Goal: Information Seeking & Learning: Check status

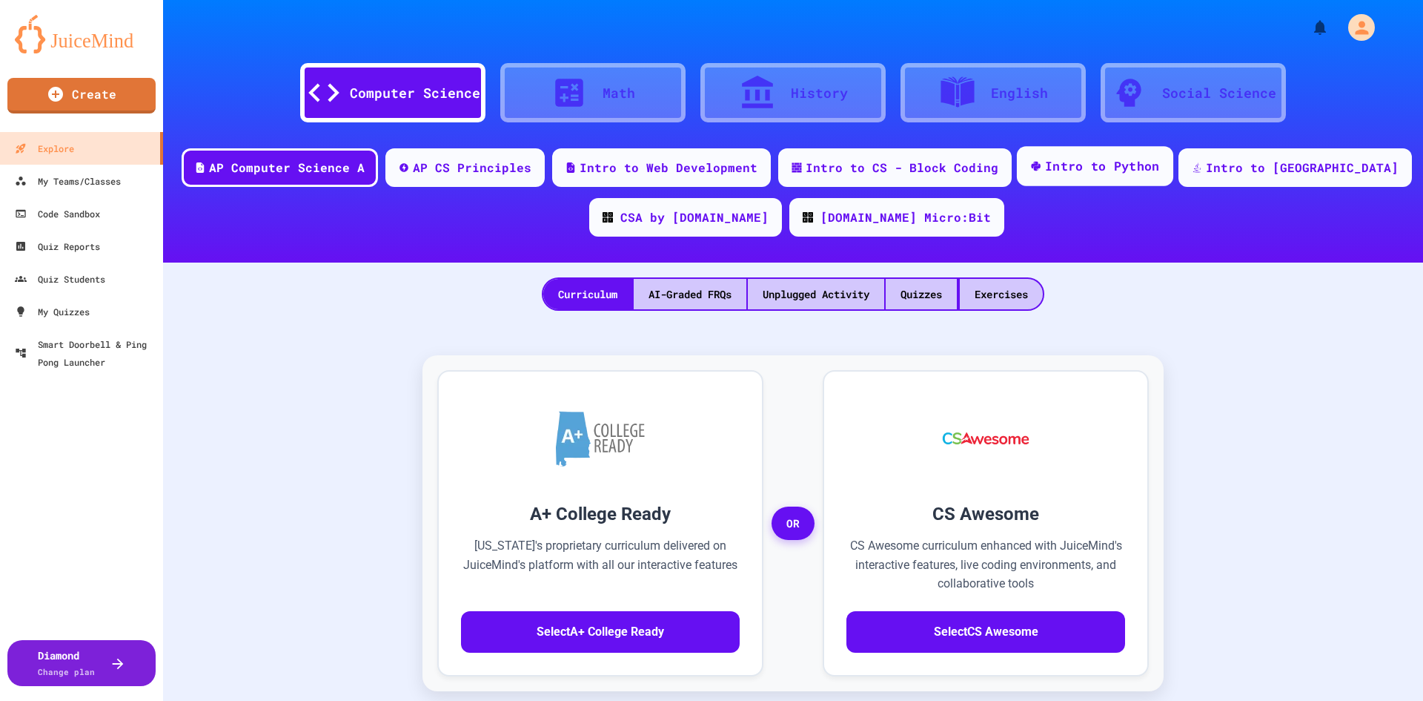
click at [1120, 165] on div "Intro to Python" at bounding box center [1102, 166] width 115 height 19
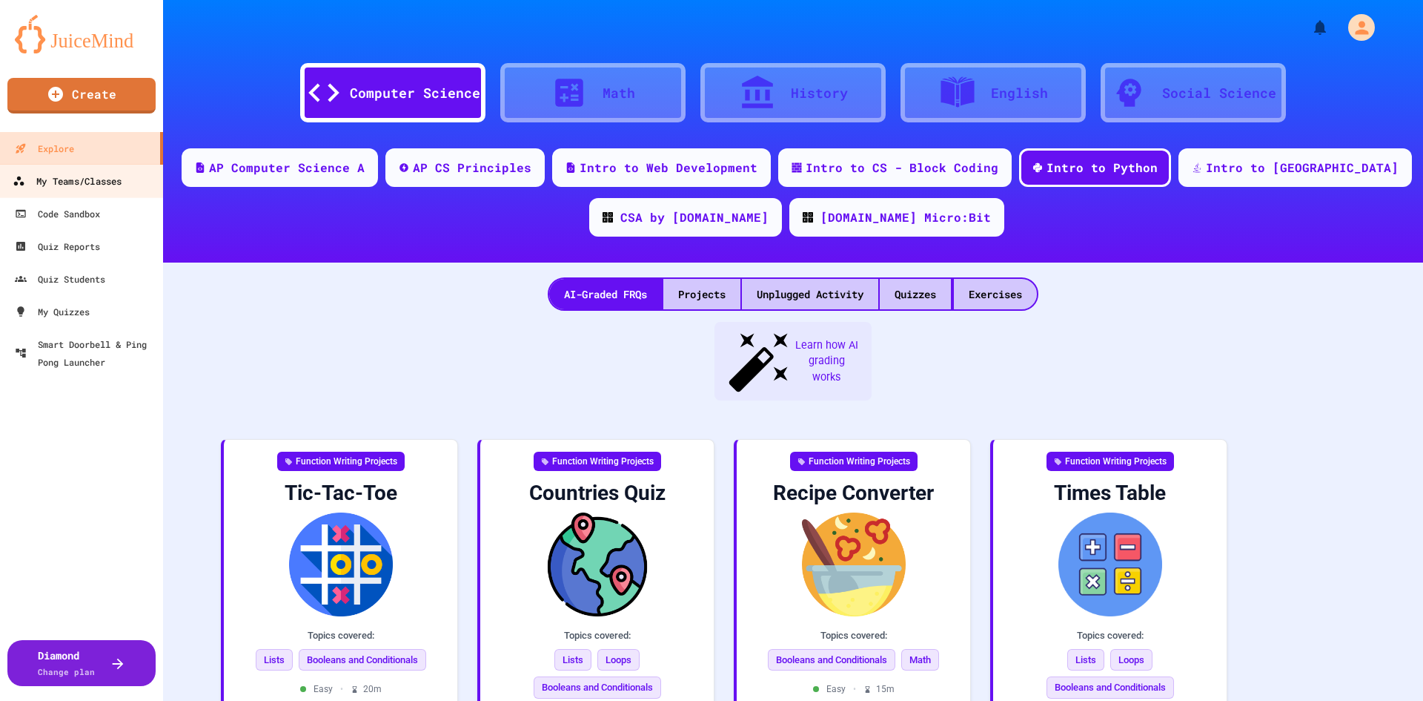
click at [69, 181] on div "My Teams/Classes" at bounding box center [67, 181] width 109 height 19
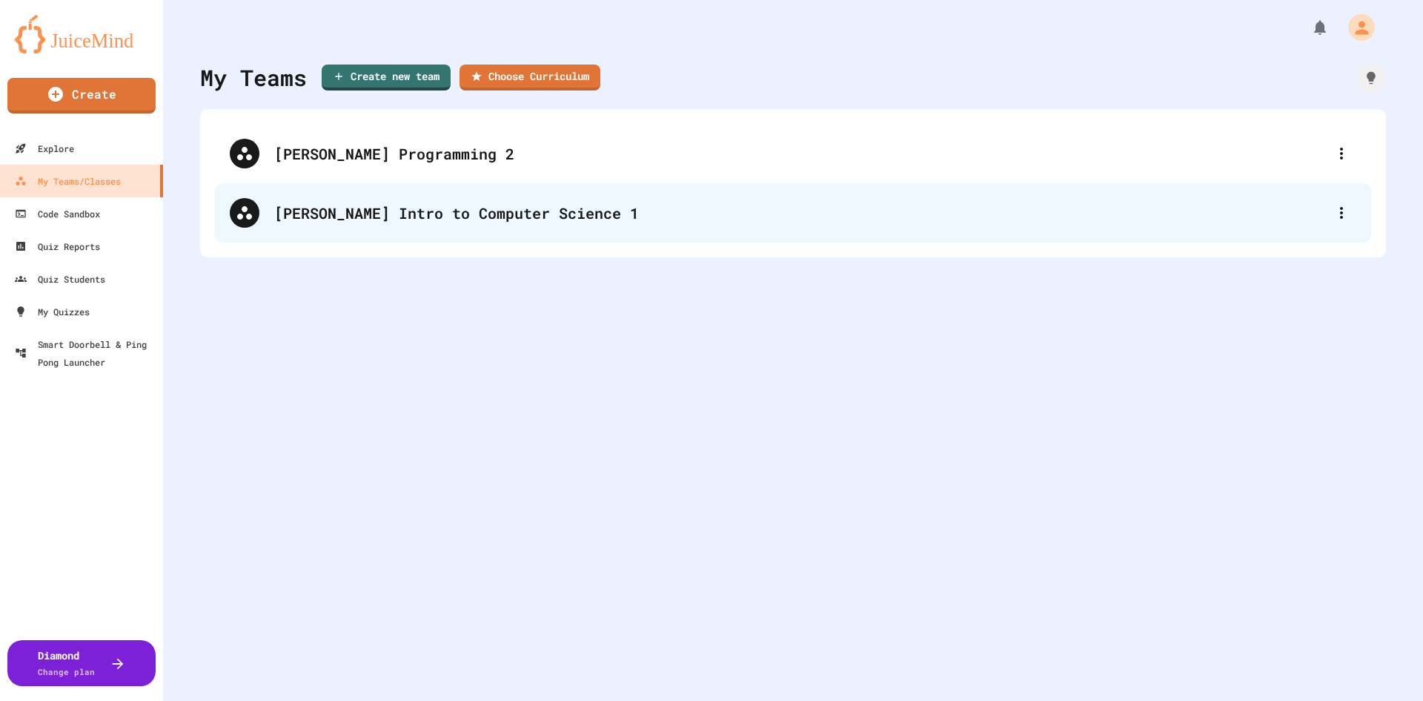
click at [500, 216] on div "[PERSON_NAME] Intro to Computer Science 1" at bounding box center [800, 213] width 1053 height 22
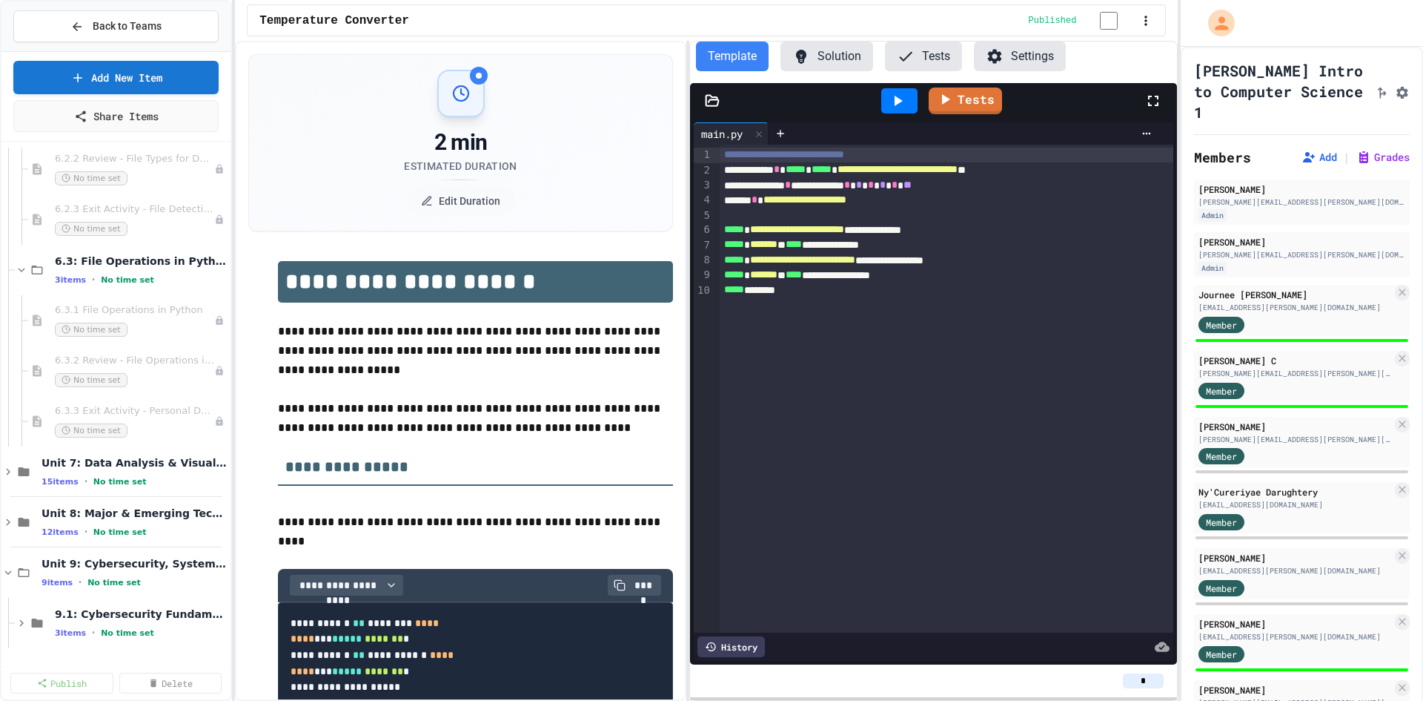
scroll to position [2732, 0]
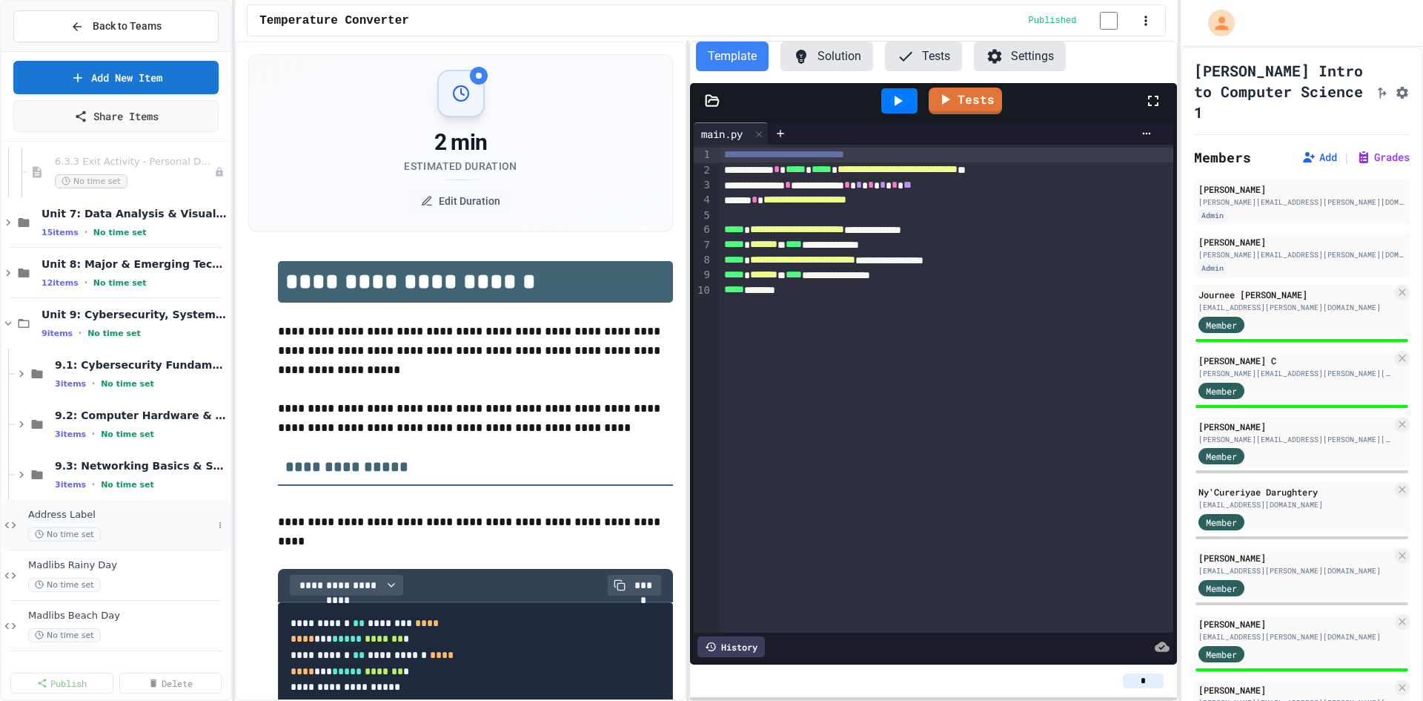
click at [75, 509] on span "Address Label" at bounding box center [120, 515] width 185 height 13
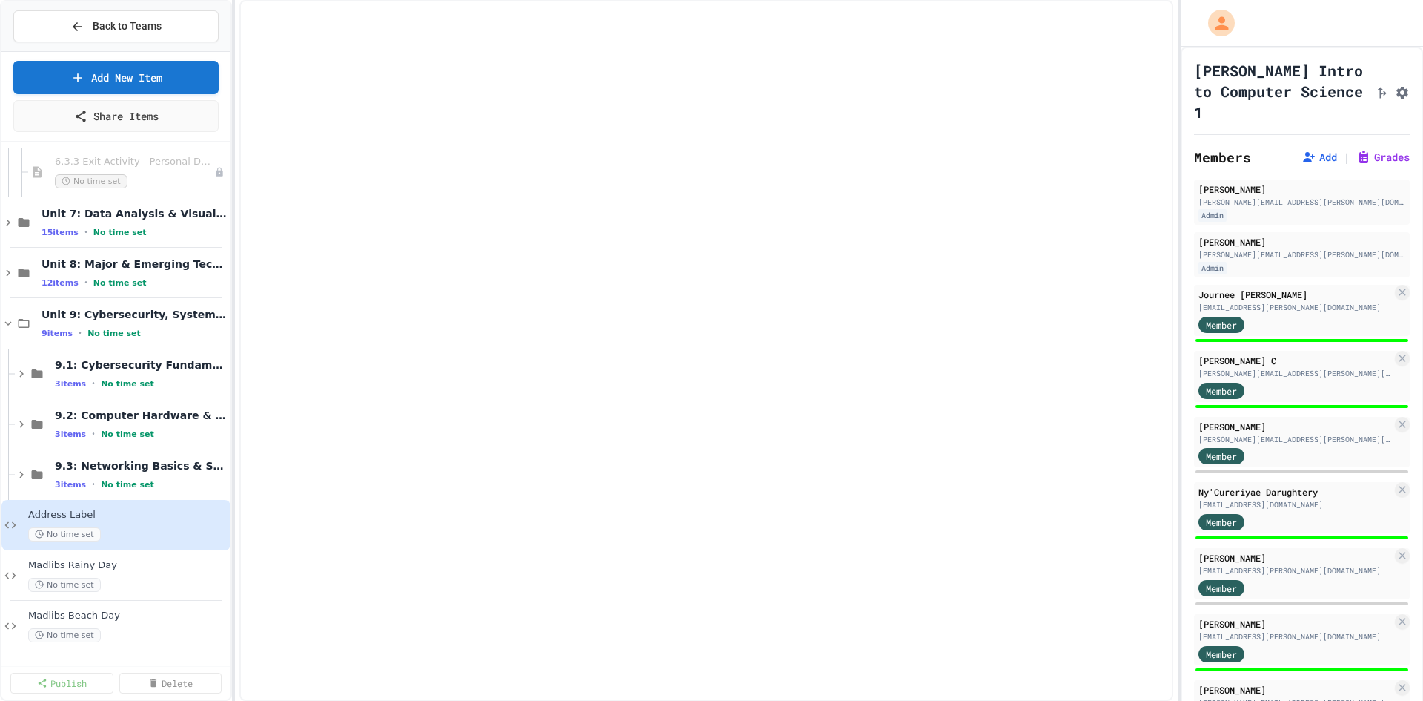
scroll to position [2714, 0]
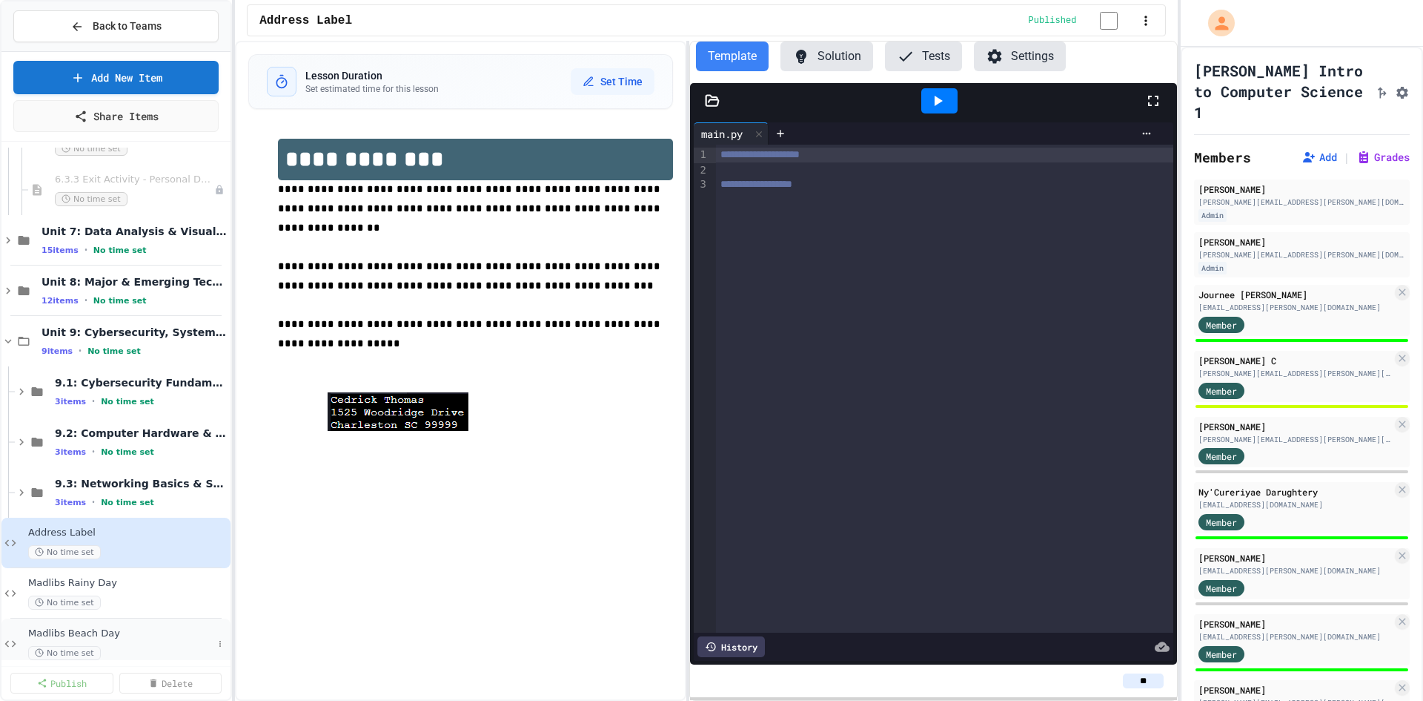
click at [88, 627] on span "Madlibs Beach Day" at bounding box center [120, 633] width 185 height 13
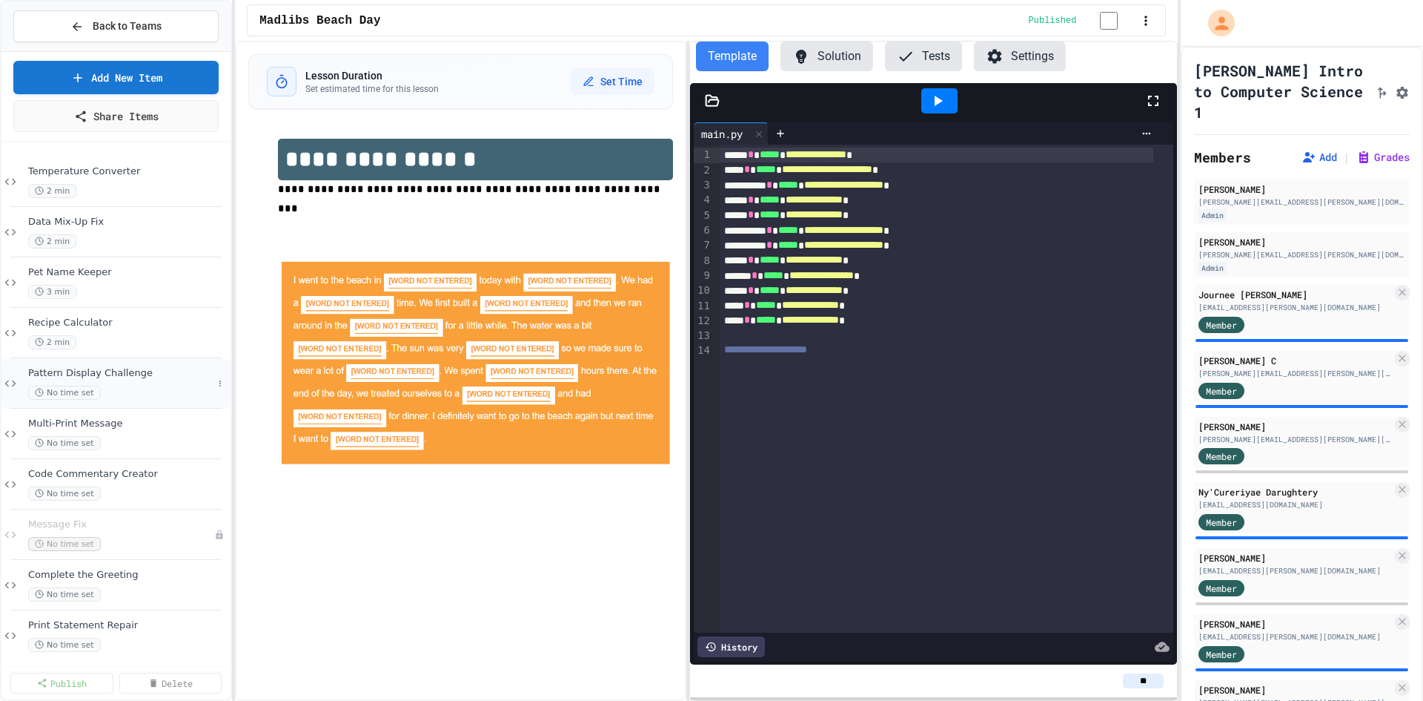
click at [135, 368] on span "Pattern Display Challenge" at bounding box center [120, 373] width 185 height 13
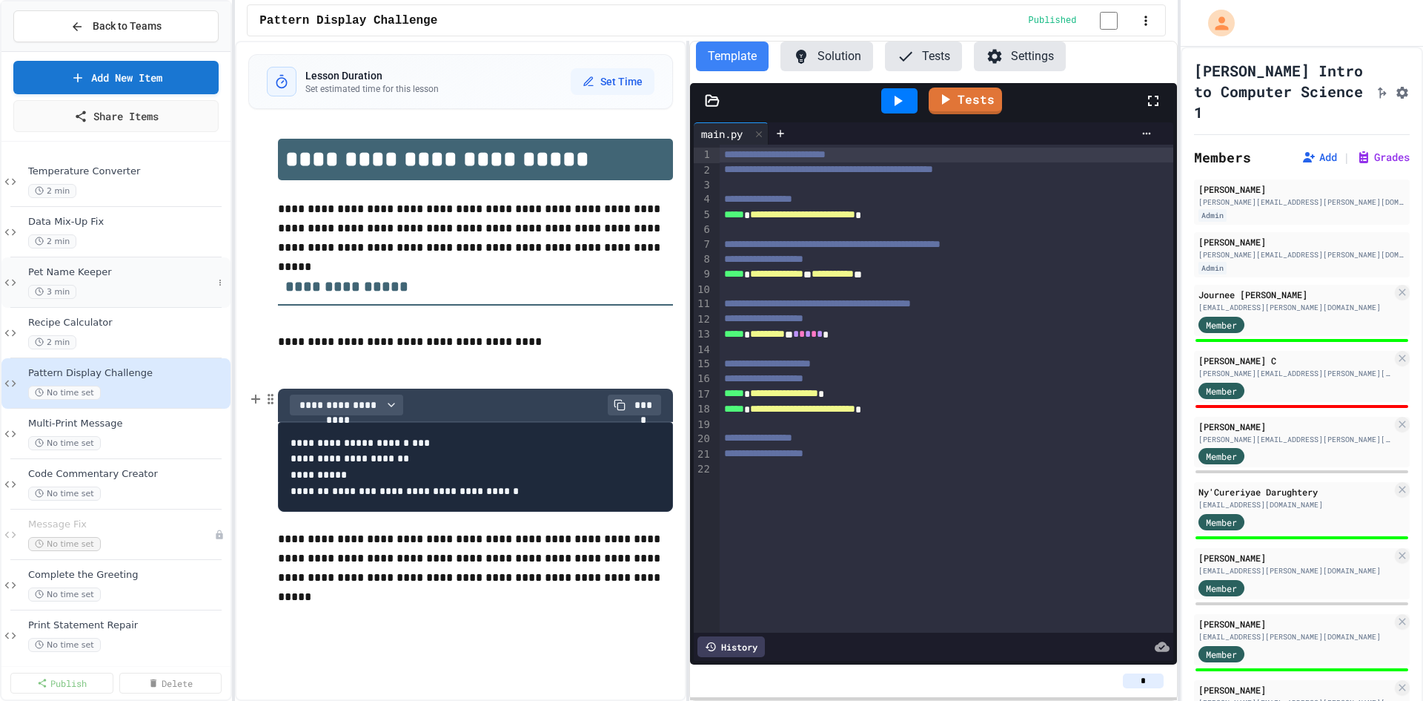
click at [93, 270] on span "Pet Name Keeper" at bounding box center [120, 272] width 185 height 13
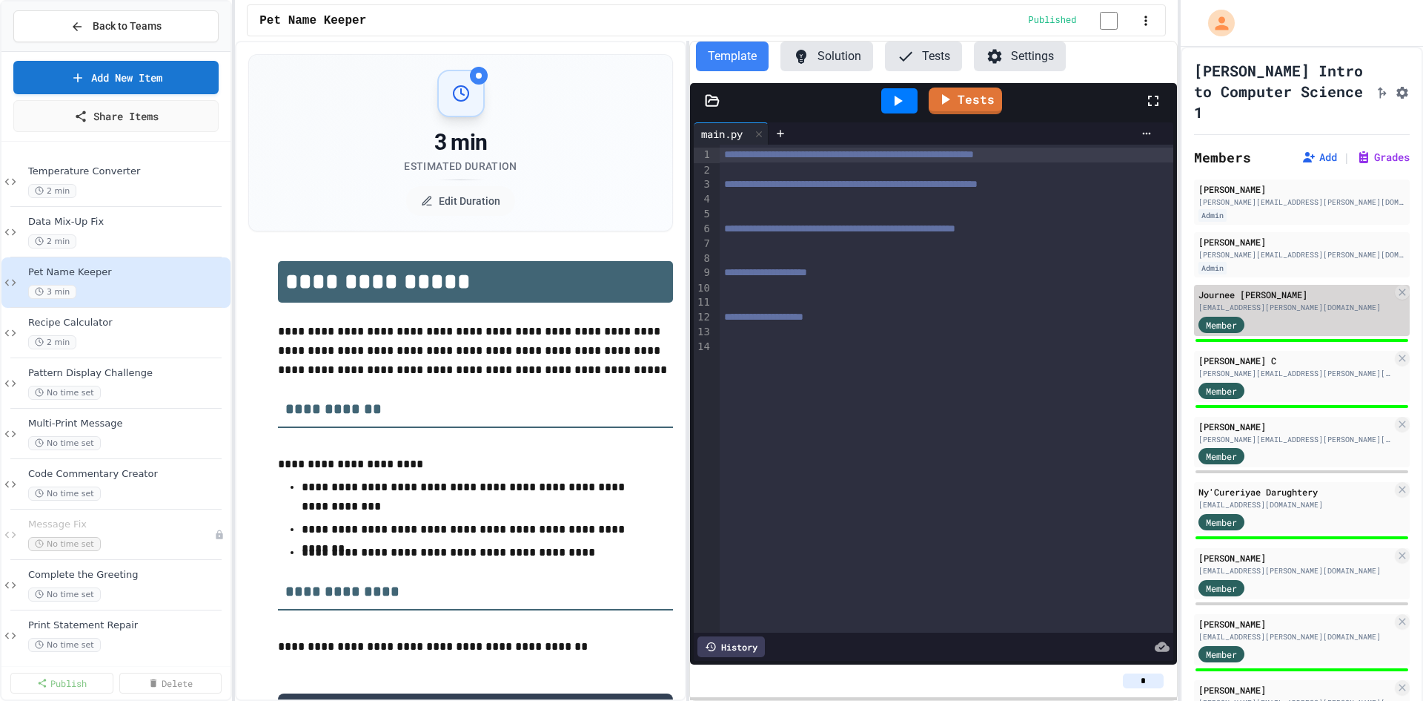
click at [1318, 336] on div "Journee [PERSON_NAME] [EMAIL_ADDRESS][PERSON_NAME][DOMAIN_NAME] Member" at bounding box center [1302, 310] width 216 height 51
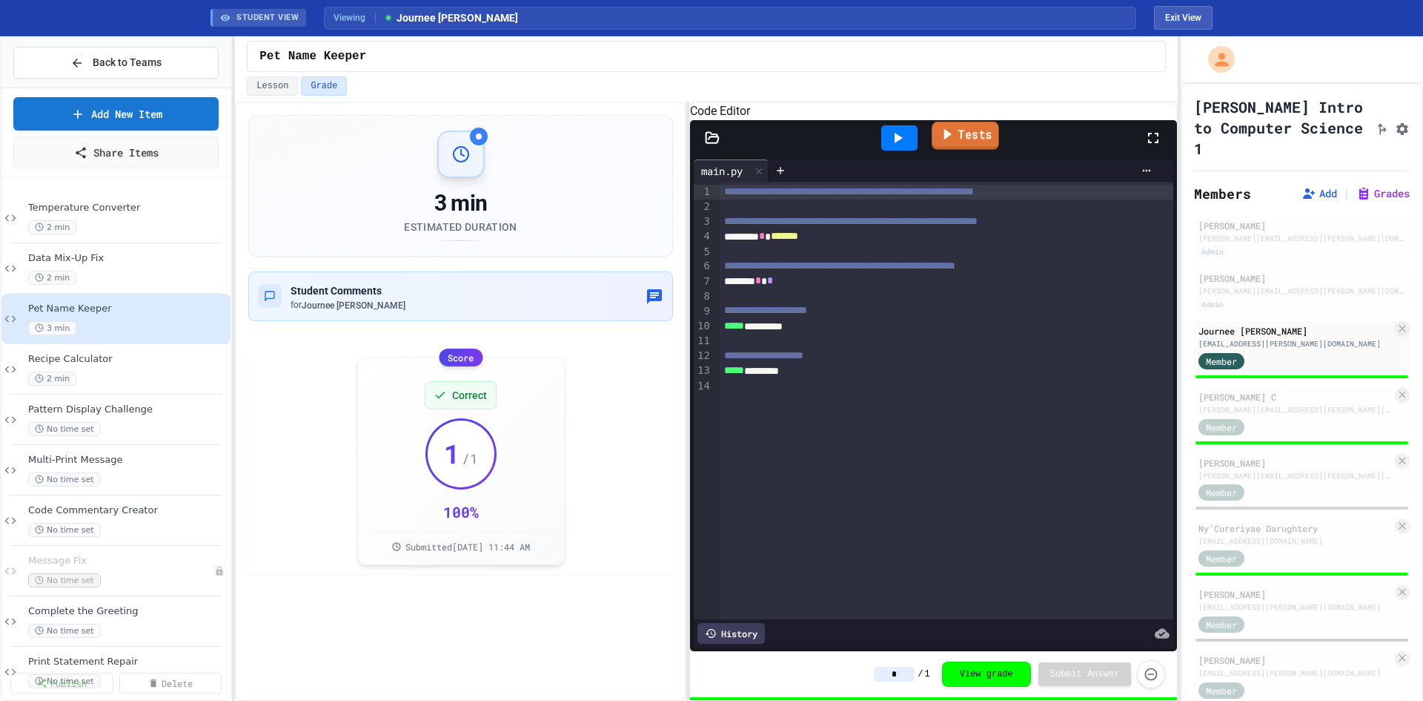
click at [967, 150] on link "Tests" at bounding box center [965, 136] width 67 height 28
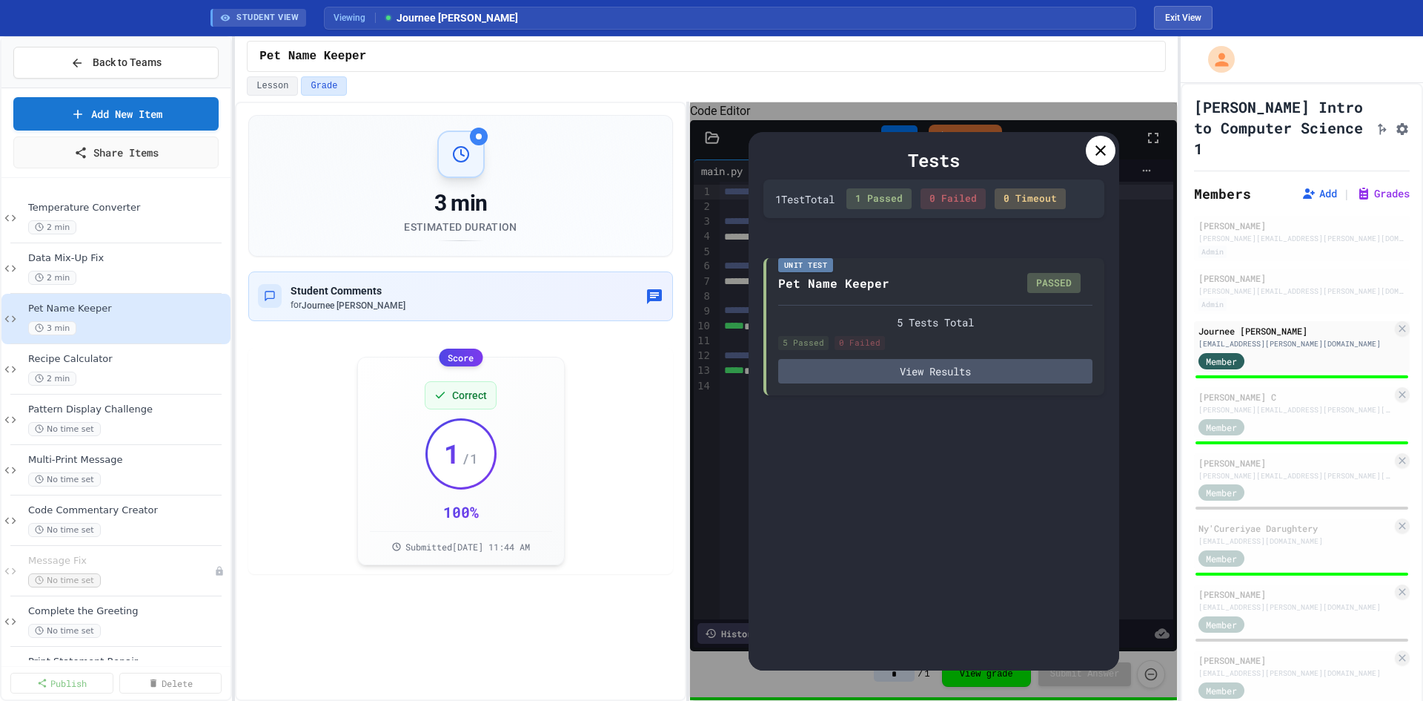
click at [1101, 148] on icon at bounding box center [1101, 151] width 18 height 18
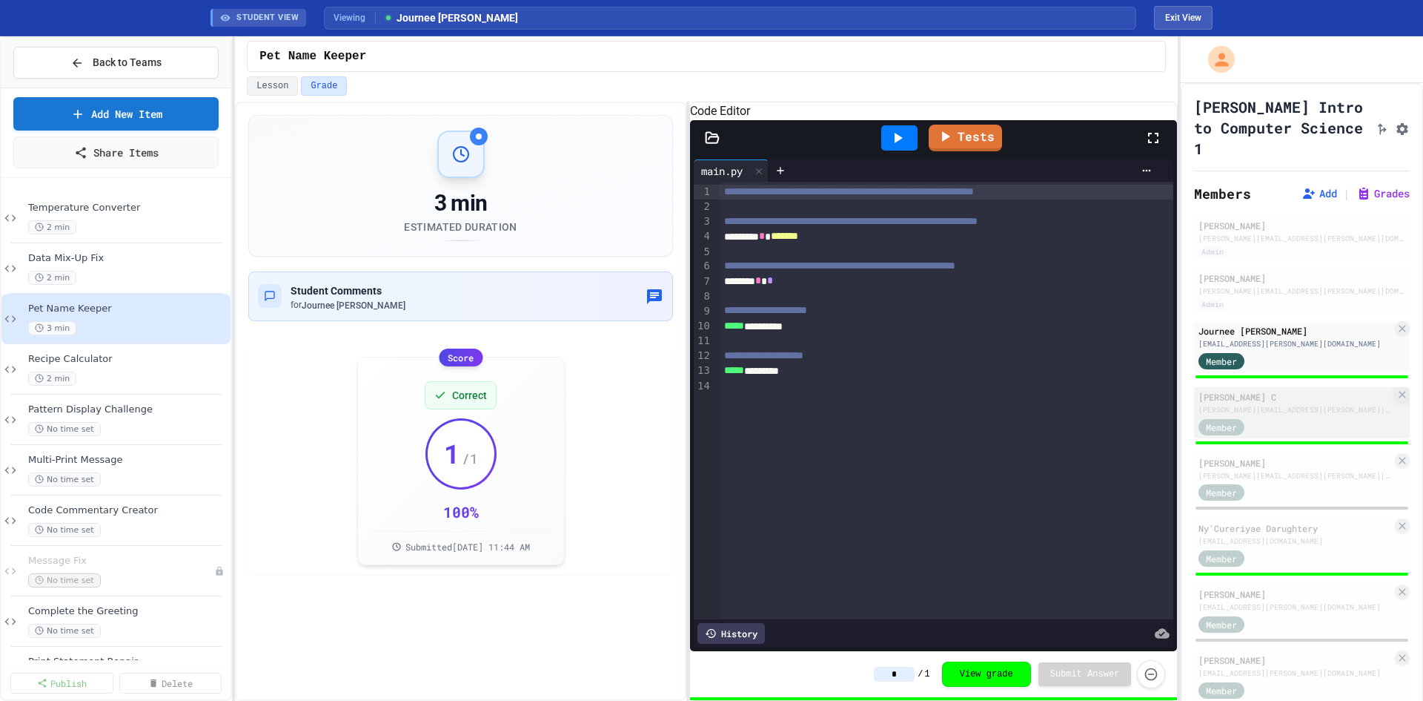
click at [1302, 435] on div "Member" at bounding box center [1295, 426] width 193 height 19
click at [947, 141] on icon at bounding box center [946, 135] width 8 height 11
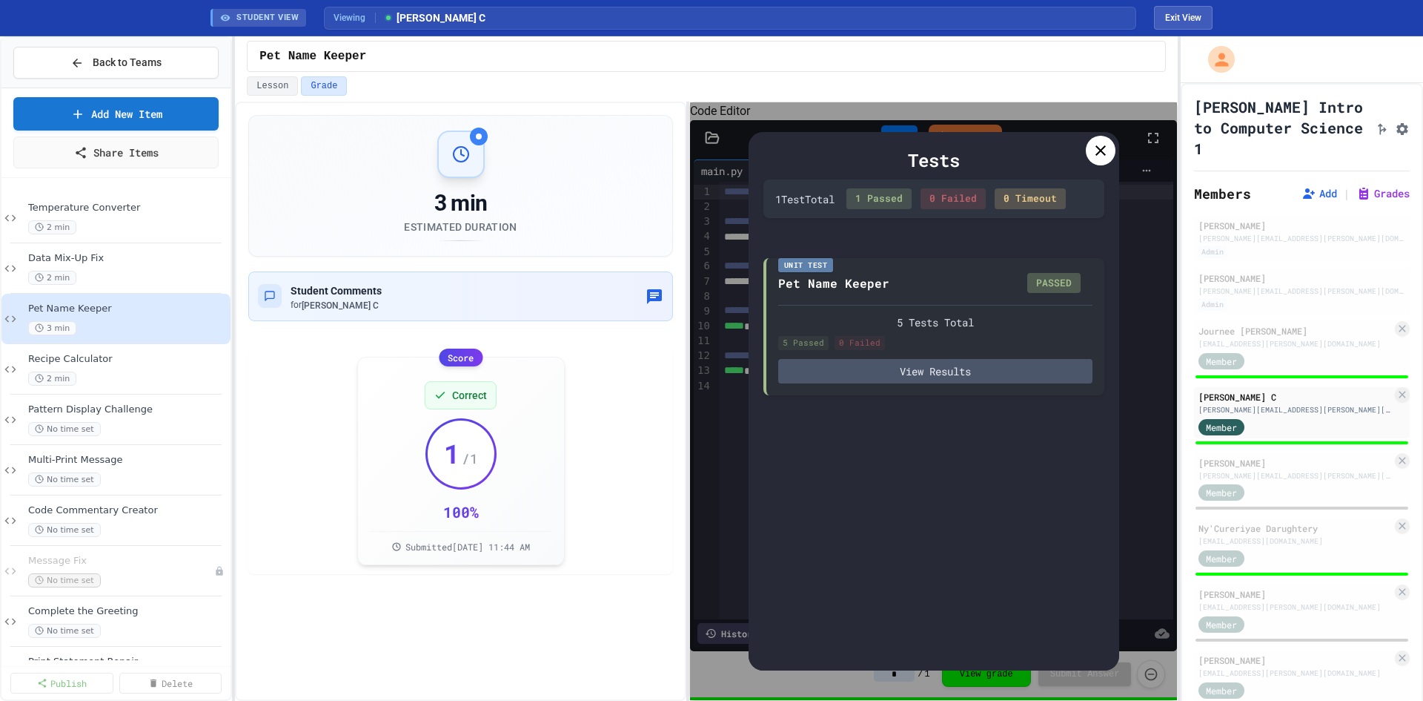
click at [1096, 149] on icon at bounding box center [1101, 151] width 18 height 18
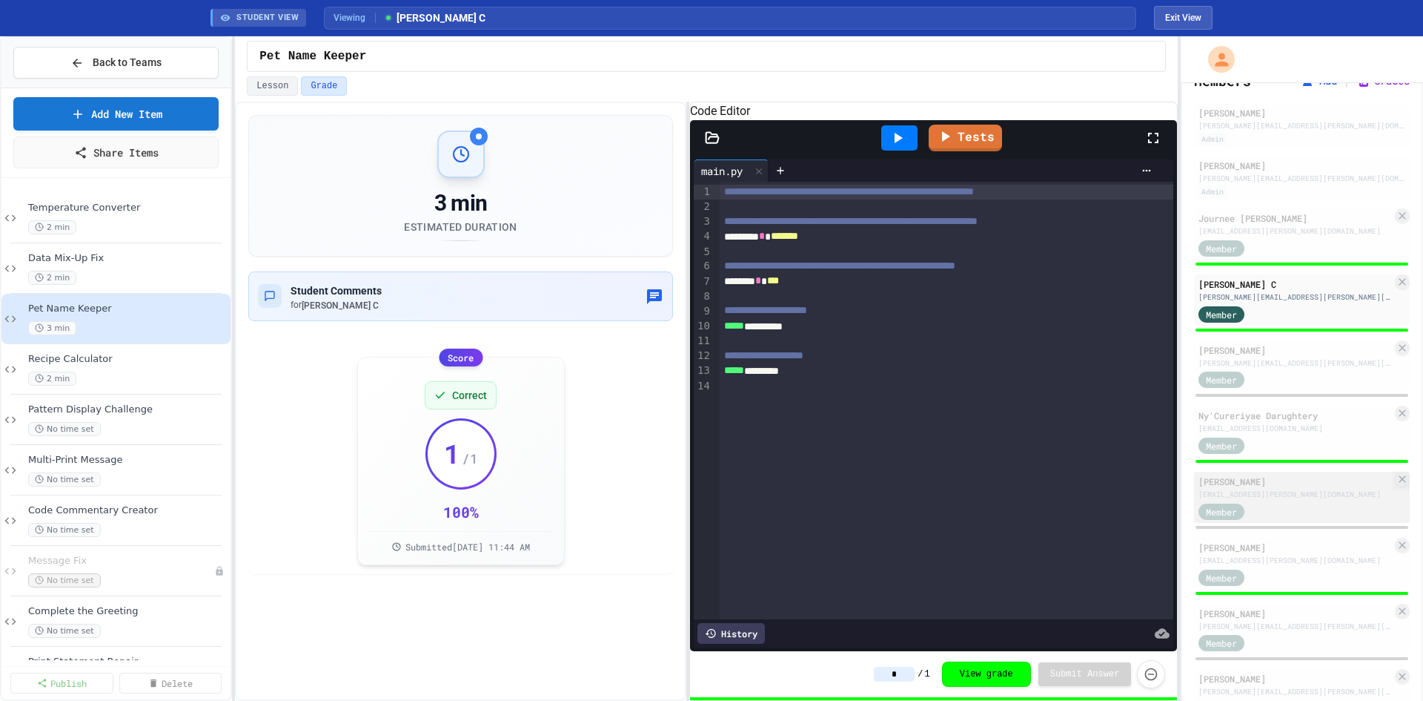
scroll to position [148, 0]
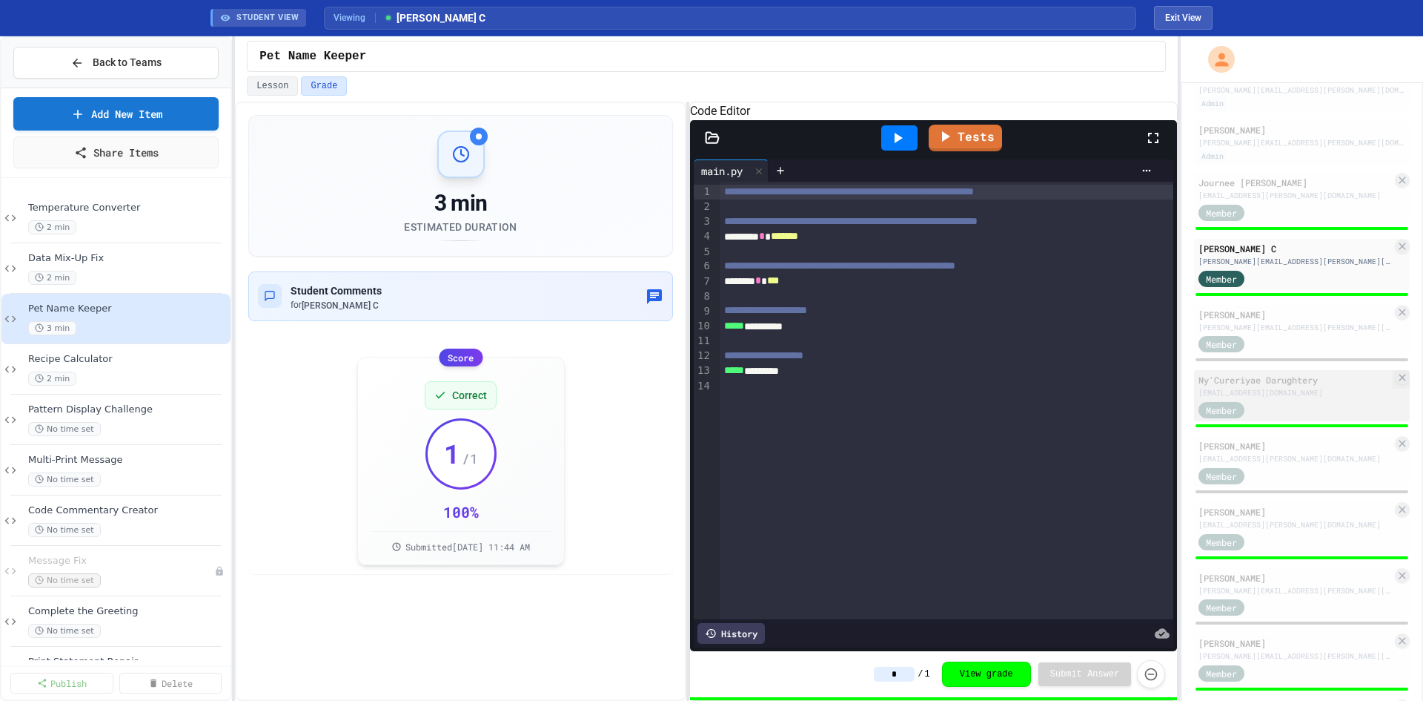
click at [1303, 421] on div "Ny'Cureriyae Darughtery [EMAIL_ADDRESS][DOMAIN_NAME] Member" at bounding box center [1302, 395] width 216 height 51
click at [976, 150] on link "Tests" at bounding box center [965, 136] width 72 height 28
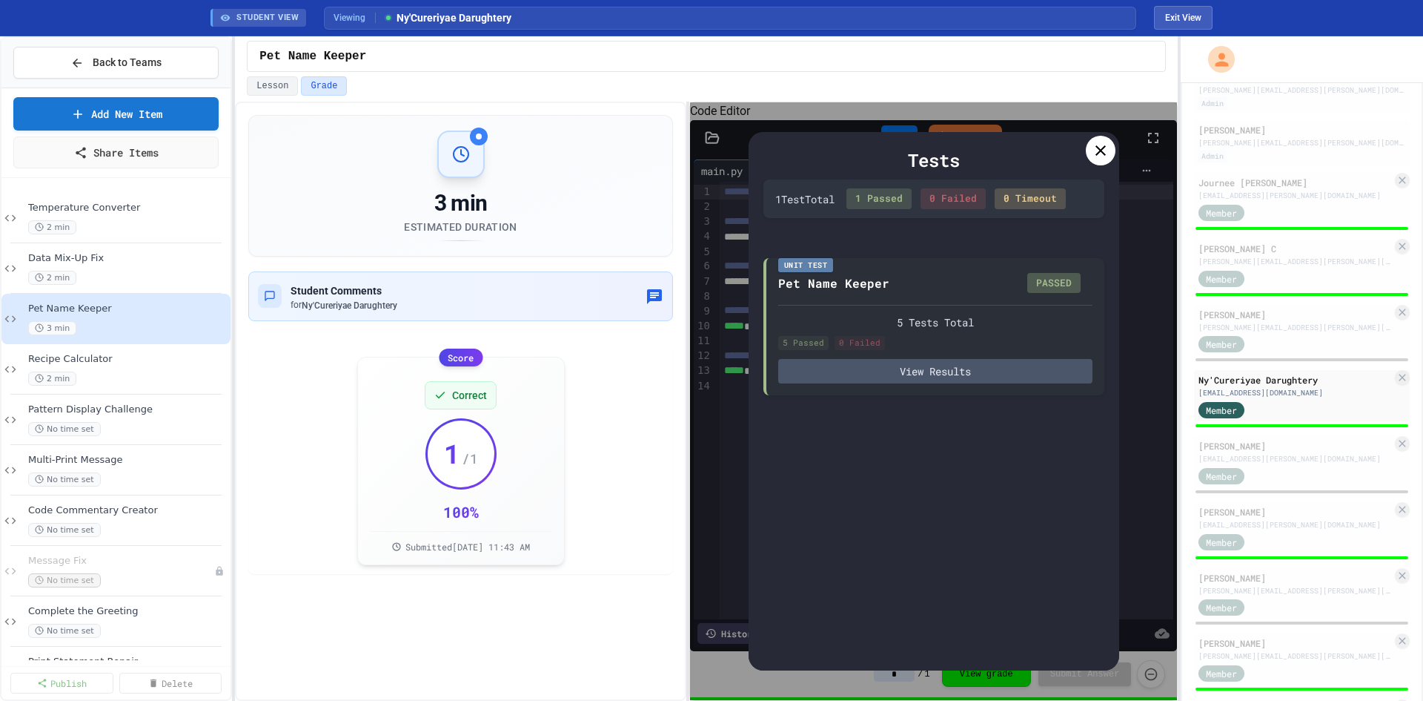
click at [1099, 156] on icon at bounding box center [1101, 151] width 18 height 18
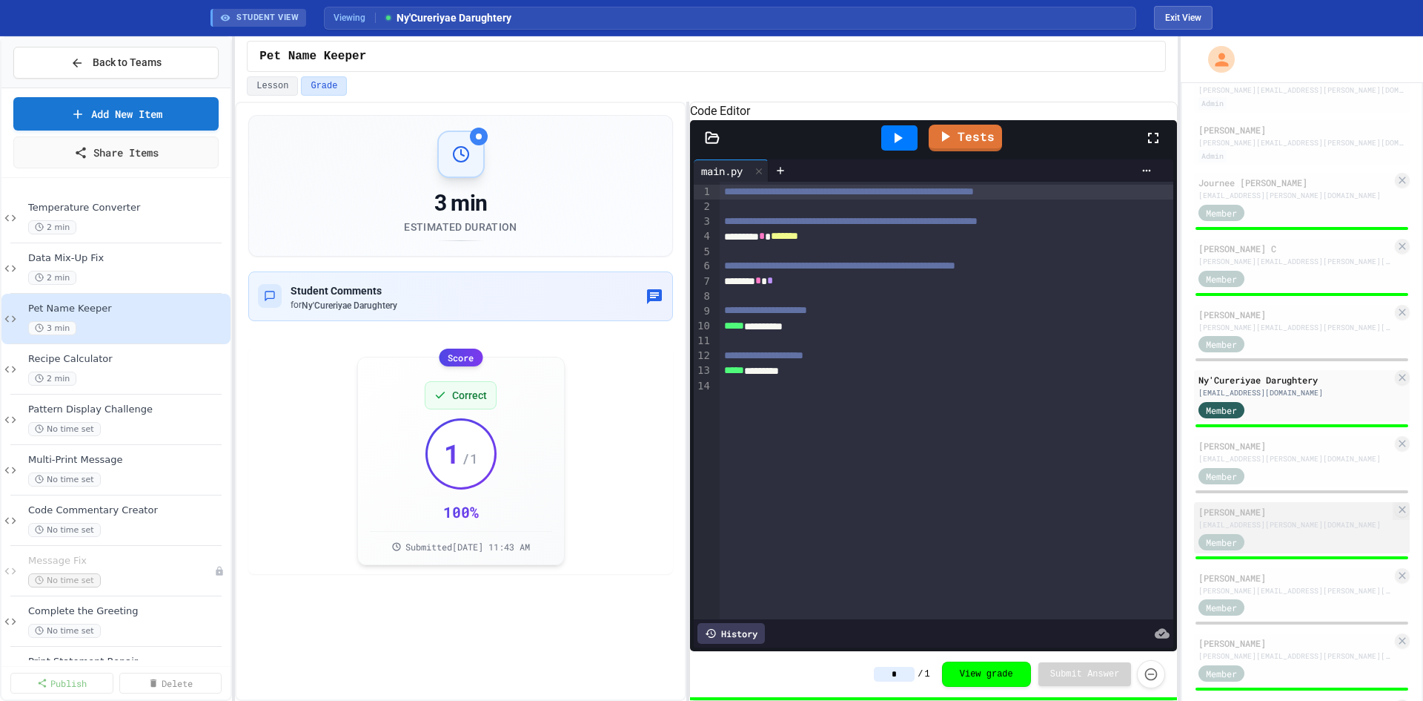
click at [1277, 550] on div "Member" at bounding box center [1295, 541] width 193 height 19
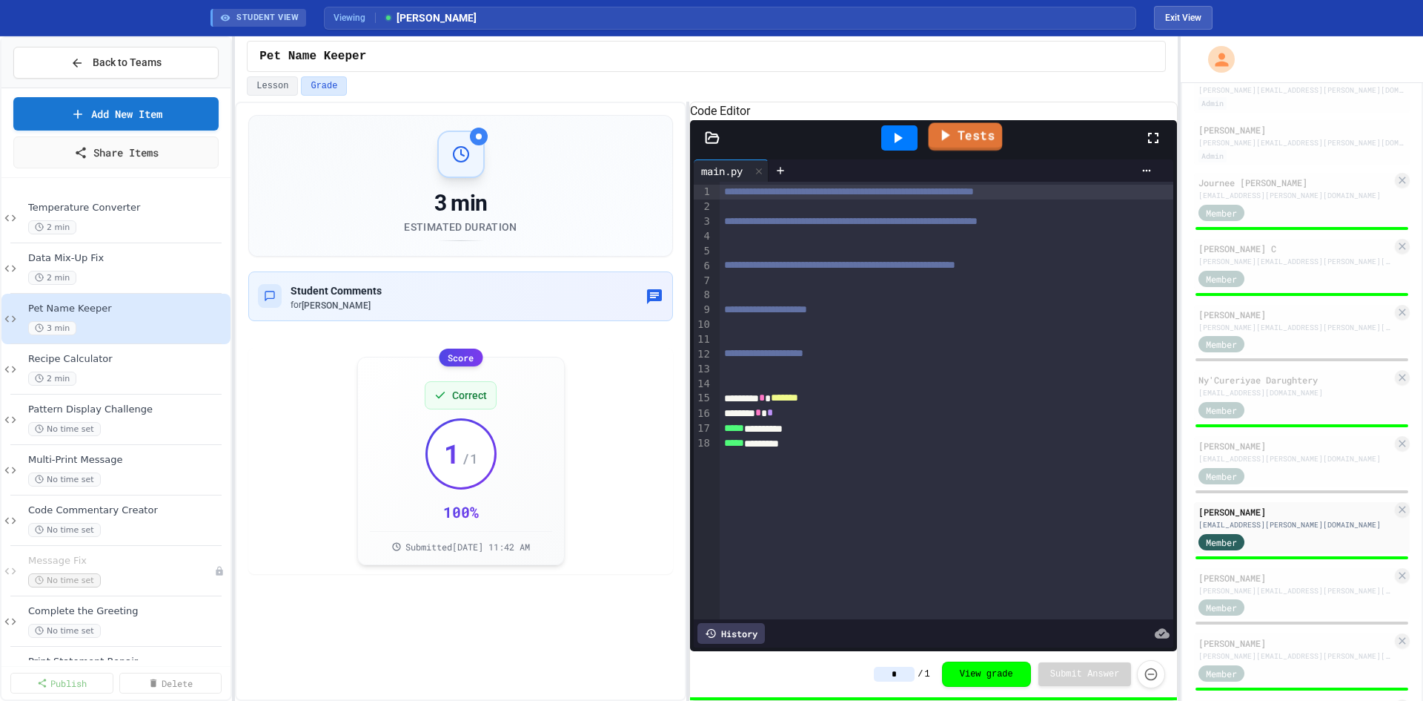
click at [964, 150] on link "Tests" at bounding box center [965, 136] width 74 height 28
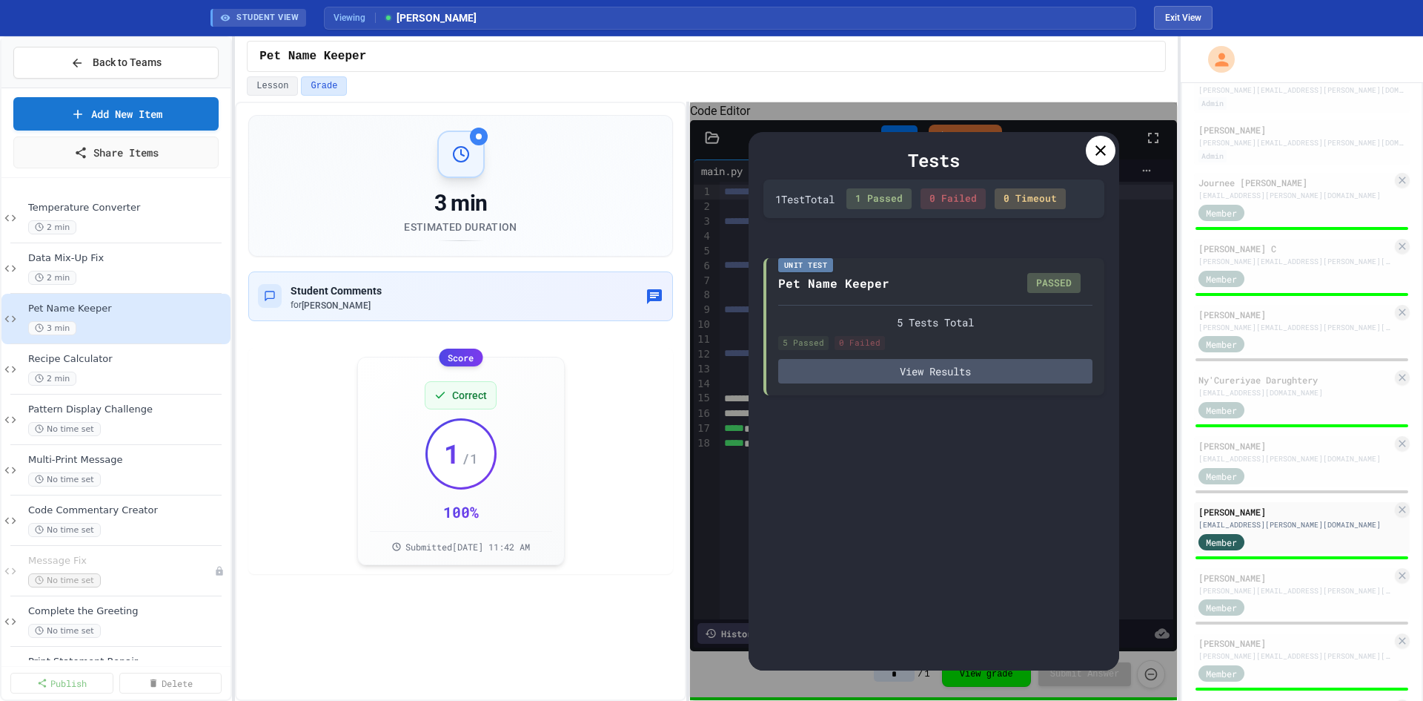
click at [1102, 152] on icon at bounding box center [1101, 150] width 10 height 10
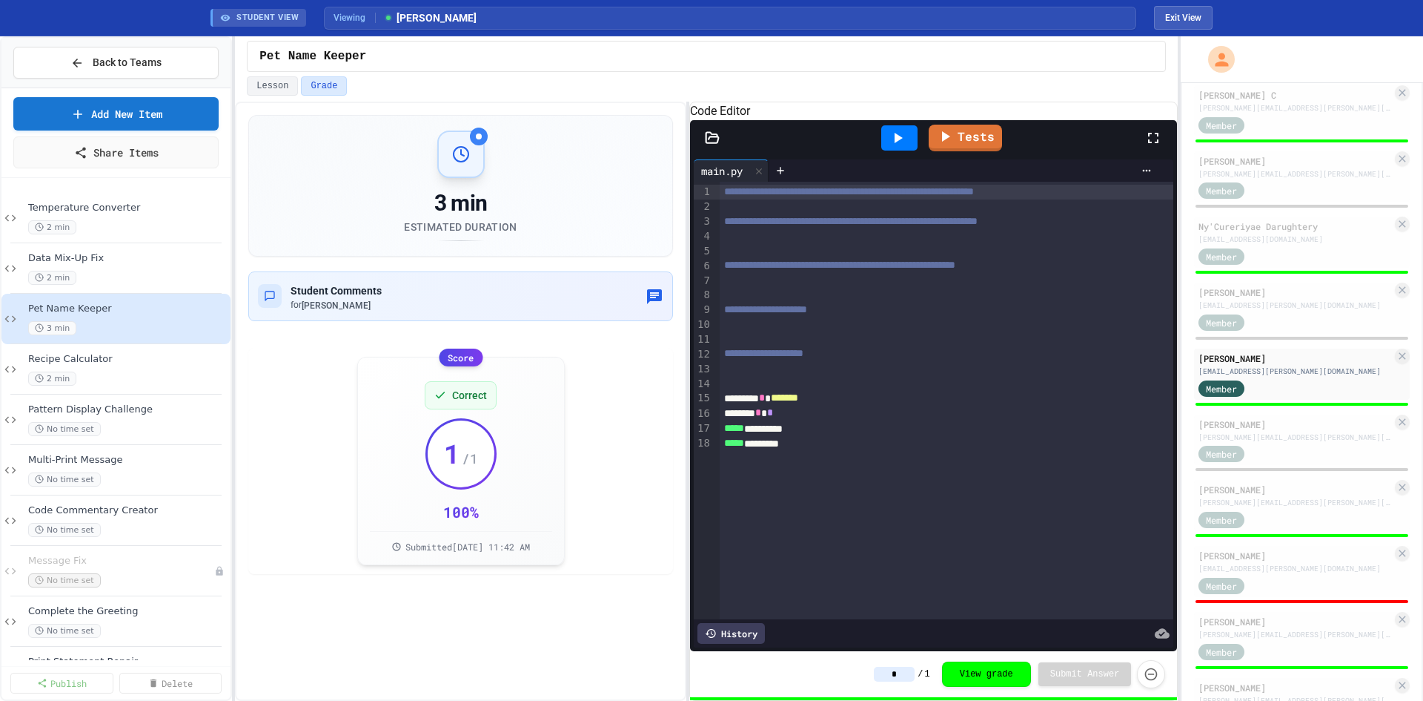
scroll to position [371, 0]
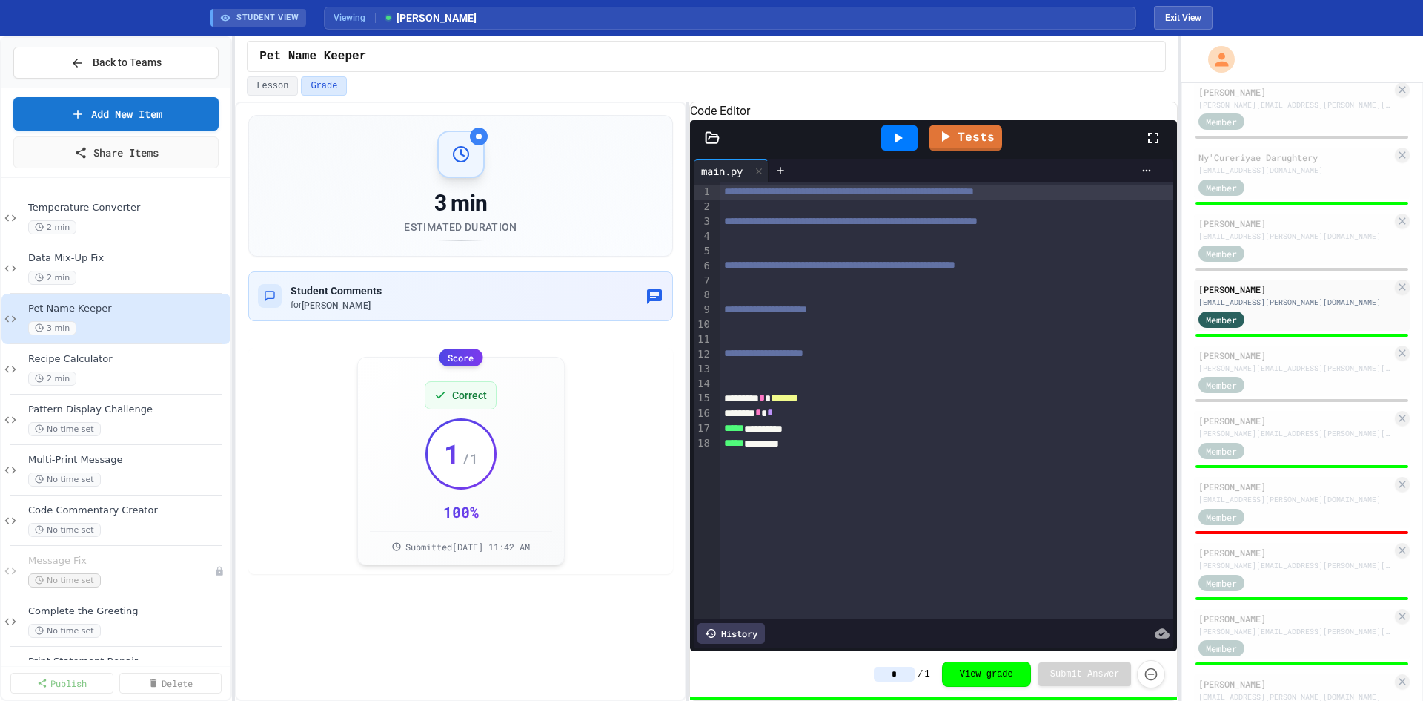
click at [1276, 469] on div "[PERSON_NAME] [PERSON_NAME][EMAIL_ADDRESS][PERSON_NAME][DOMAIN_NAME] Member" at bounding box center [1302, 440] width 216 height 59
click at [1276, 459] on div "Member" at bounding box center [1295, 449] width 193 height 19
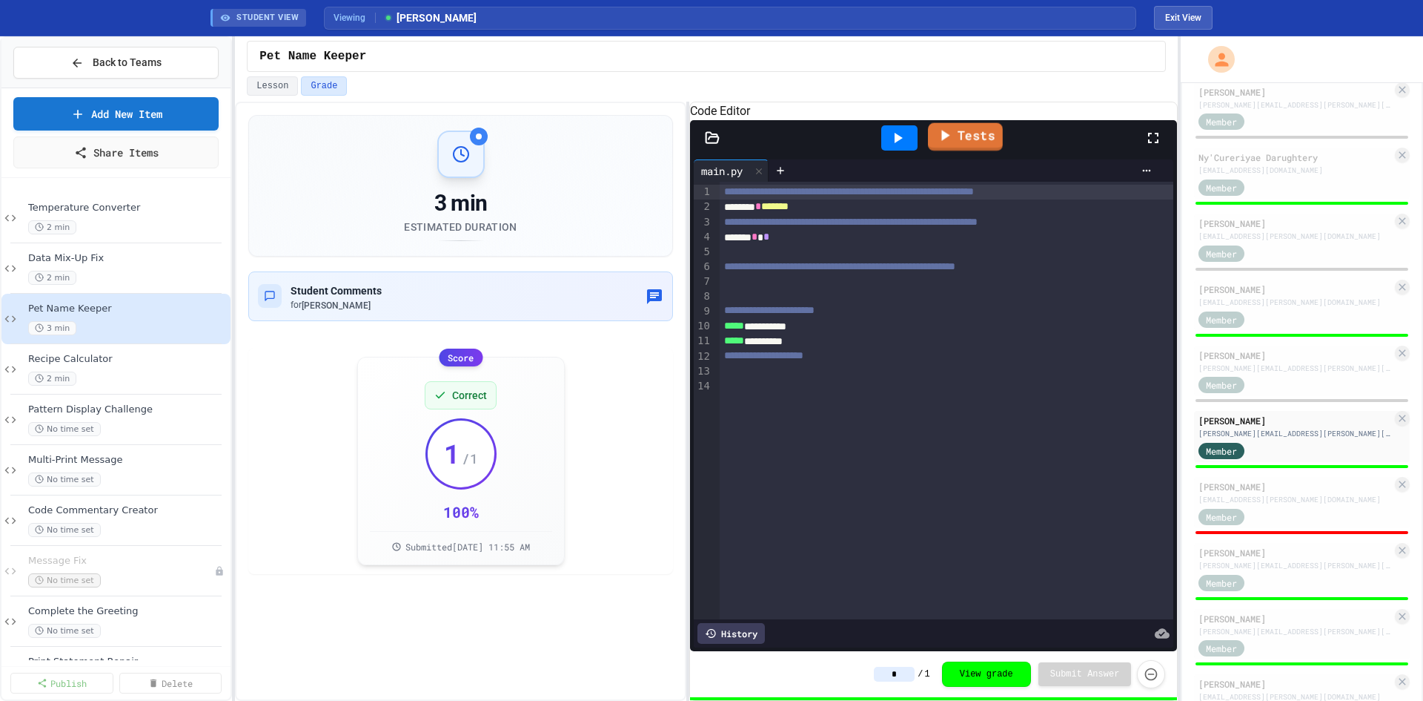
click at [951, 145] on icon at bounding box center [944, 135] width 18 height 19
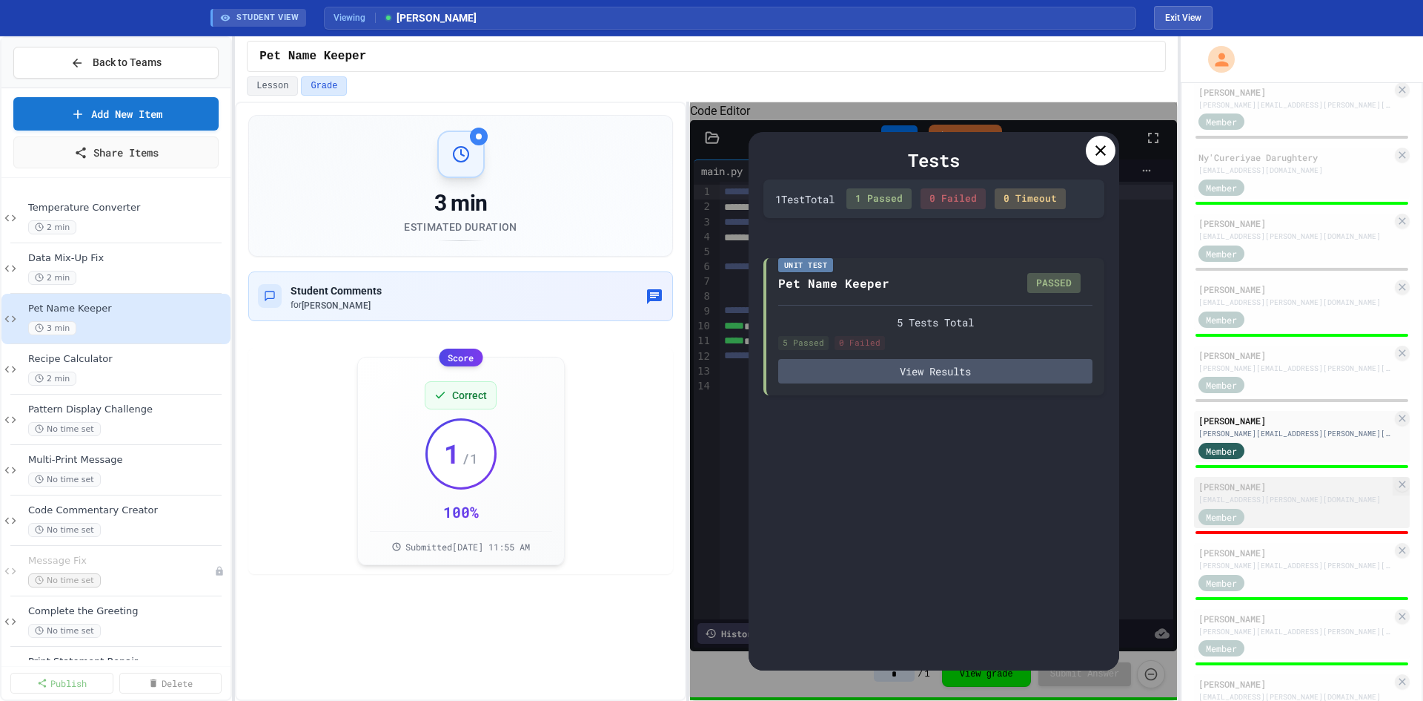
click at [1300, 525] on div "Member" at bounding box center [1295, 515] width 193 height 19
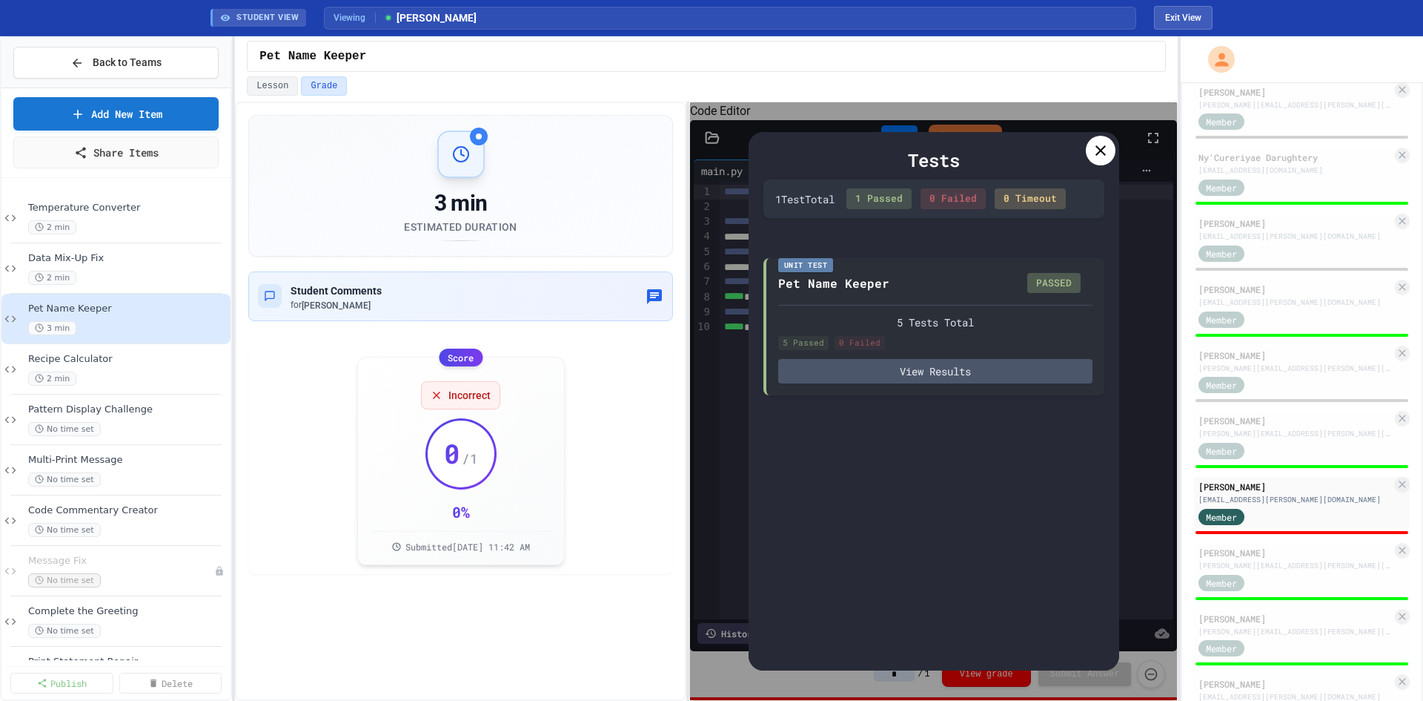
click at [1099, 148] on icon at bounding box center [1101, 151] width 18 height 18
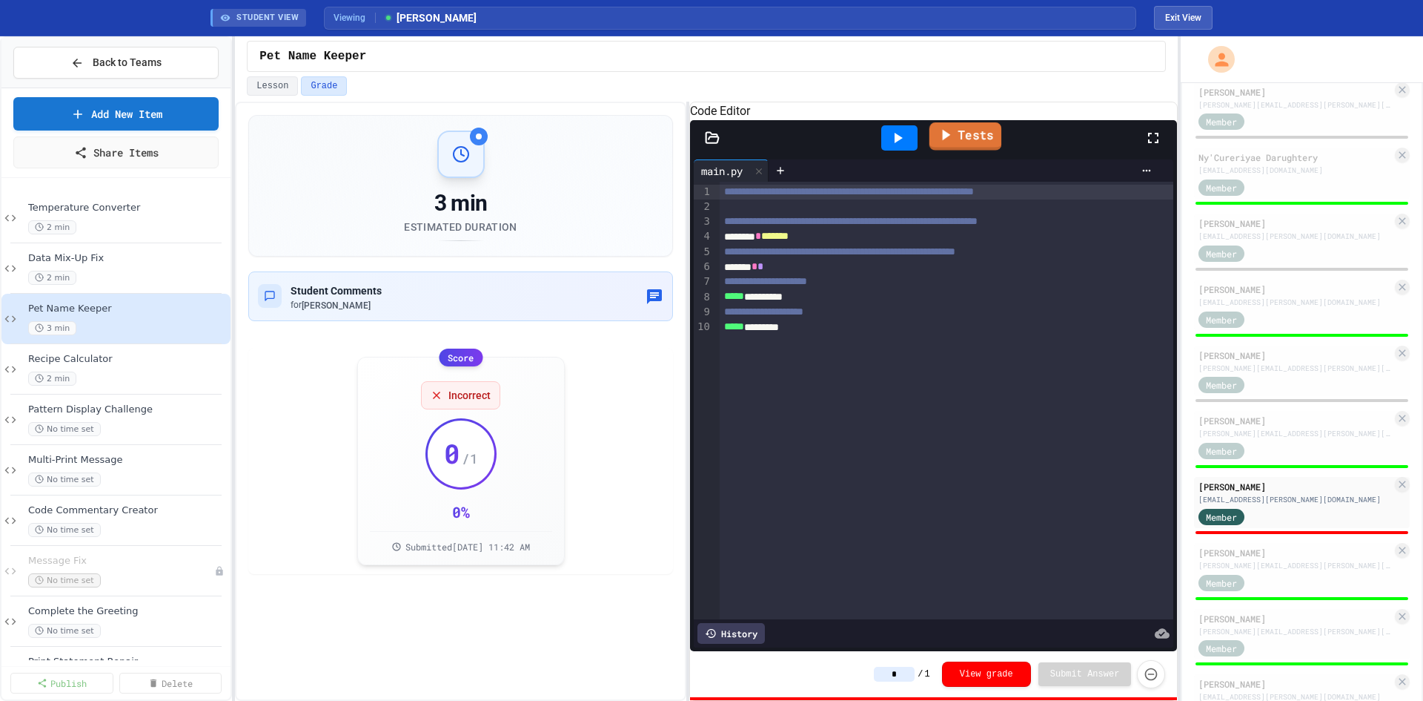
click at [964, 150] on link "Tests" at bounding box center [965, 136] width 72 height 28
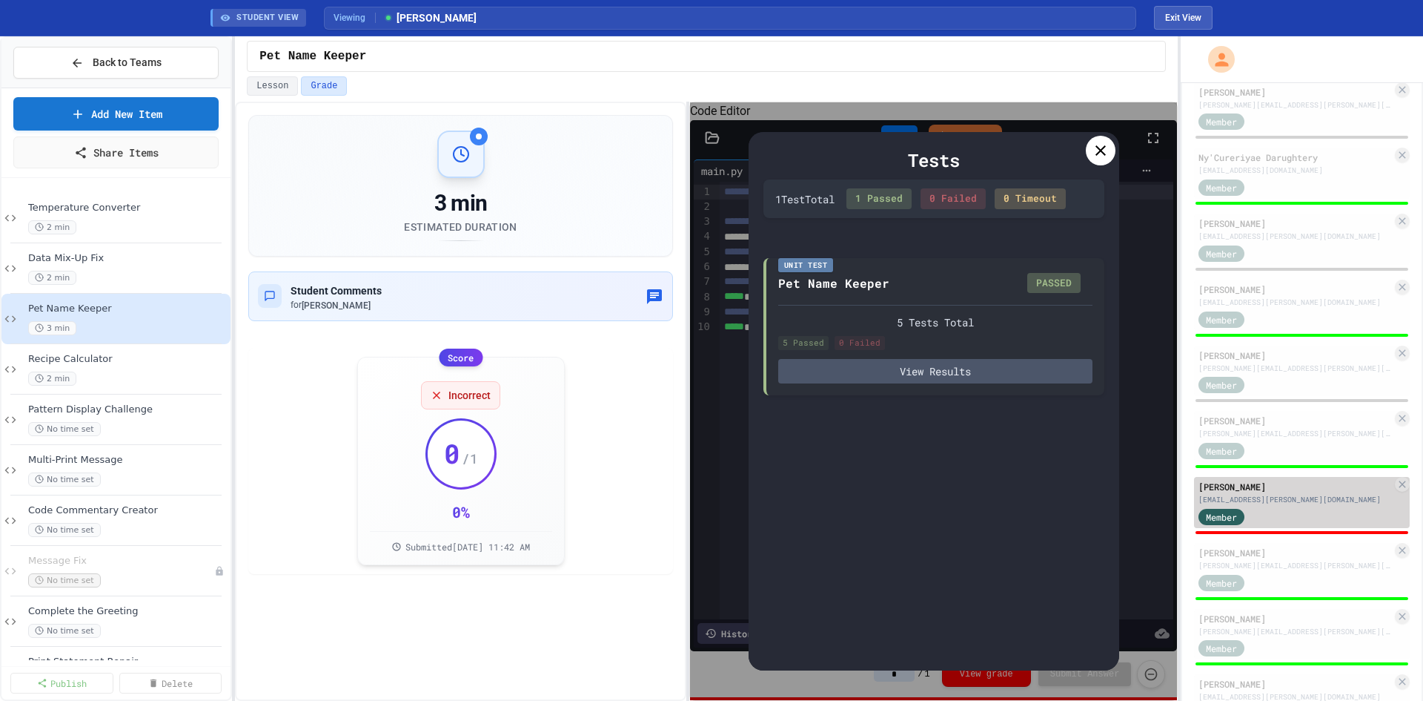
click at [1315, 505] on div "[EMAIL_ADDRESS][PERSON_NAME][DOMAIN_NAME]" at bounding box center [1295, 499] width 193 height 11
click at [1096, 150] on icon at bounding box center [1101, 151] width 18 height 18
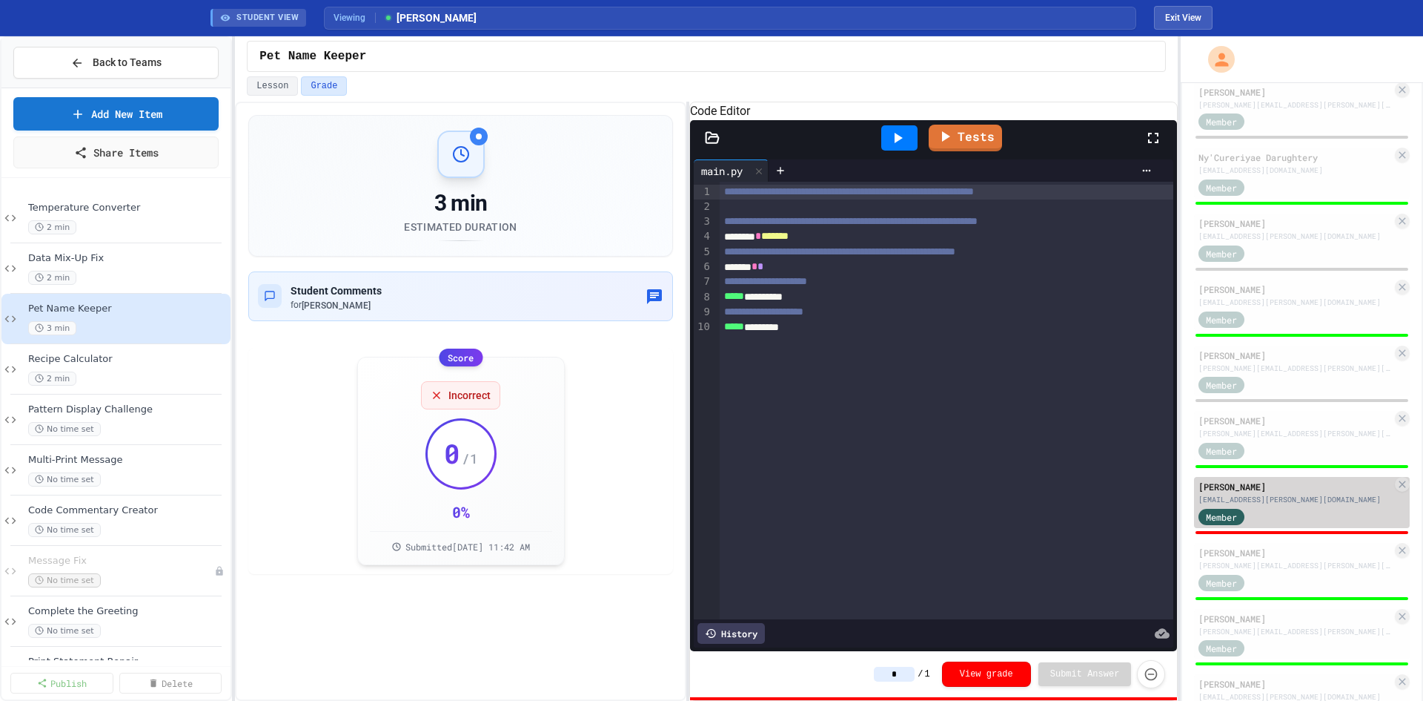
click at [1299, 505] on div "[EMAIL_ADDRESS][PERSON_NAME][DOMAIN_NAME]" at bounding box center [1295, 499] width 193 height 11
click at [1295, 505] on div "[EMAIL_ADDRESS][PERSON_NAME][DOMAIN_NAME]" at bounding box center [1295, 499] width 193 height 11
click at [971, 150] on link "Tests" at bounding box center [965, 136] width 72 height 28
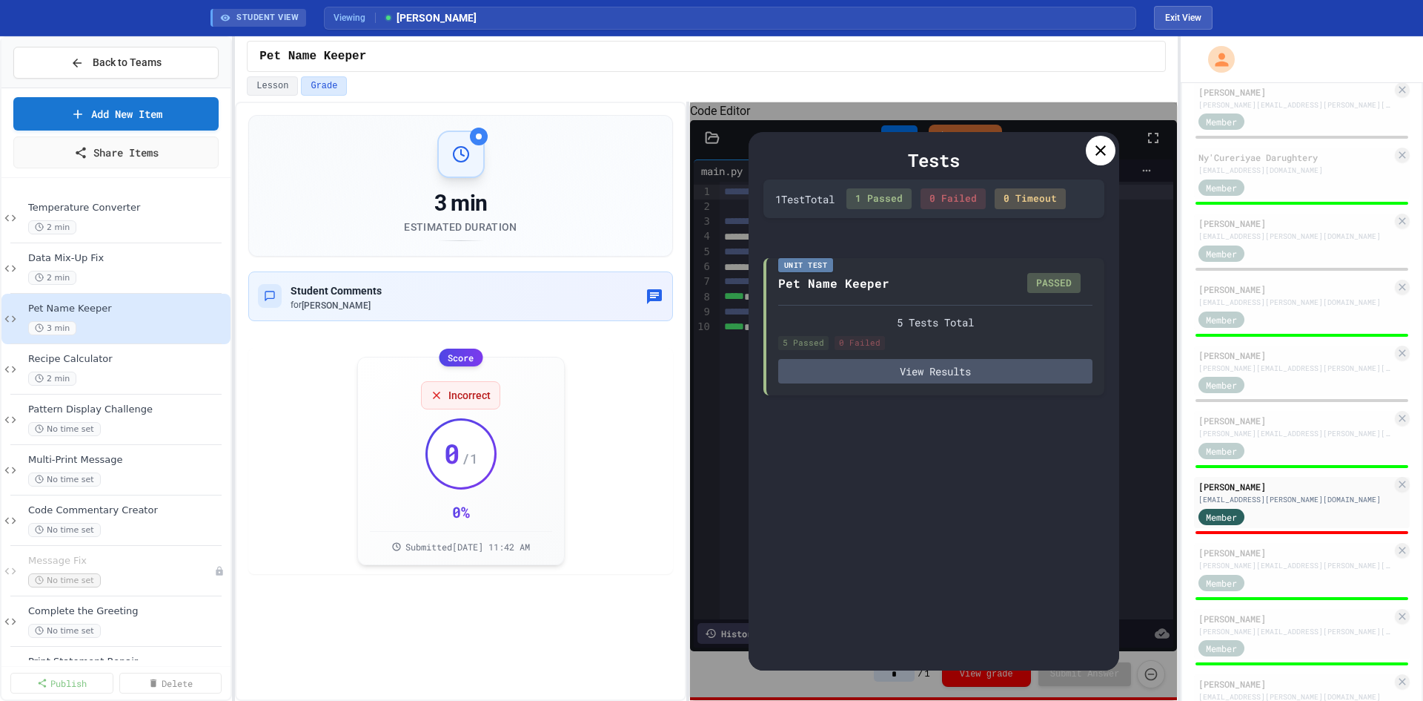
click at [1105, 149] on icon at bounding box center [1101, 151] width 18 height 18
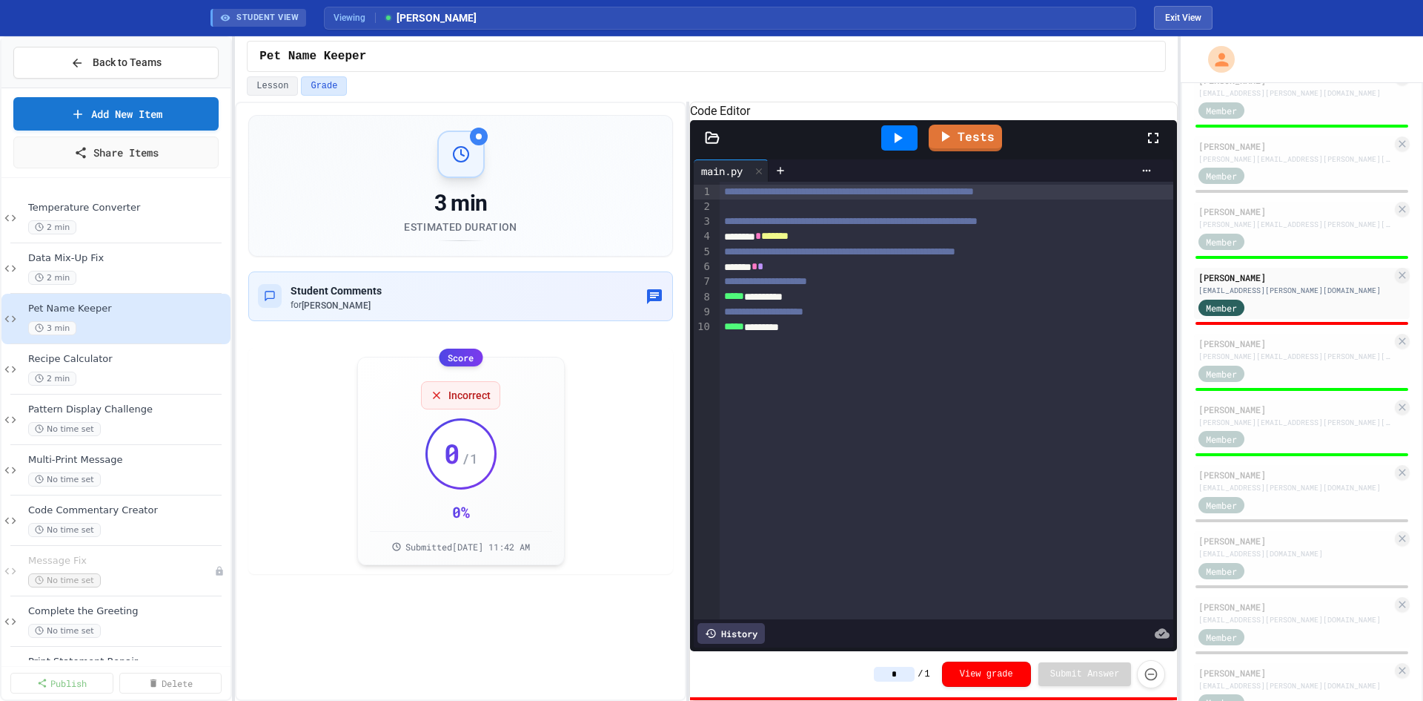
scroll to position [593, 0]
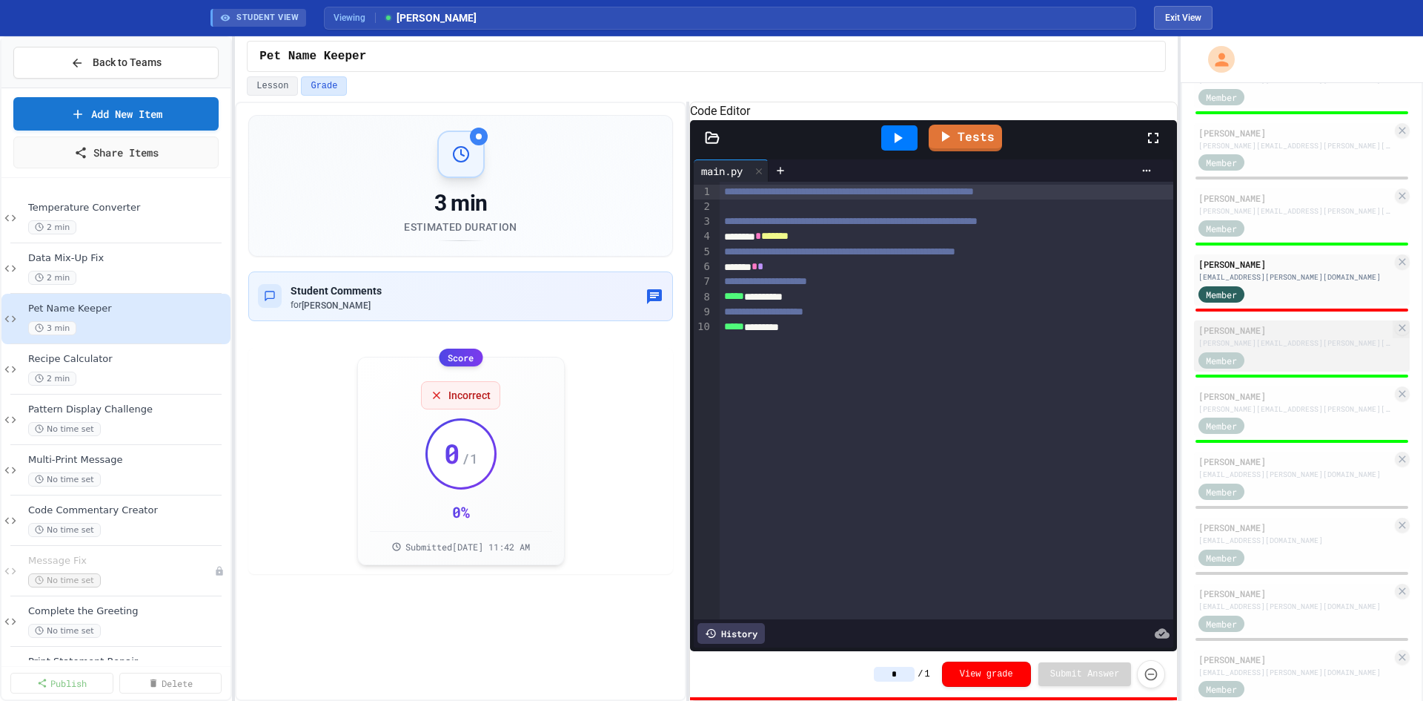
click at [1288, 368] on div "Member" at bounding box center [1295, 359] width 193 height 19
type input "*"
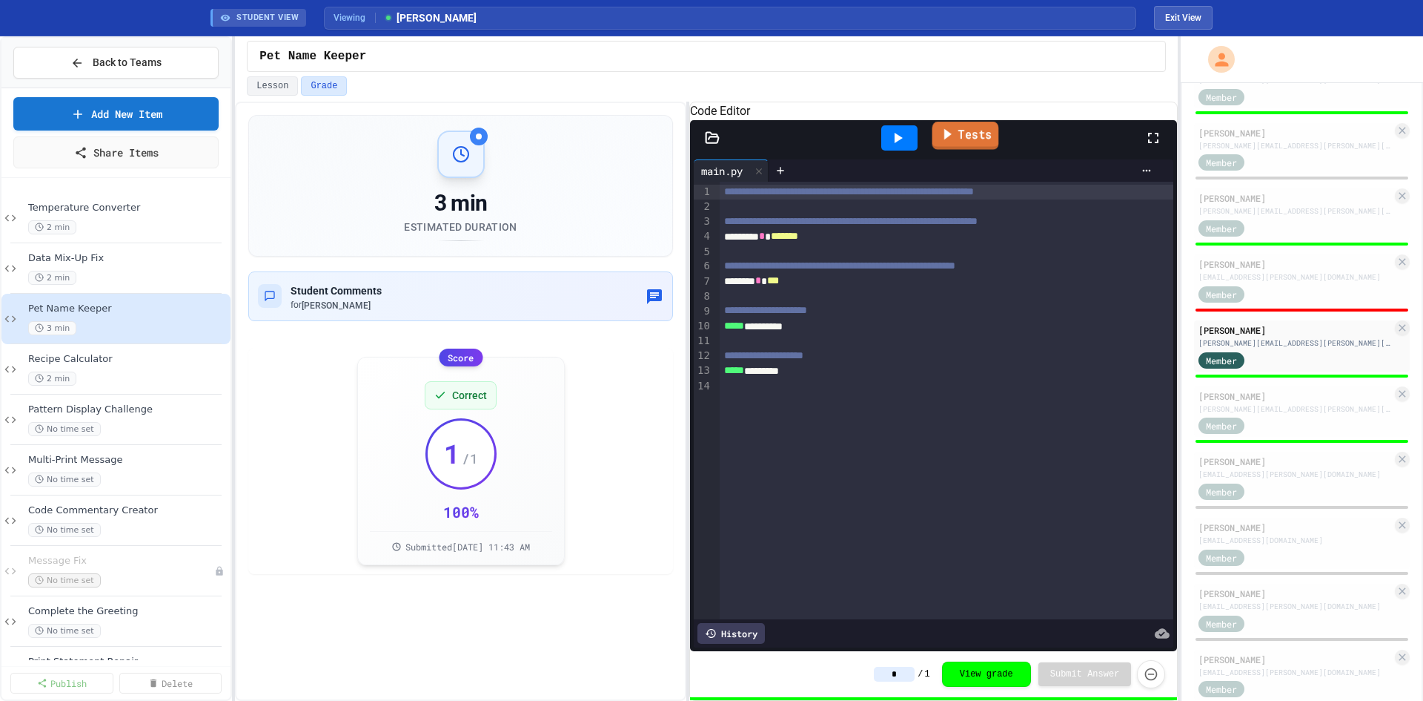
click at [967, 150] on link "Tests" at bounding box center [965, 136] width 67 height 28
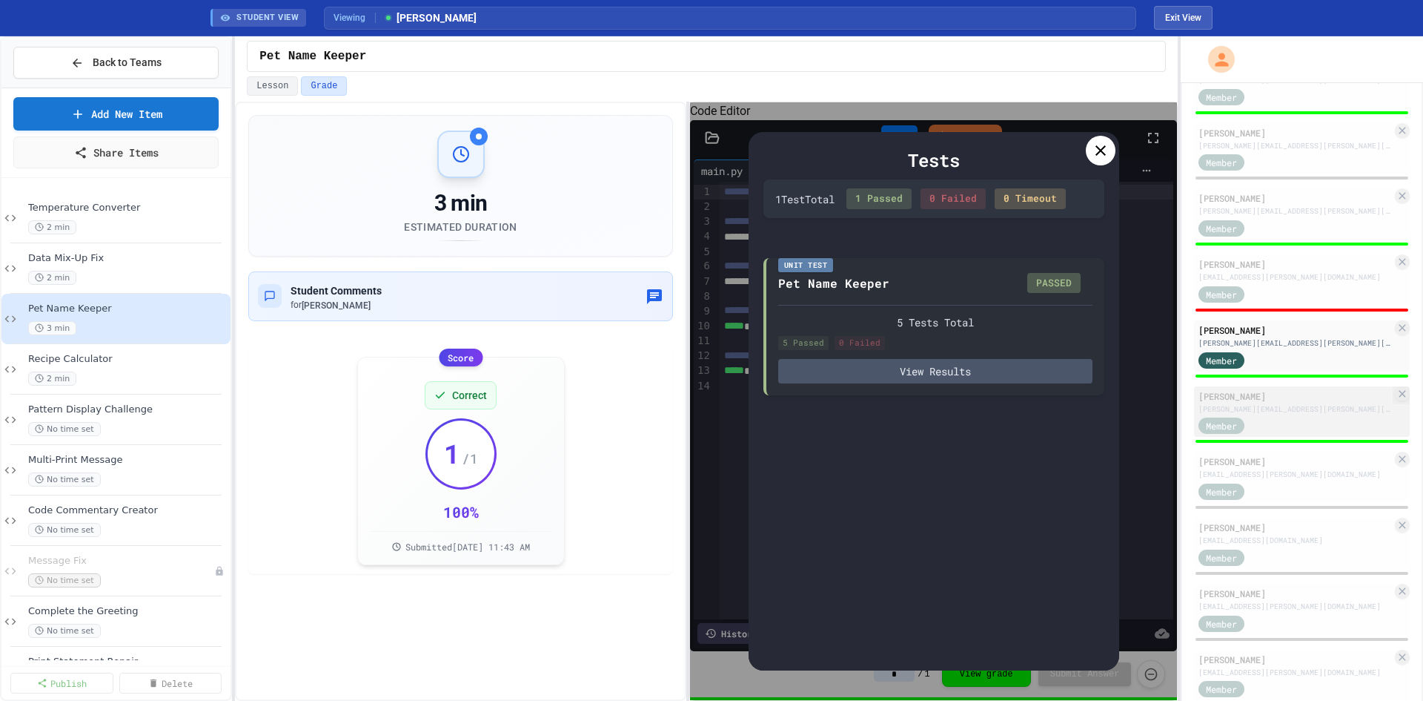
click at [1290, 414] on div "[PERSON_NAME][EMAIL_ADDRESS][PERSON_NAME][DOMAIN_NAME]" at bounding box center [1295, 408] width 193 height 11
click at [1102, 148] on icon at bounding box center [1101, 151] width 18 height 18
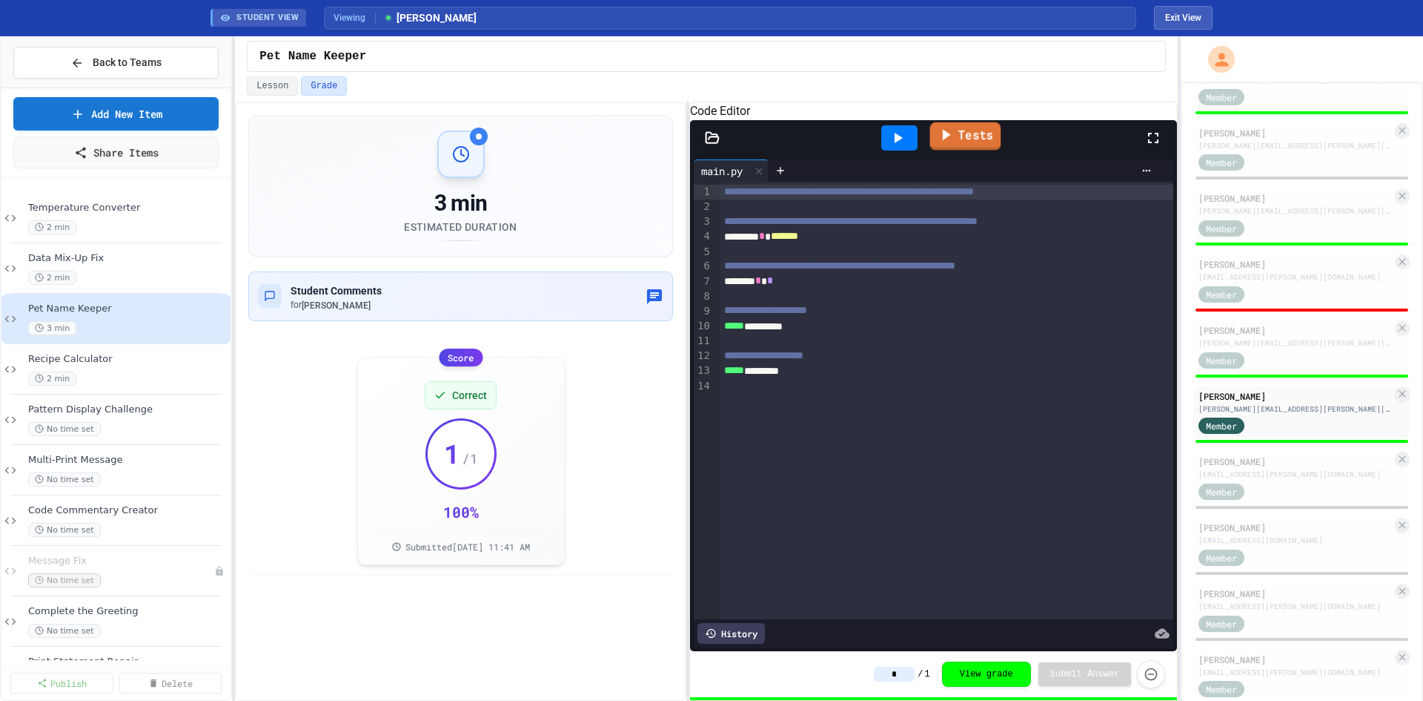
click at [957, 150] on link "Tests" at bounding box center [965, 136] width 71 height 28
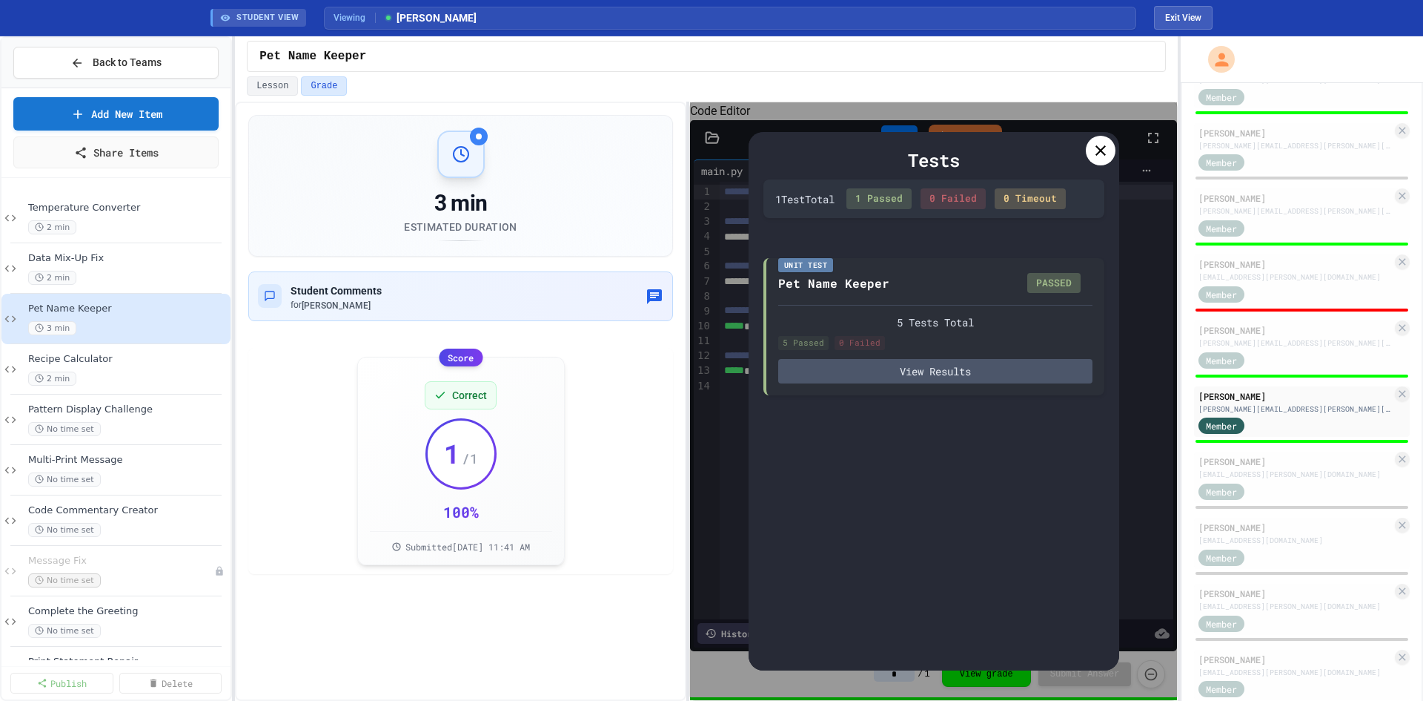
click at [1099, 146] on icon at bounding box center [1101, 151] width 18 height 18
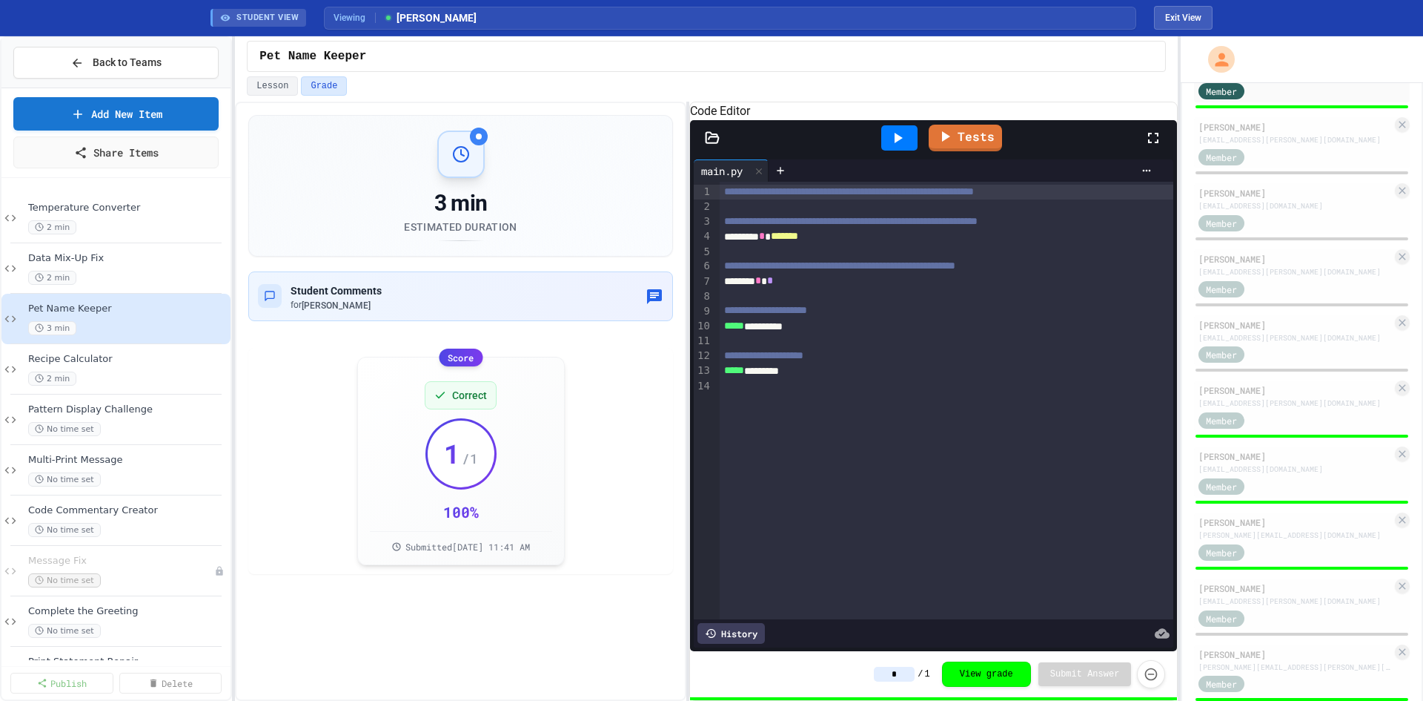
scroll to position [1047, 0]
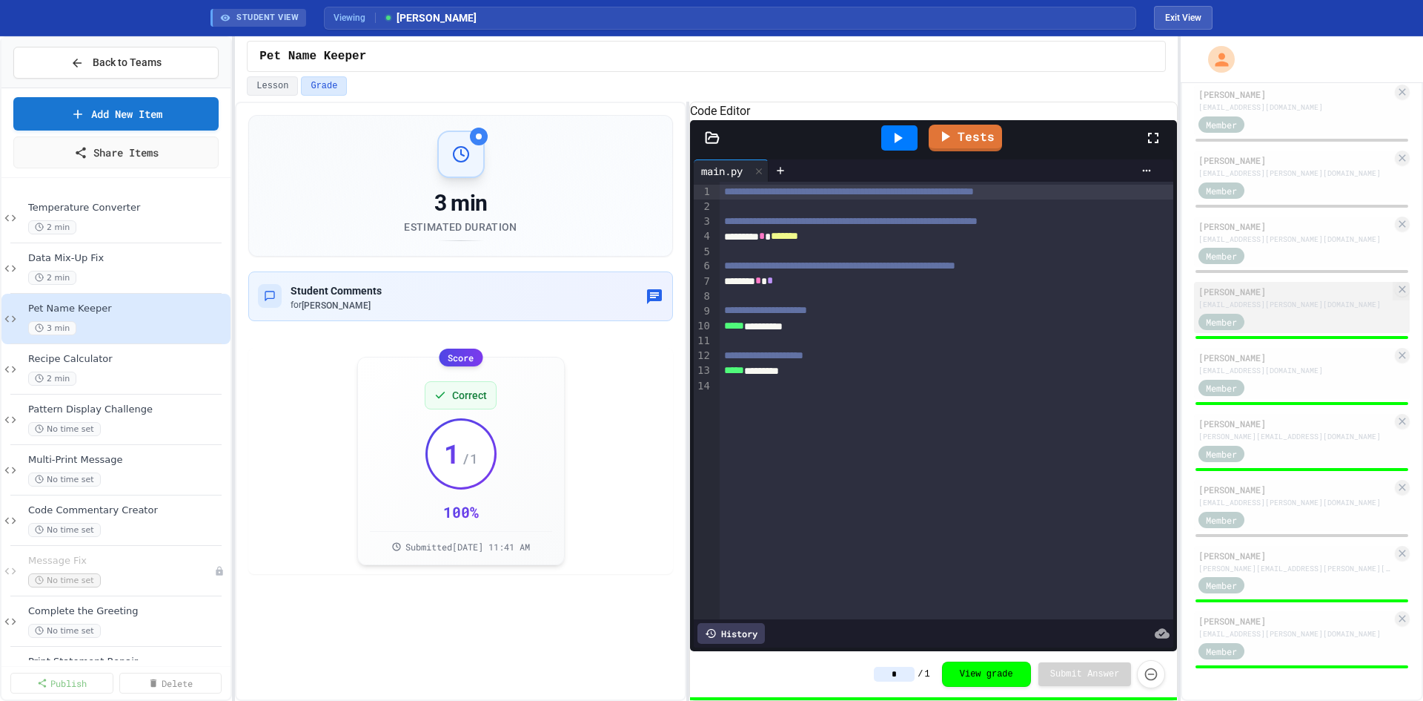
click at [1279, 319] on div "Member" at bounding box center [1295, 320] width 193 height 19
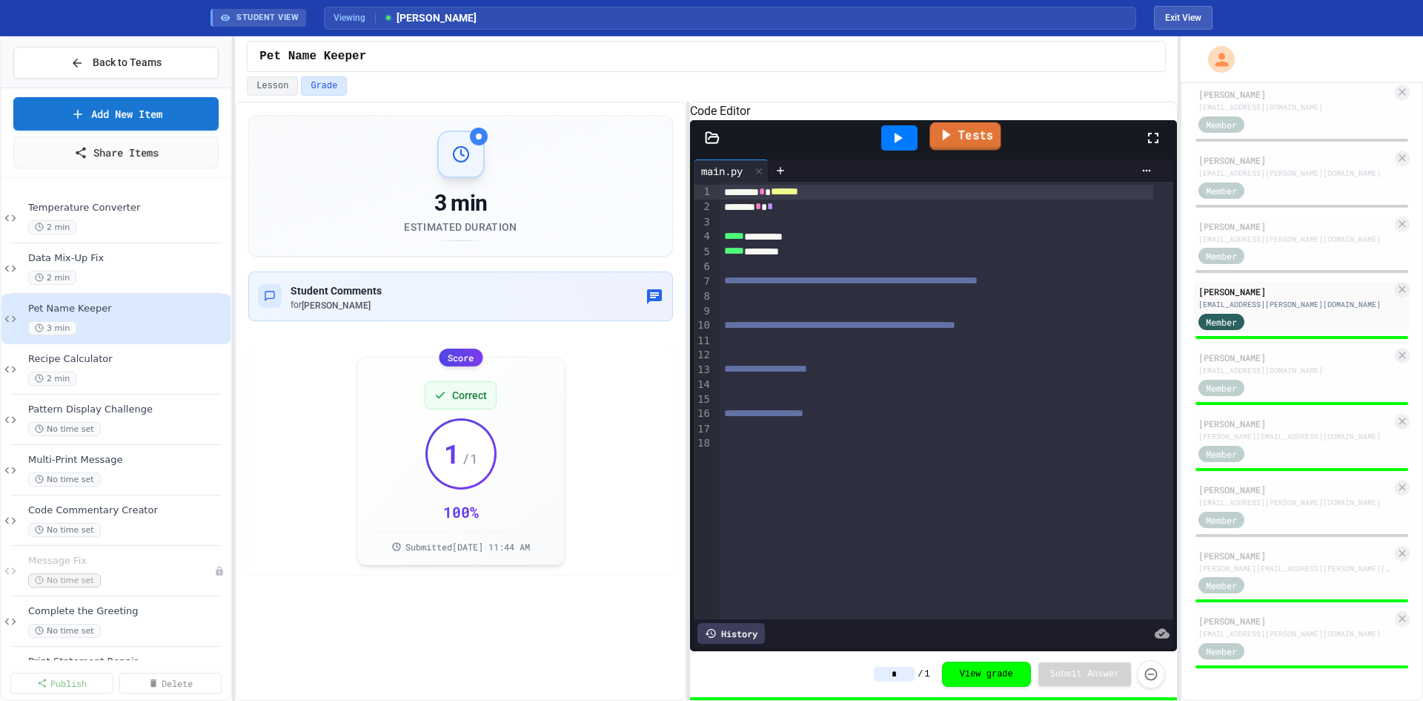
click at [964, 150] on link "Tests" at bounding box center [965, 136] width 71 height 28
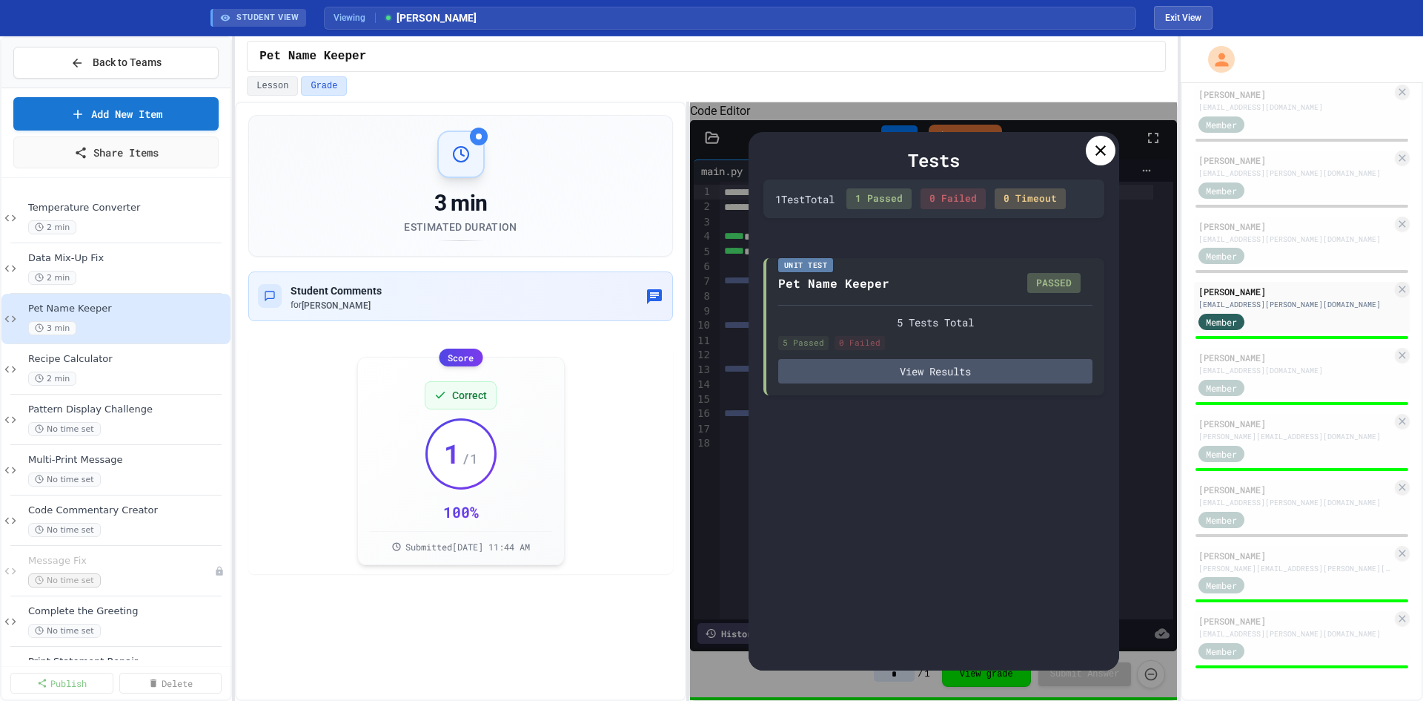
click at [1103, 148] on icon at bounding box center [1101, 150] width 10 height 10
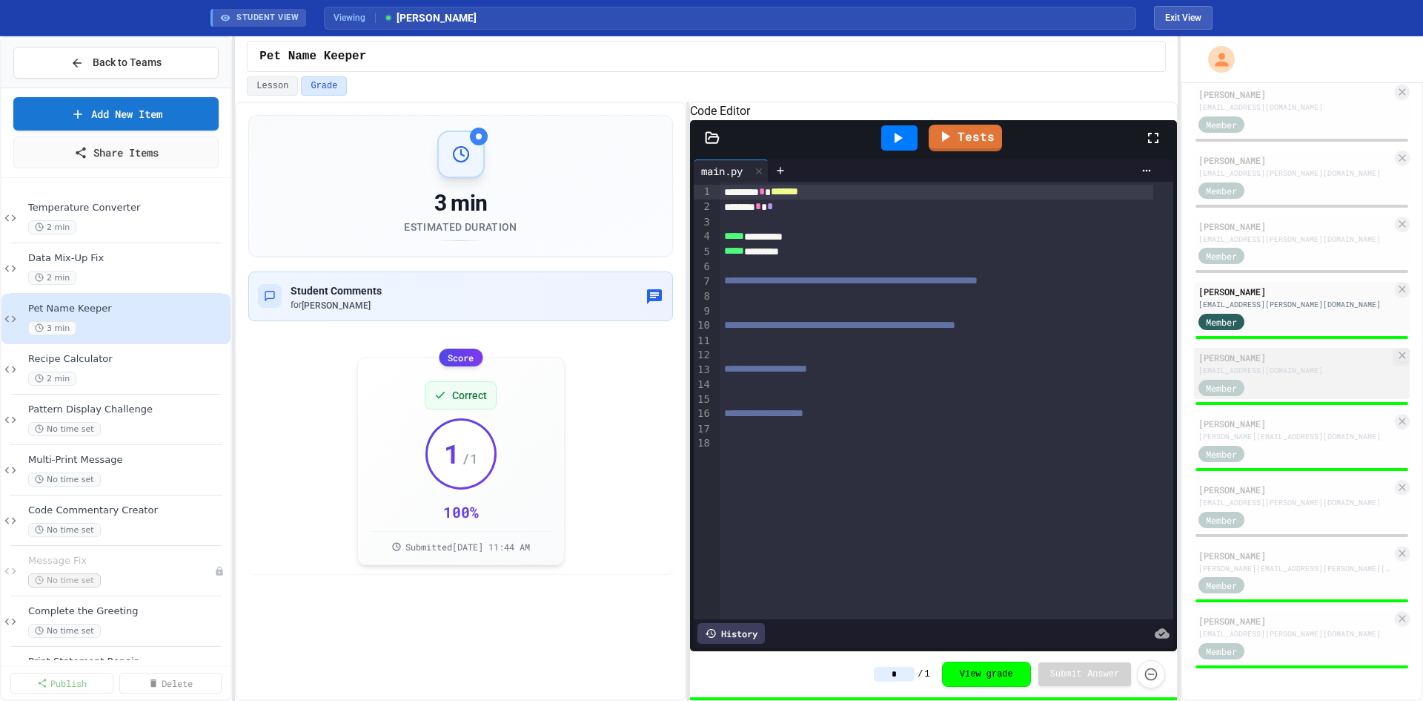
click at [1267, 385] on div "Member" at bounding box center [1236, 386] width 74 height 19
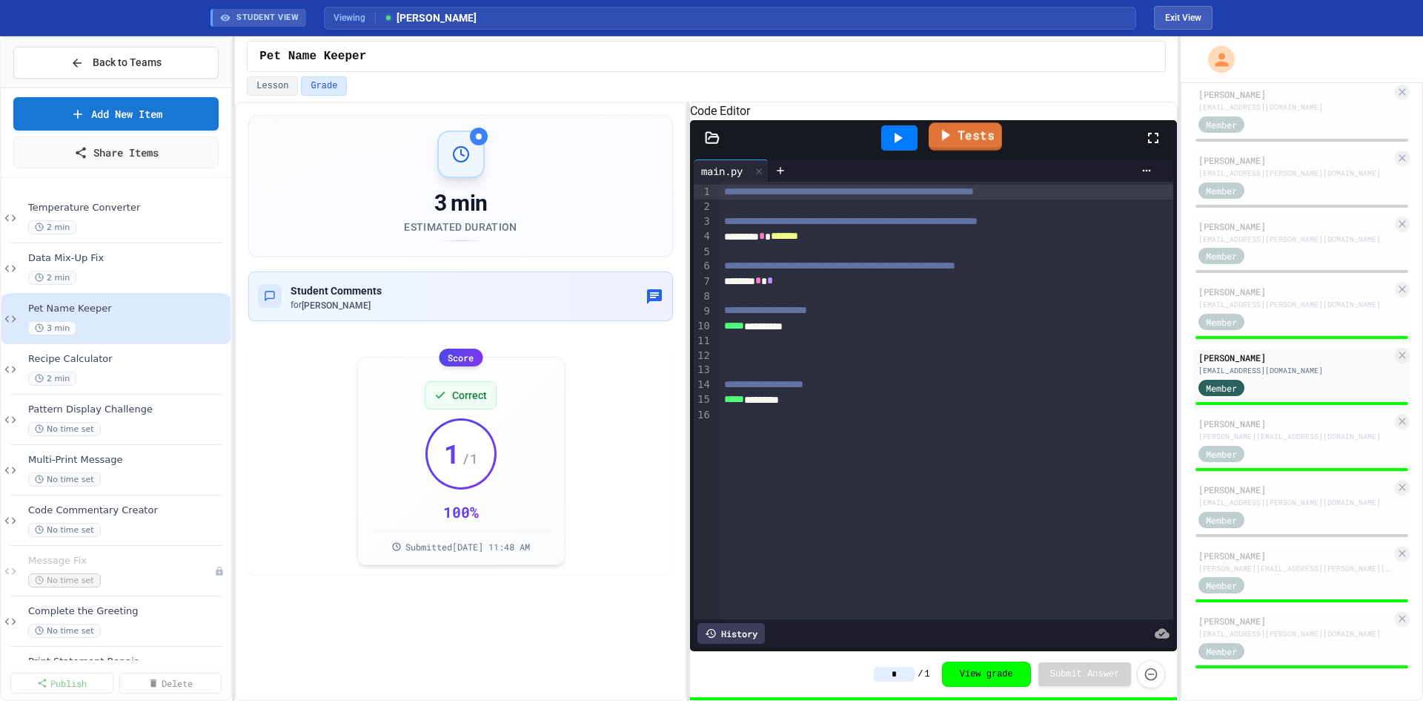
click at [967, 150] on link "Tests" at bounding box center [965, 136] width 73 height 28
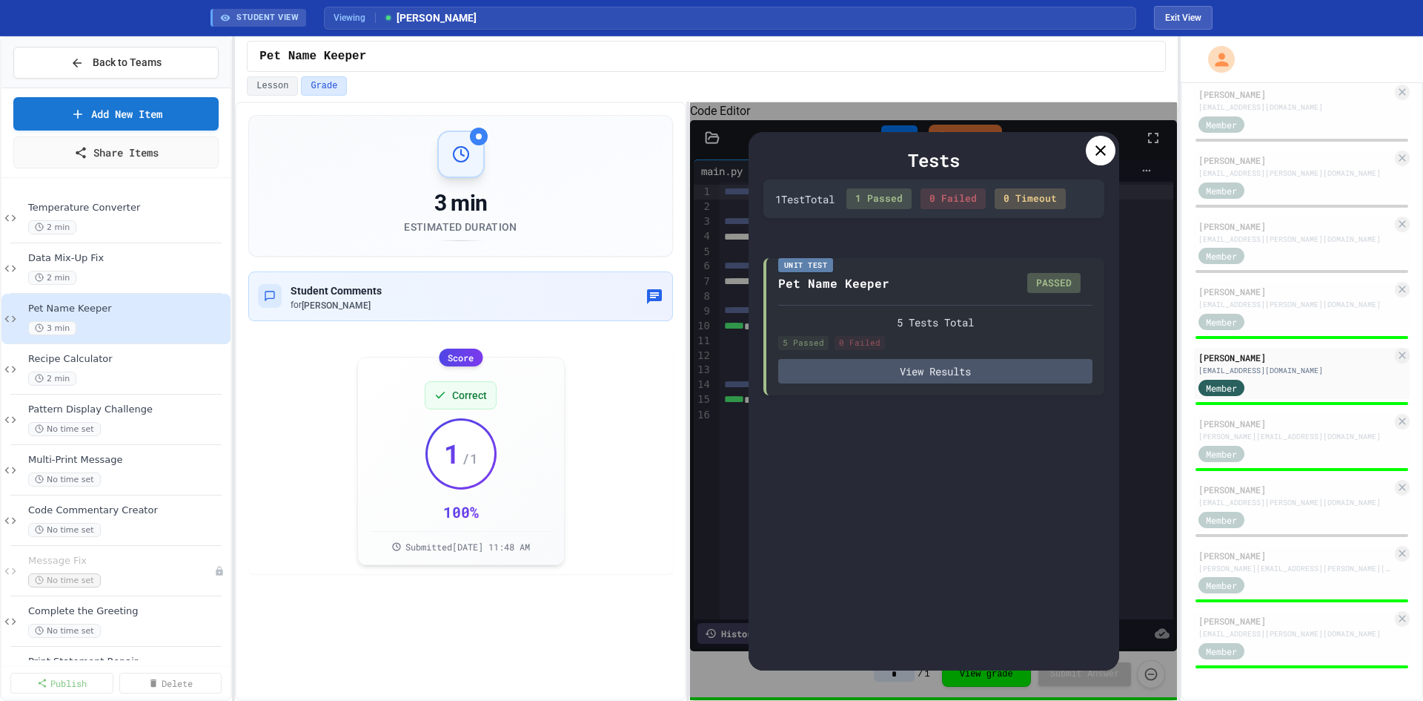
click at [1099, 149] on icon at bounding box center [1101, 150] width 10 height 10
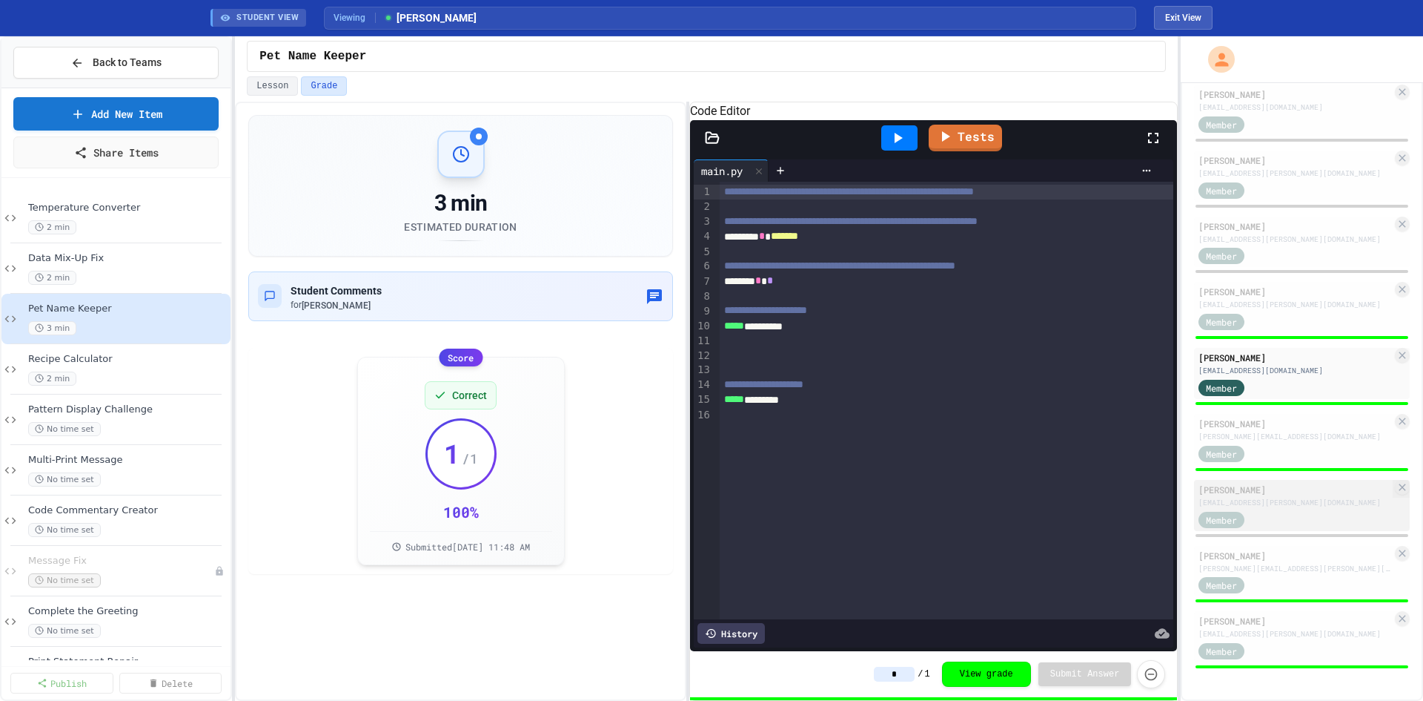
click at [1268, 511] on div "Member" at bounding box center [1236, 518] width 74 height 19
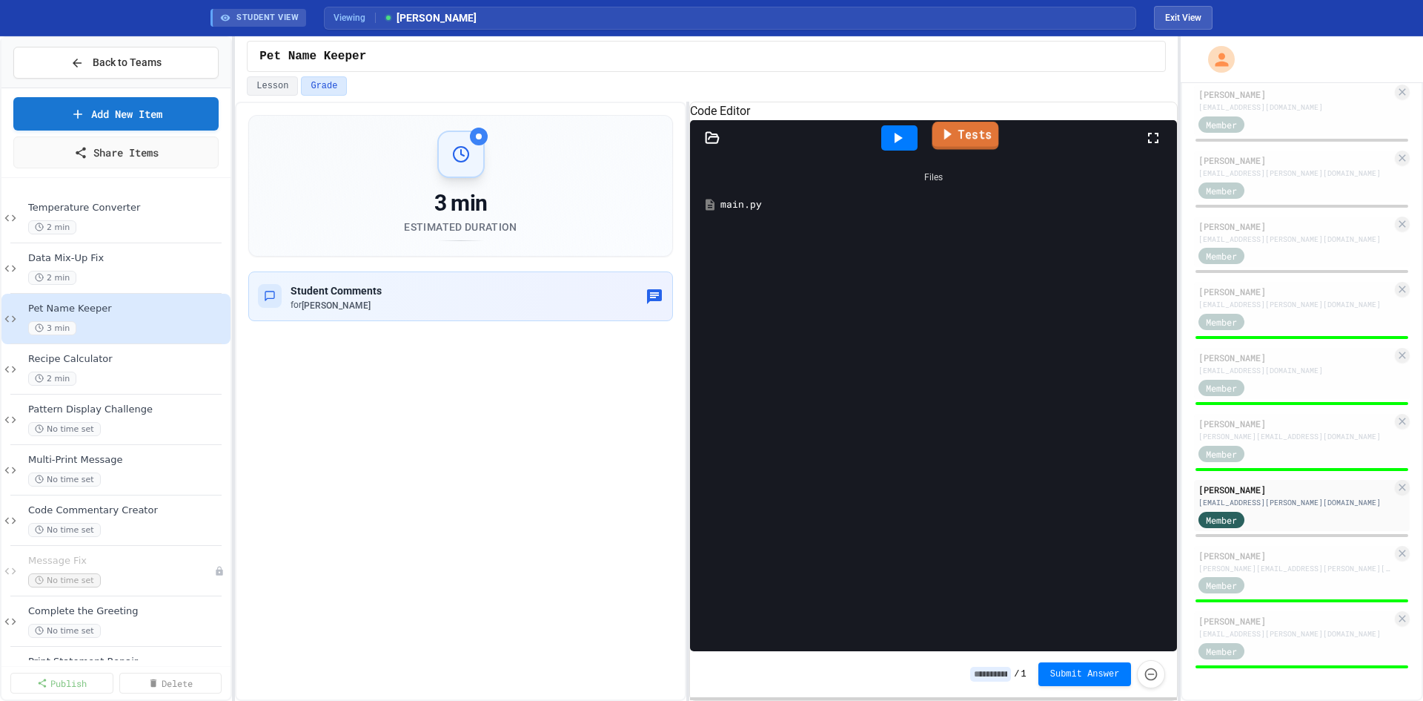
click at [958, 150] on link "Tests" at bounding box center [965, 136] width 67 height 28
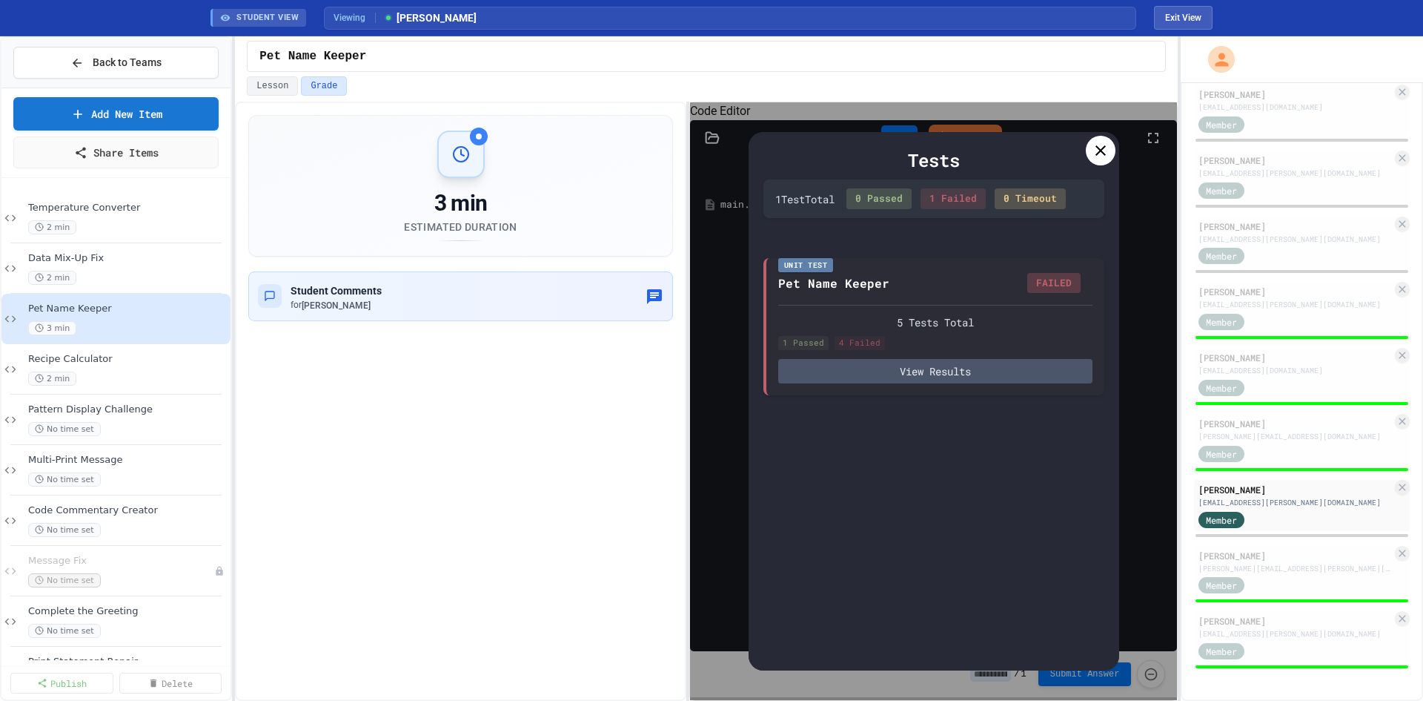
click at [1102, 144] on icon at bounding box center [1101, 151] width 18 height 18
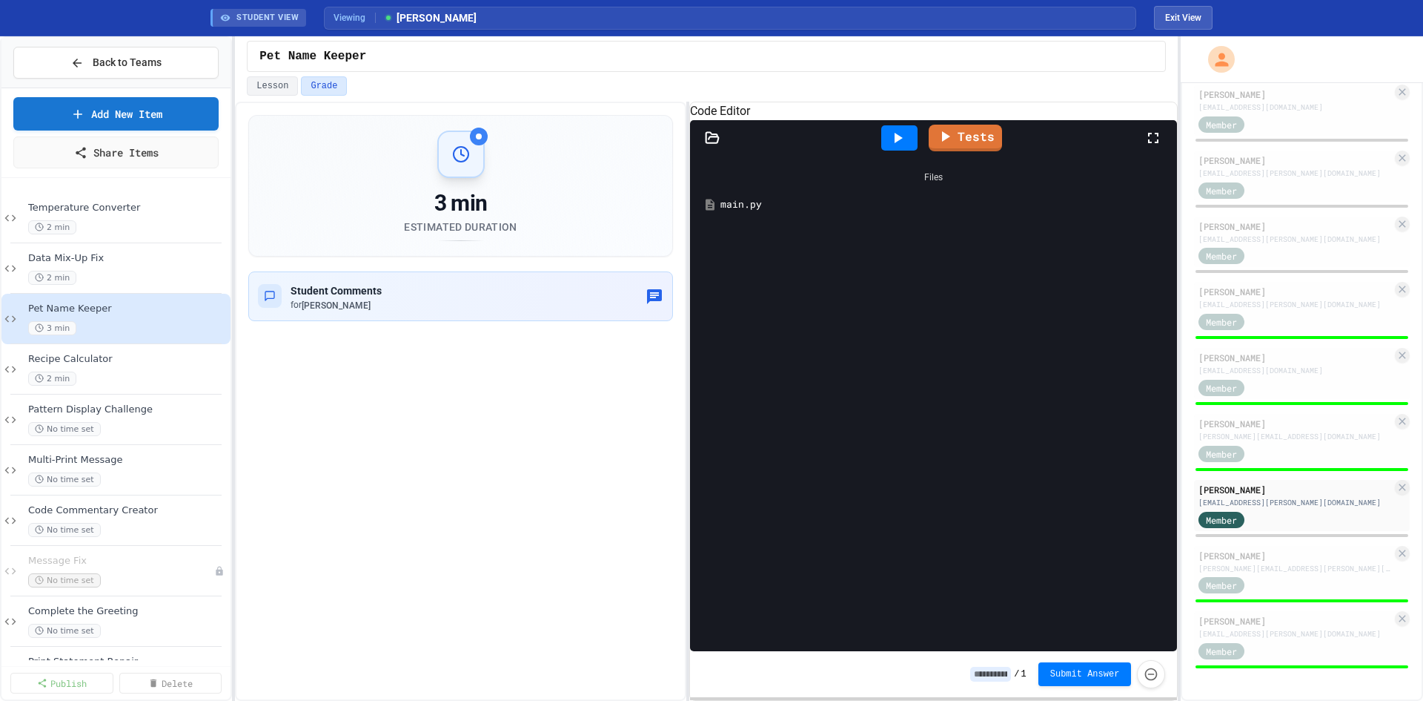
click at [912, 332] on div "Files main.py" at bounding box center [933, 403] width 487 height 495
click at [1283, 500] on div "[EMAIL_ADDRESS][PERSON_NAME][DOMAIN_NAME]" at bounding box center [1295, 502] width 193 height 11
click at [1297, 582] on div "Member" at bounding box center [1295, 584] width 193 height 19
type input "*"
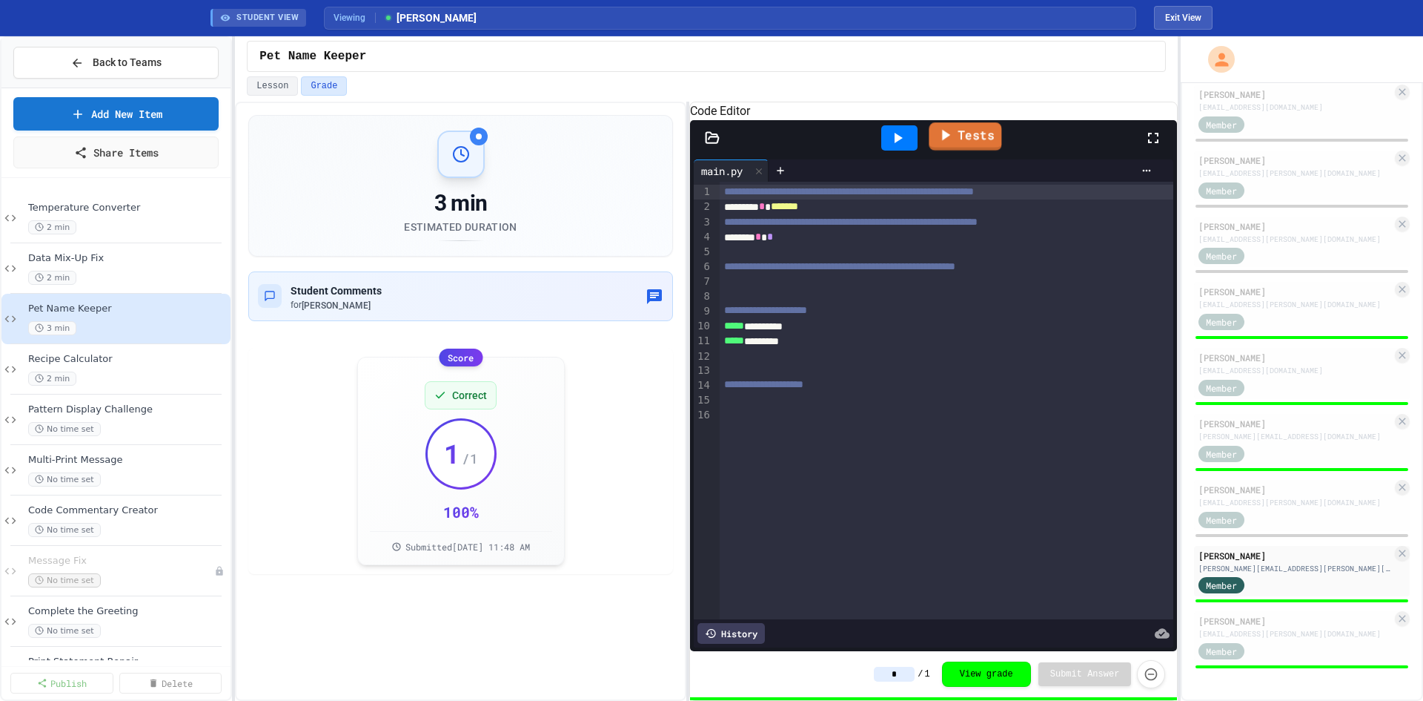
click at [970, 150] on link "Tests" at bounding box center [965, 136] width 73 height 28
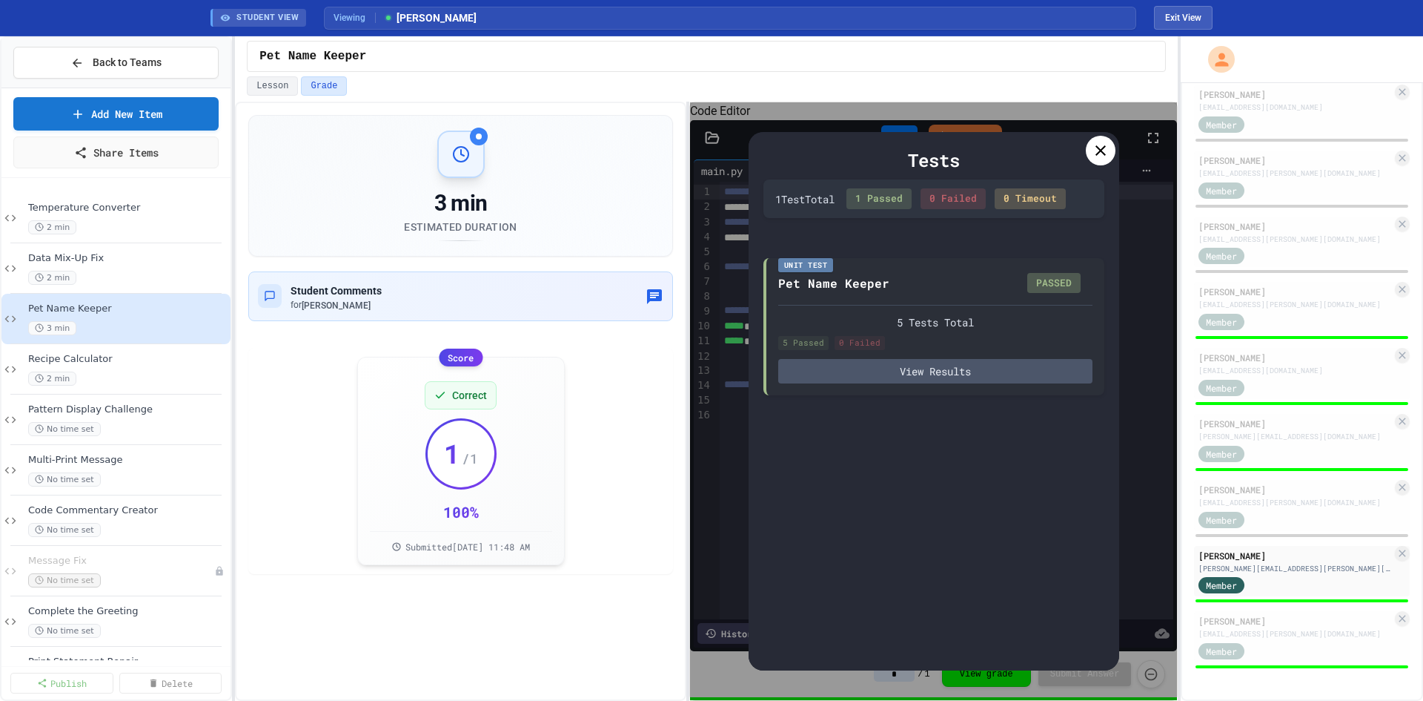
click at [1098, 146] on icon at bounding box center [1101, 151] width 18 height 18
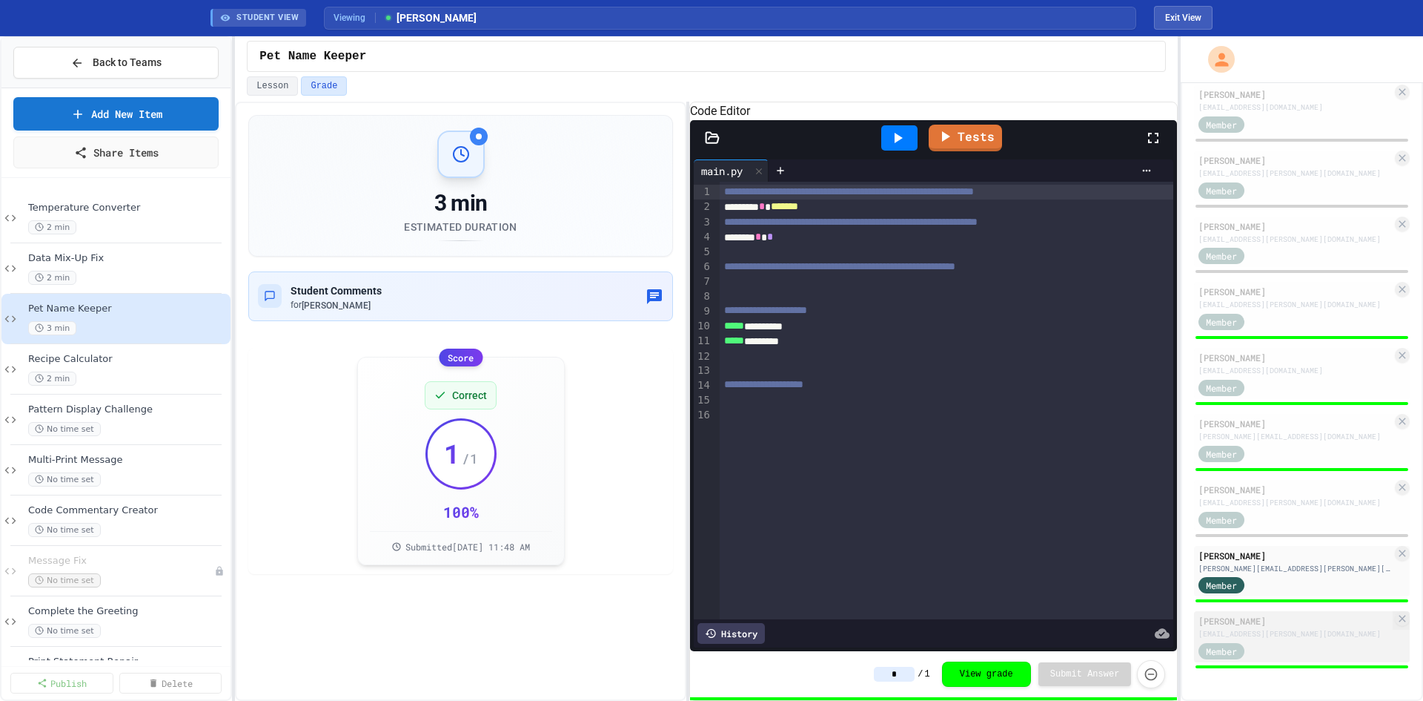
click at [1293, 646] on div "Member" at bounding box center [1295, 649] width 193 height 19
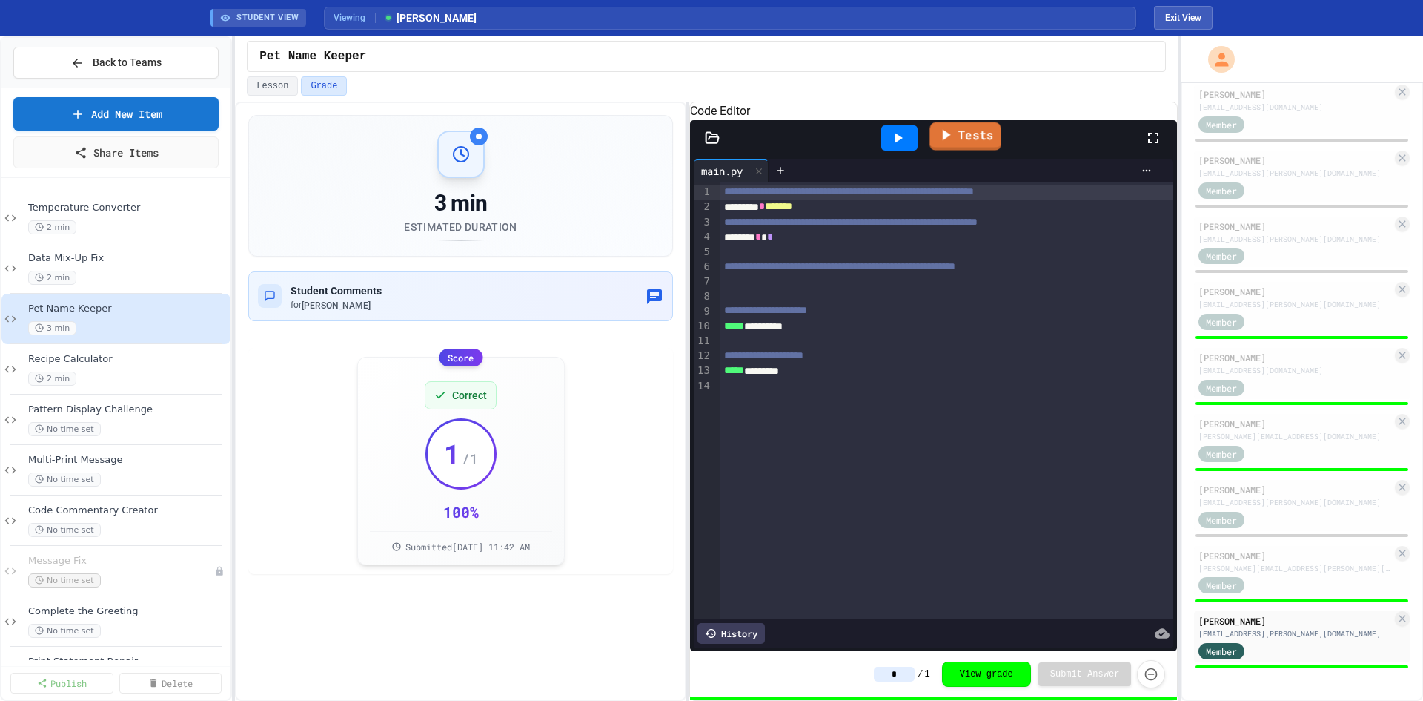
click at [946, 141] on icon at bounding box center [947, 135] width 8 height 11
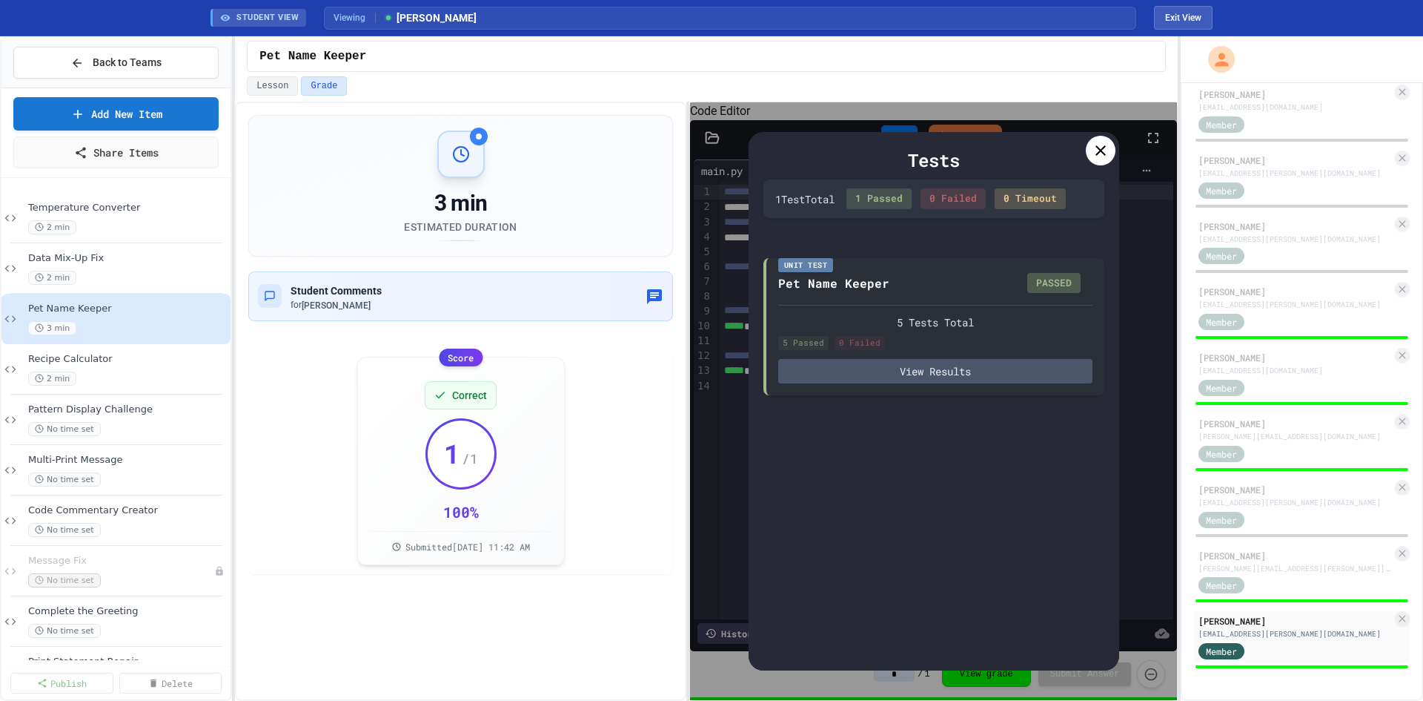
click at [1103, 147] on icon at bounding box center [1101, 151] width 18 height 18
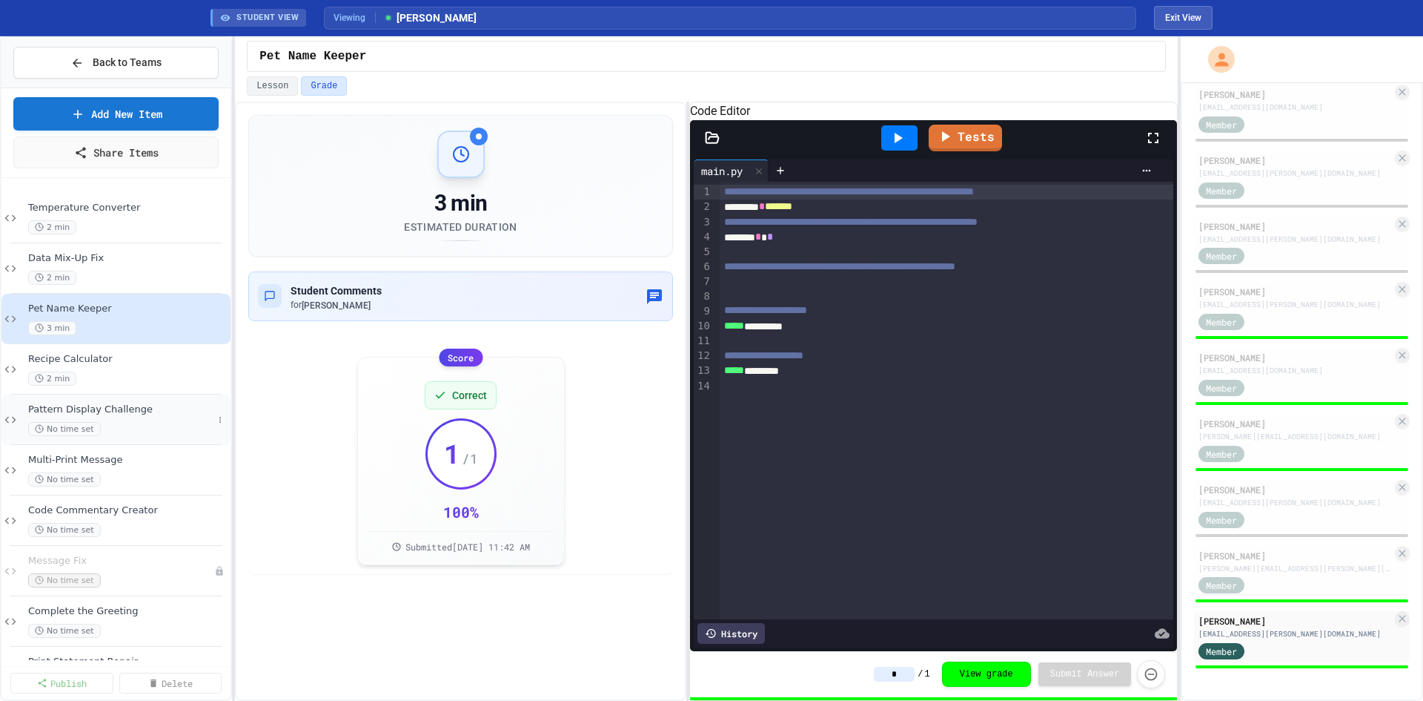
click at [122, 420] on div "Pattern Display Challenge No time set" at bounding box center [120, 419] width 185 height 33
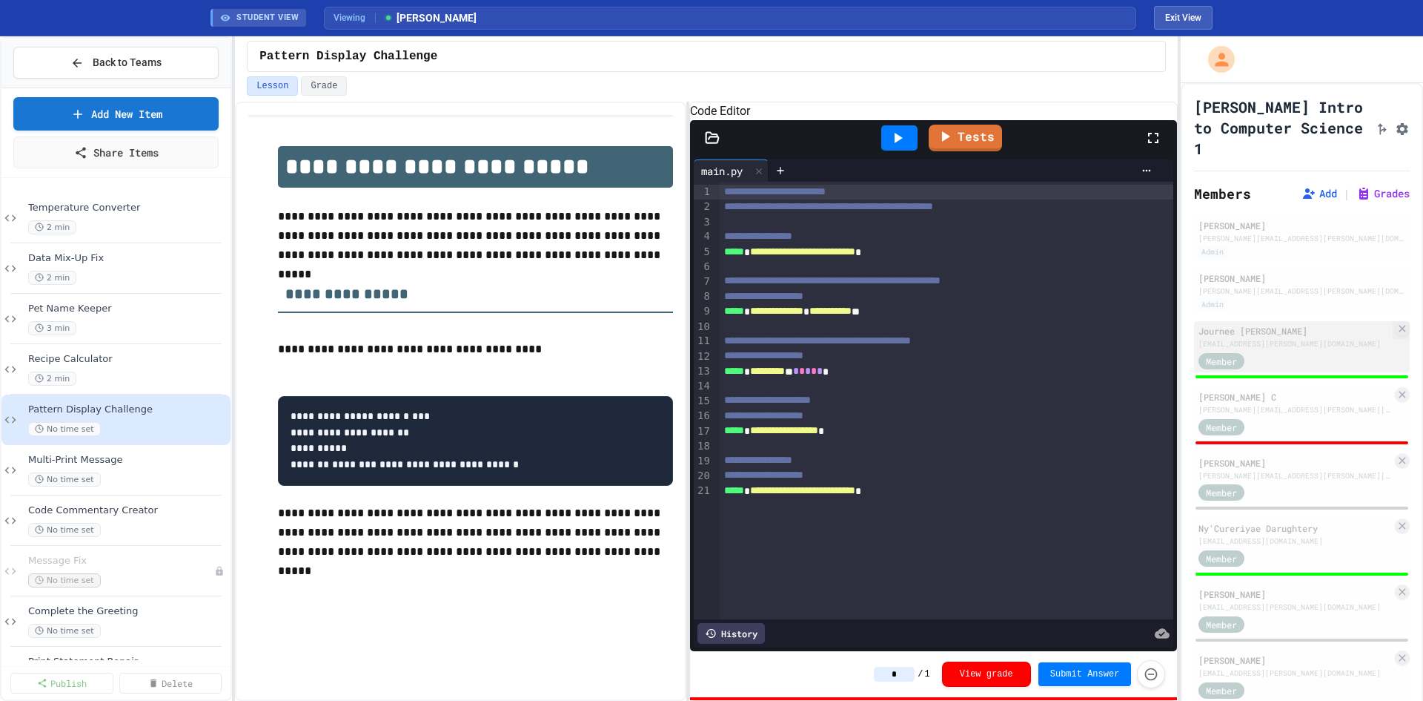
click at [1291, 369] on div "Member" at bounding box center [1295, 360] width 193 height 19
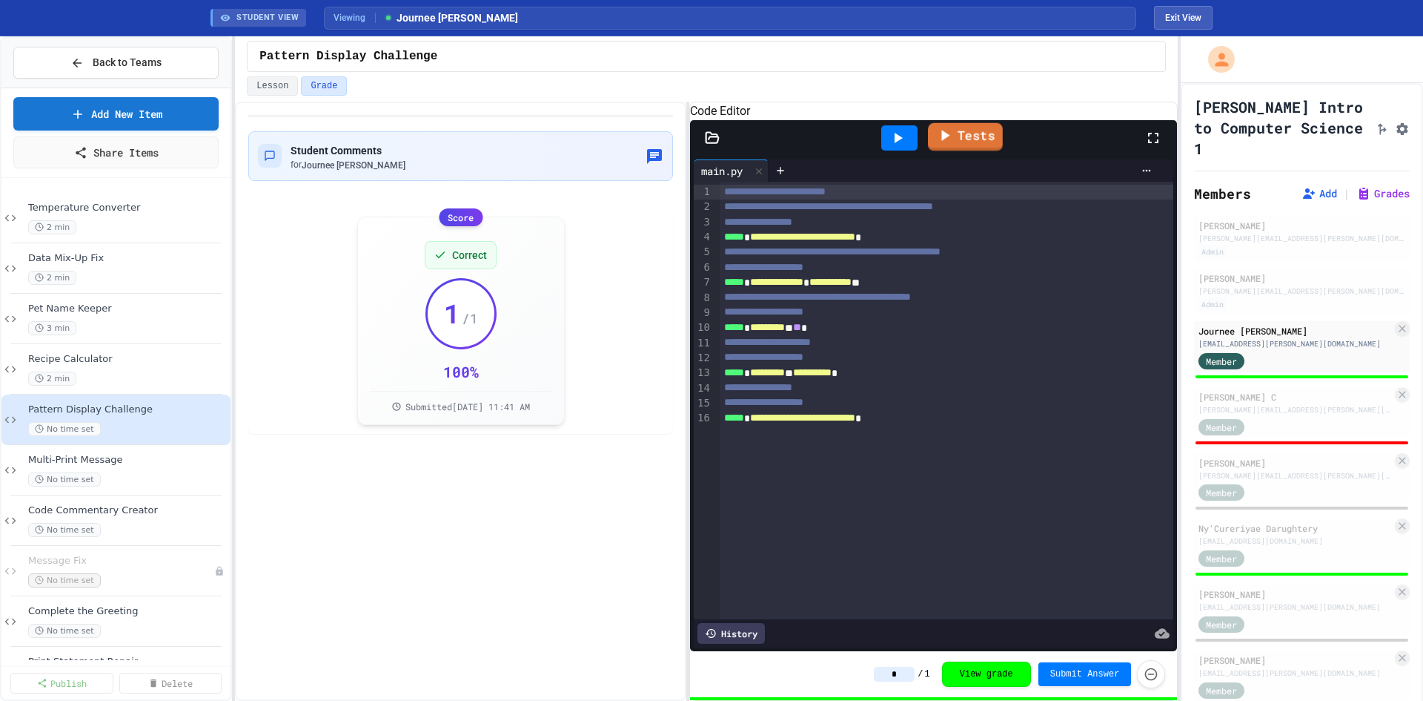
click at [967, 150] on link "Tests" at bounding box center [965, 137] width 75 height 28
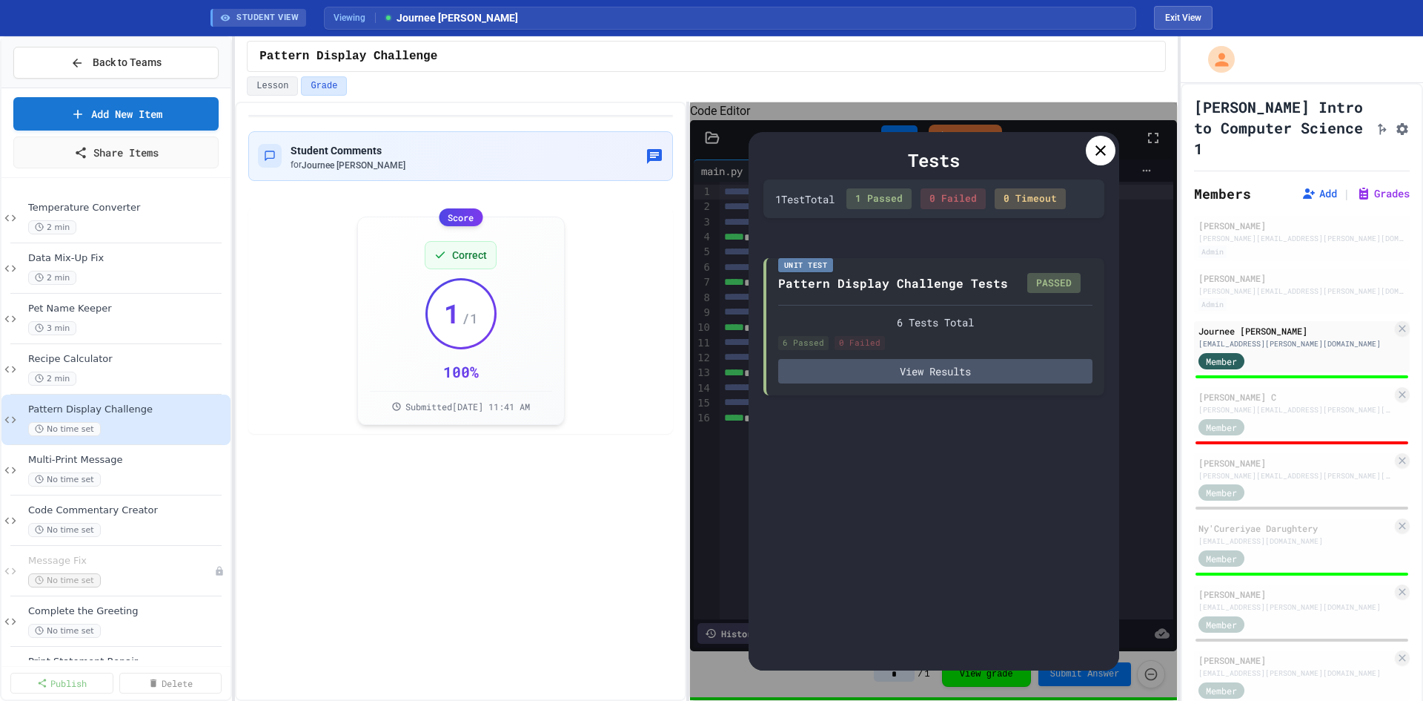
click at [1102, 149] on icon at bounding box center [1101, 150] width 10 height 10
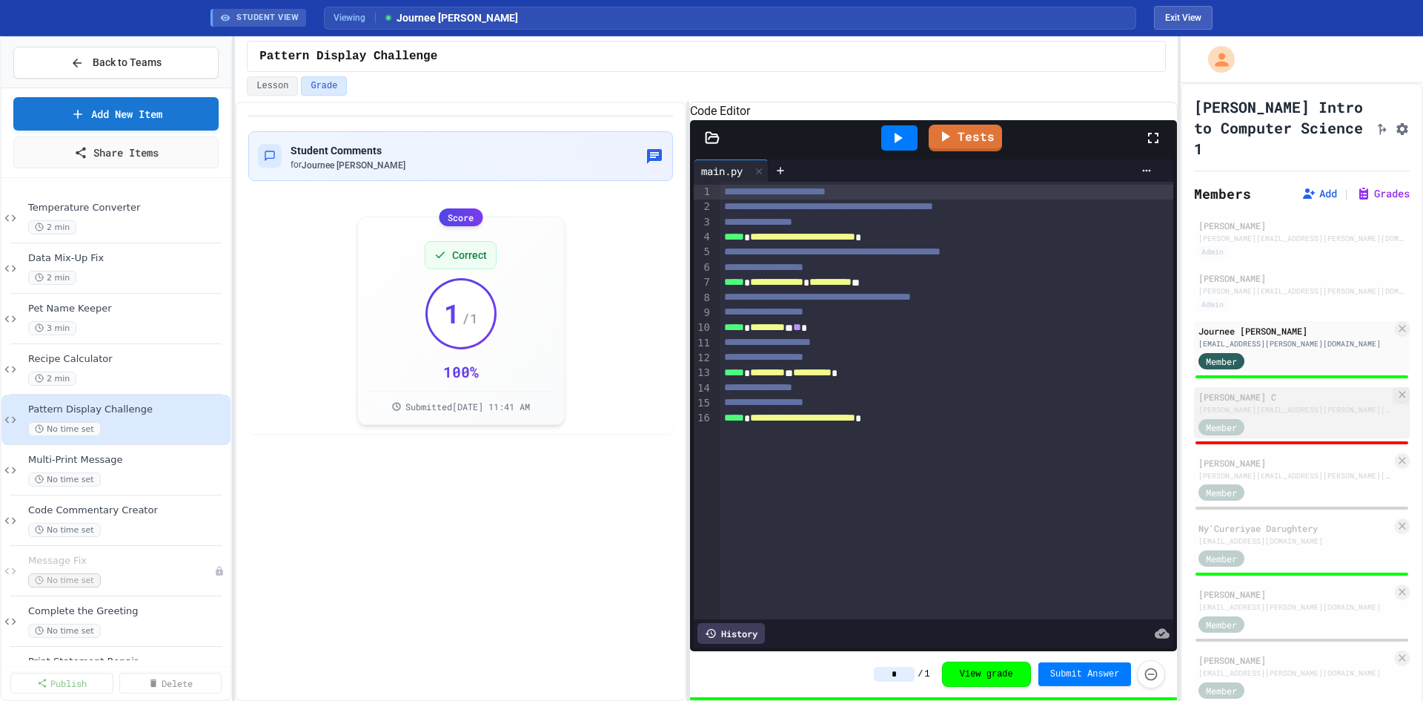
click at [1310, 415] on div "[PERSON_NAME][EMAIL_ADDRESS][PERSON_NAME][DOMAIN_NAME]" at bounding box center [1295, 409] width 193 height 11
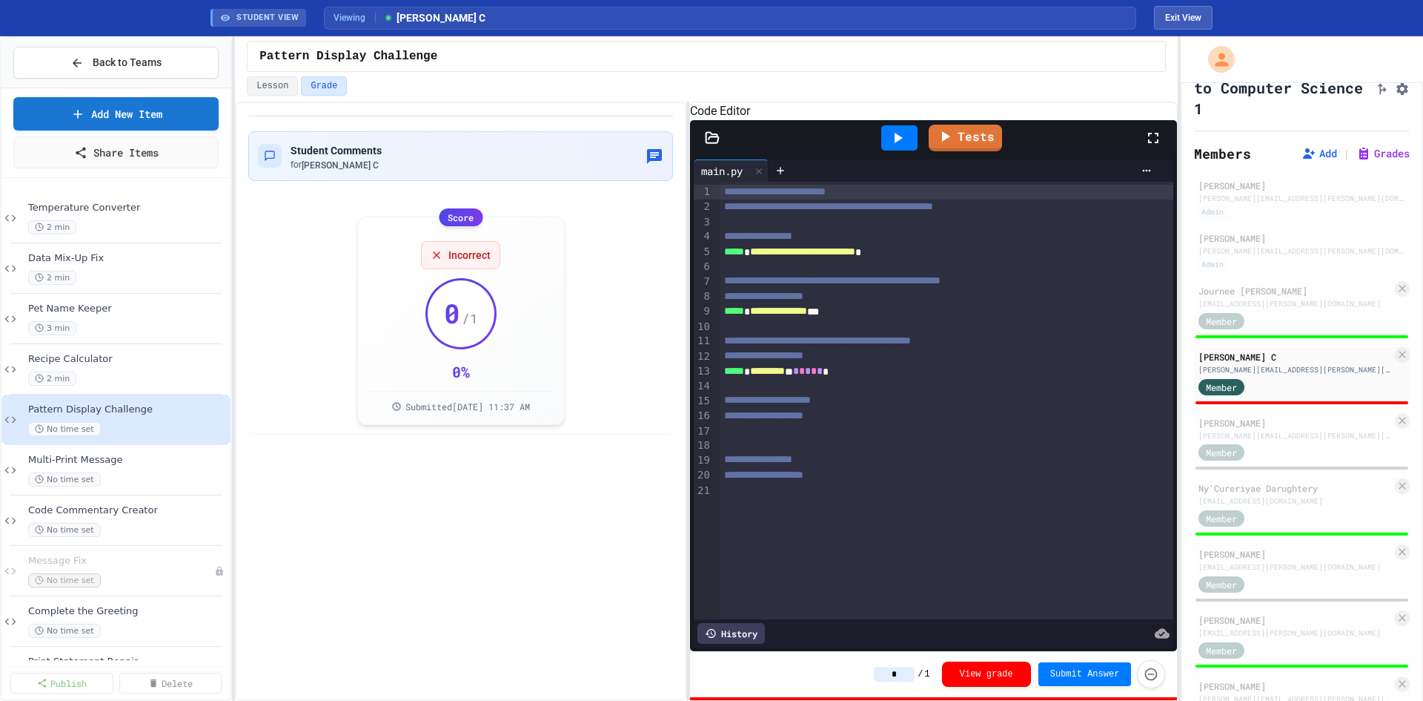
scroll to position [74, 0]
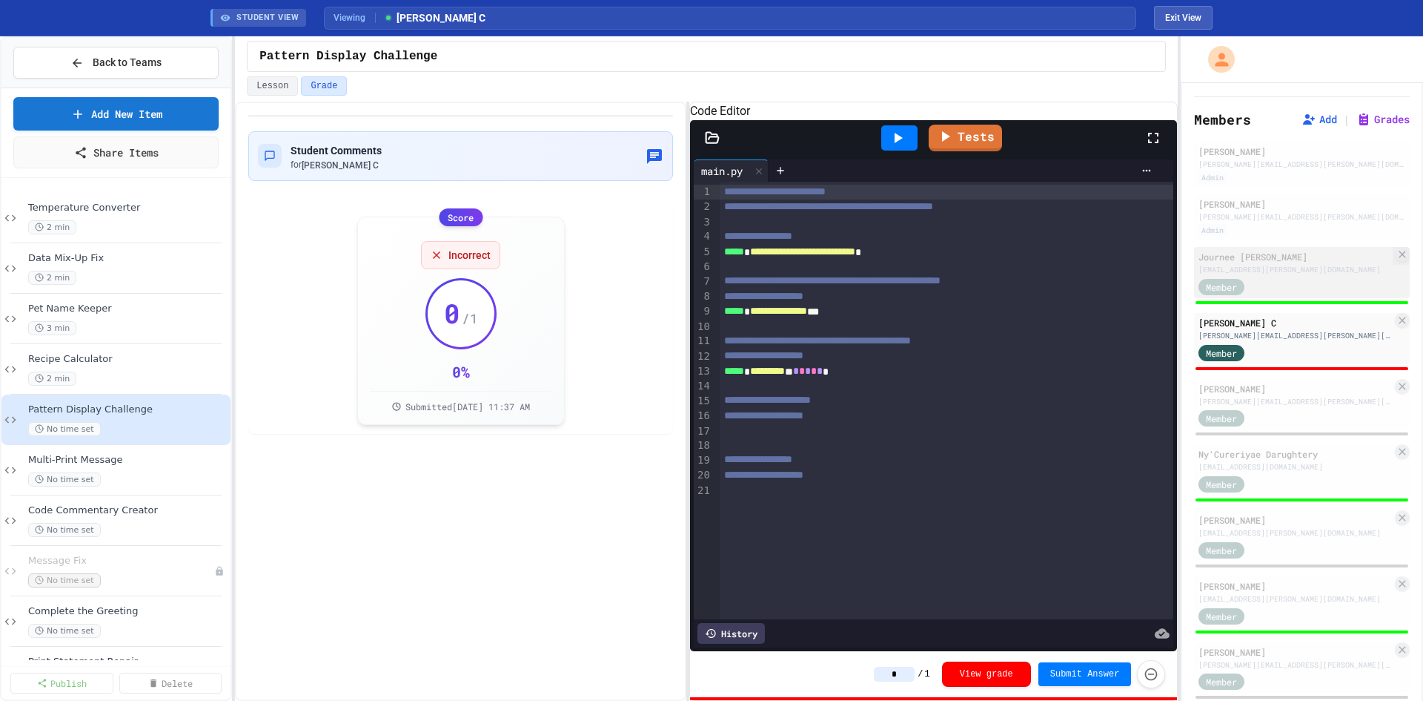
click at [1285, 295] on div "Member" at bounding box center [1295, 285] width 193 height 19
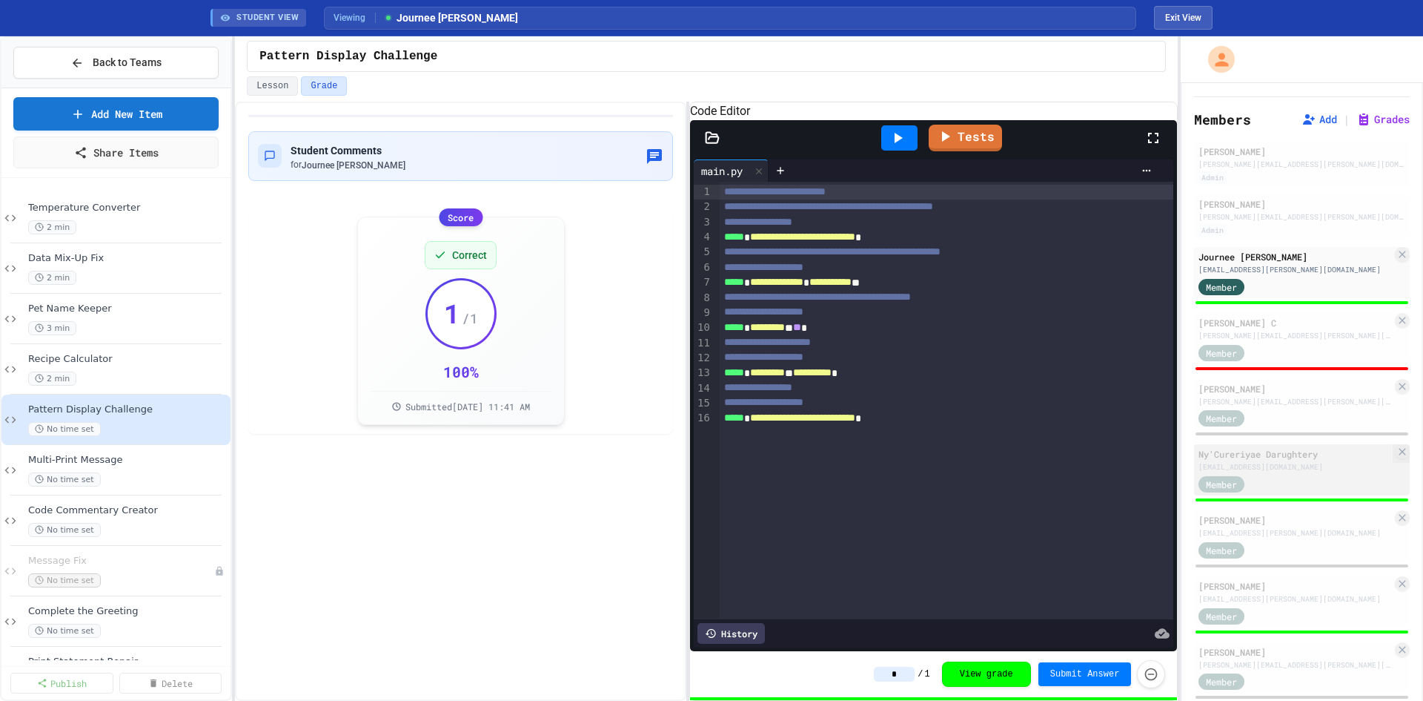
click at [1278, 472] on div "[EMAIL_ADDRESS][DOMAIN_NAME]" at bounding box center [1295, 466] width 193 height 11
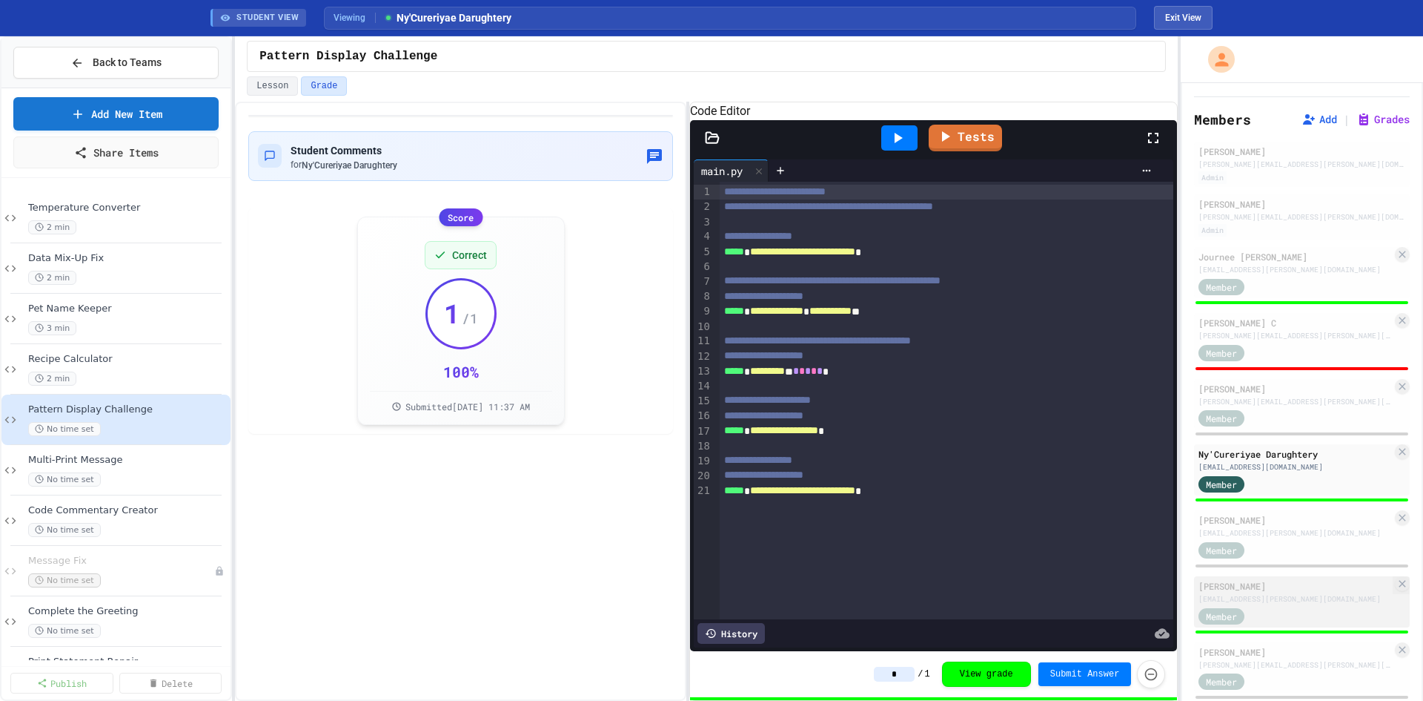
click at [1305, 604] on div "[EMAIL_ADDRESS][PERSON_NAME][DOMAIN_NAME]" at bounding box center [1295, 598] width 193 height 11
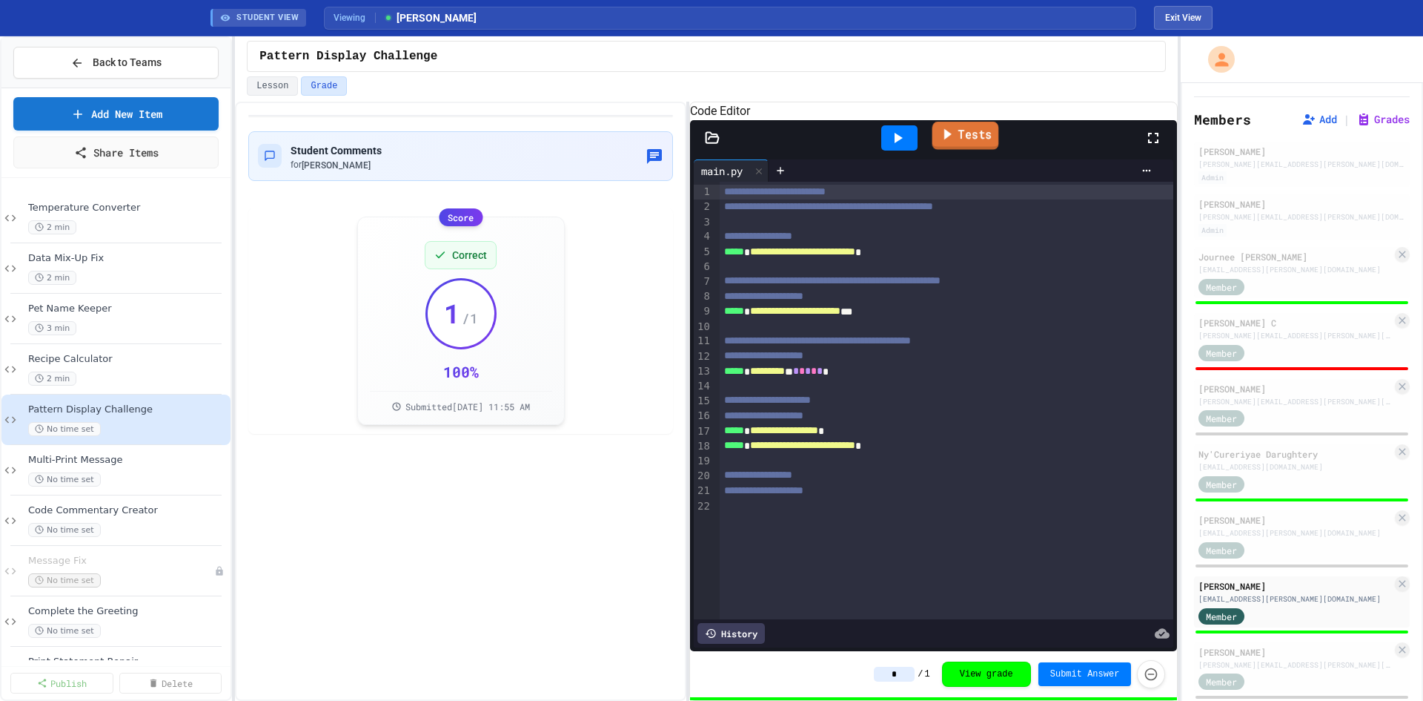
click at [967, 150] on link "Tests" at bounding box center [965, 136] width 67 height 28
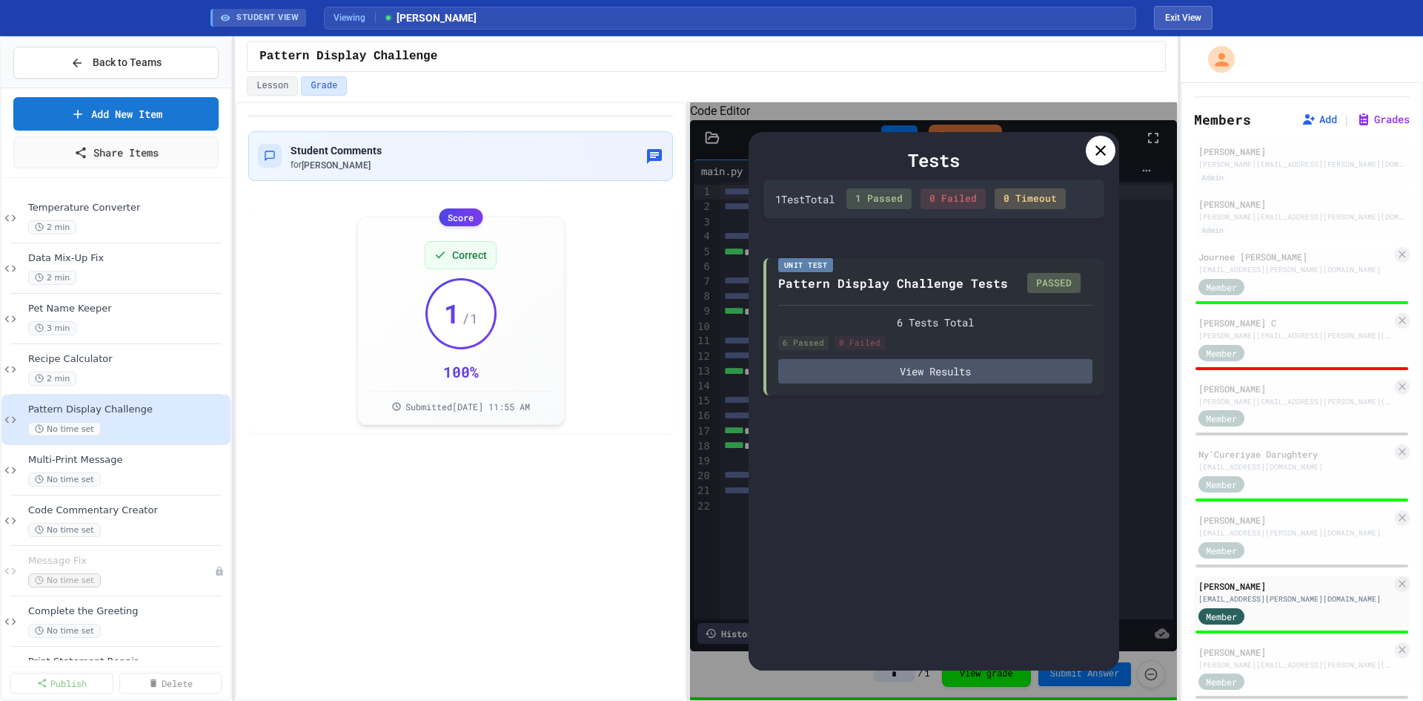
click at [1110, 148] on div at bounding box center [1101, 151] width 30 height 30
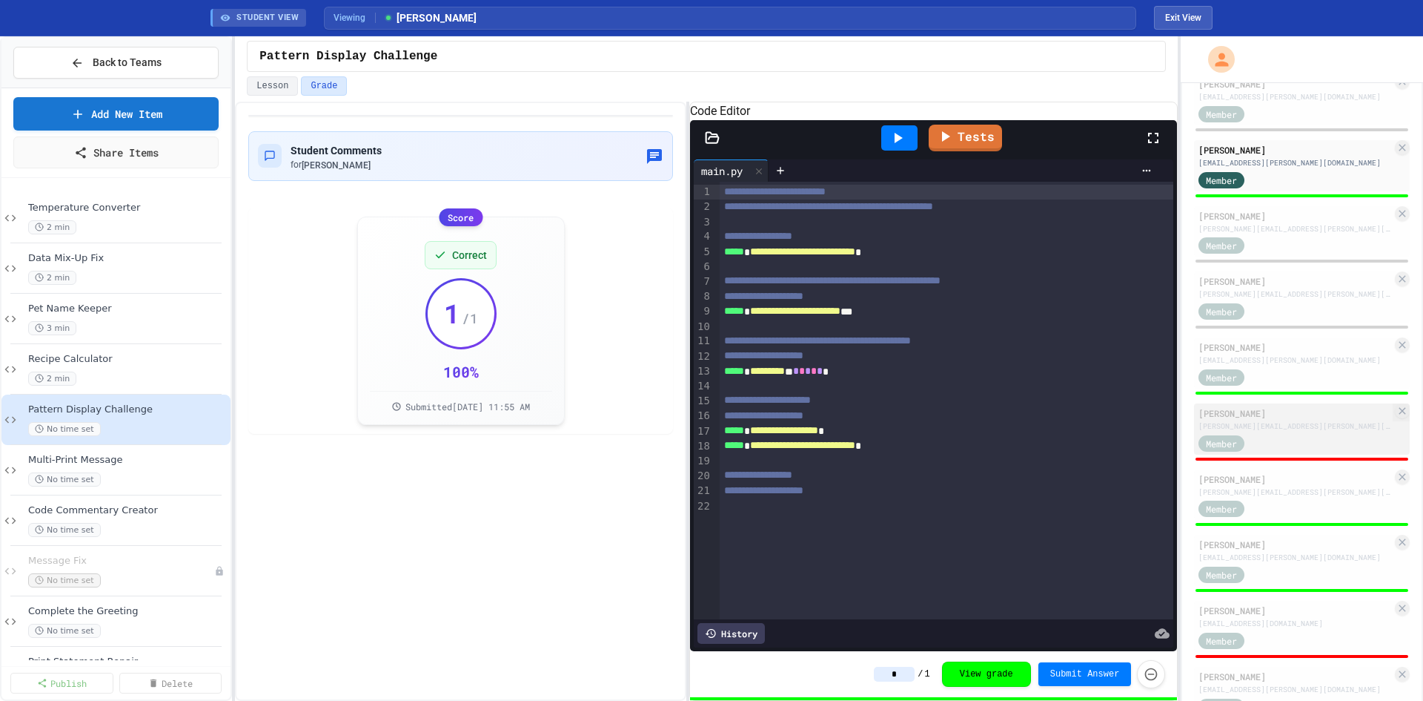
scroll to position [519, 0]
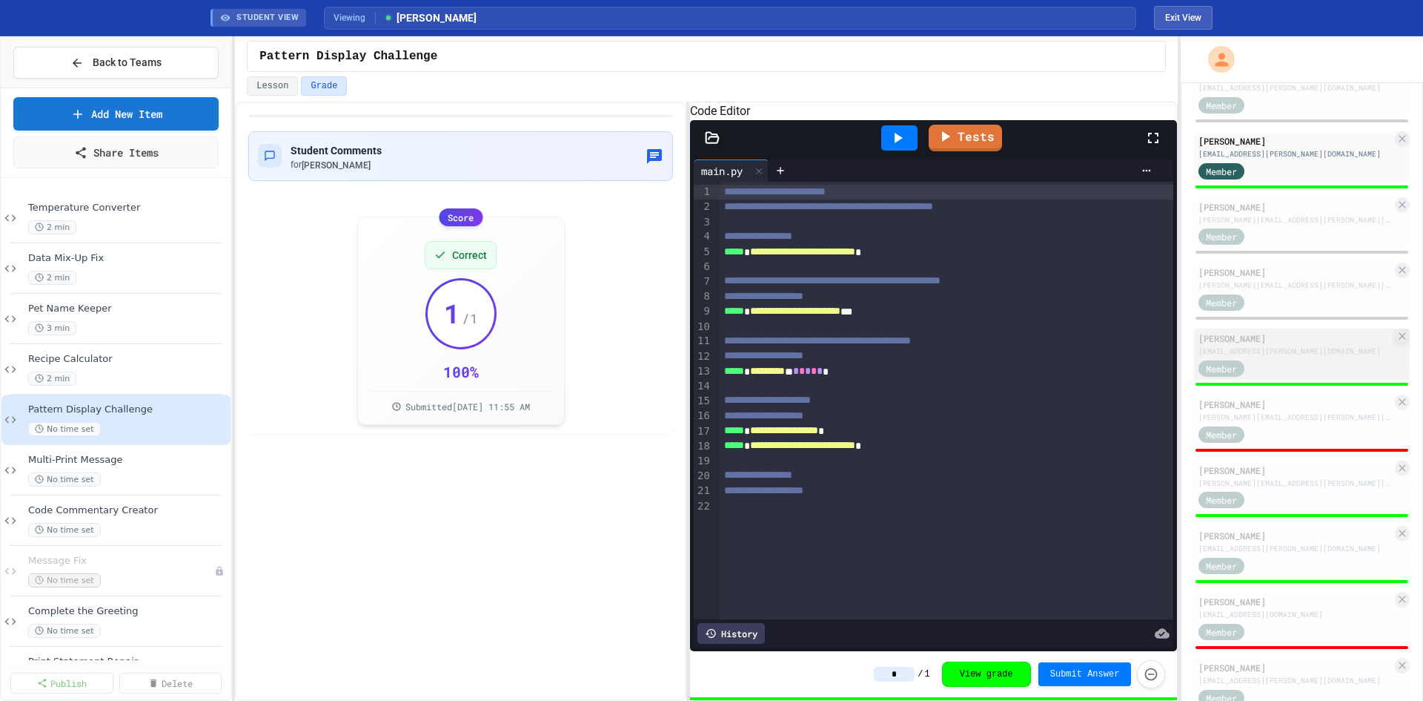
click at [1292, 345] on div "[PERSON_NAME]" at bounding box center [1295, 337] width 193 height 13
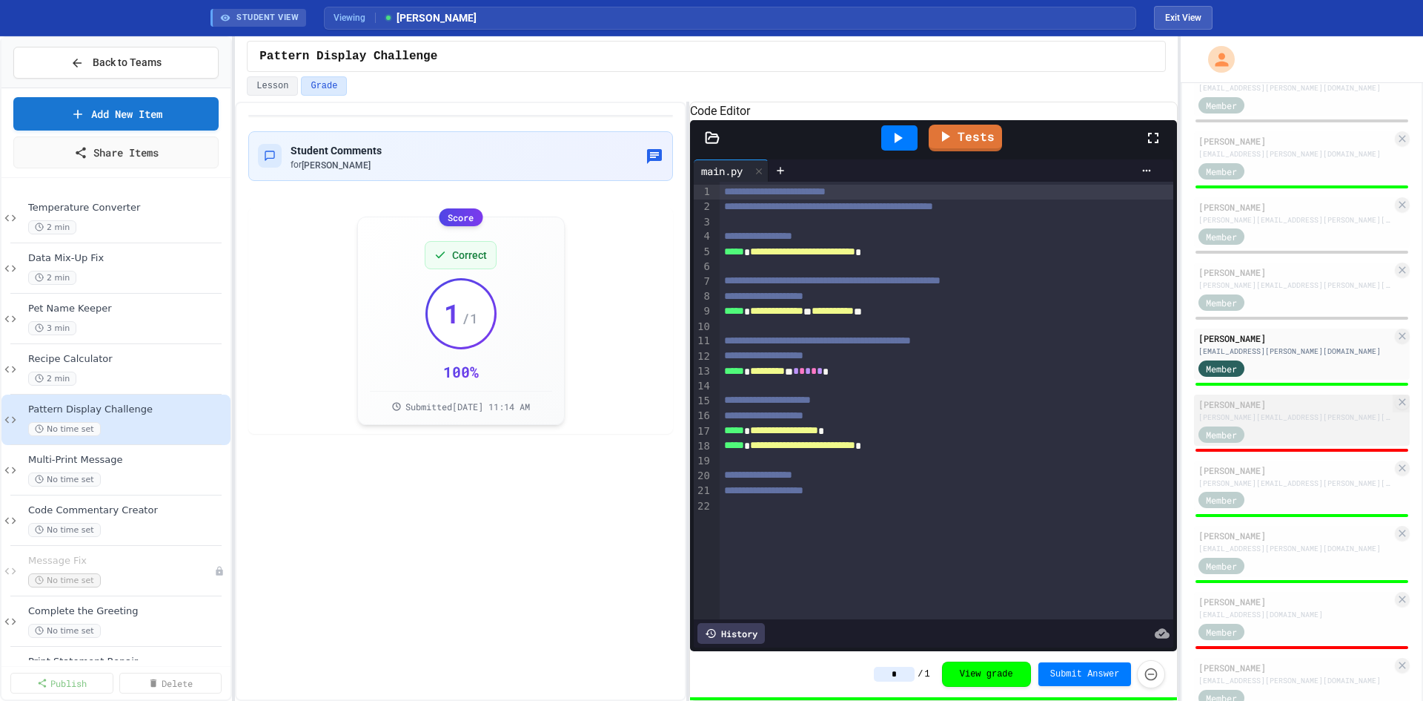
click at [1304, 443] on div "[PERSON_NAME] [PERSON_NAME][EMAIL_ADDRESS][PERSON_NAME][DOMAIN_NAME] Member" at bounding box center [1302, 419] width 216 height 51
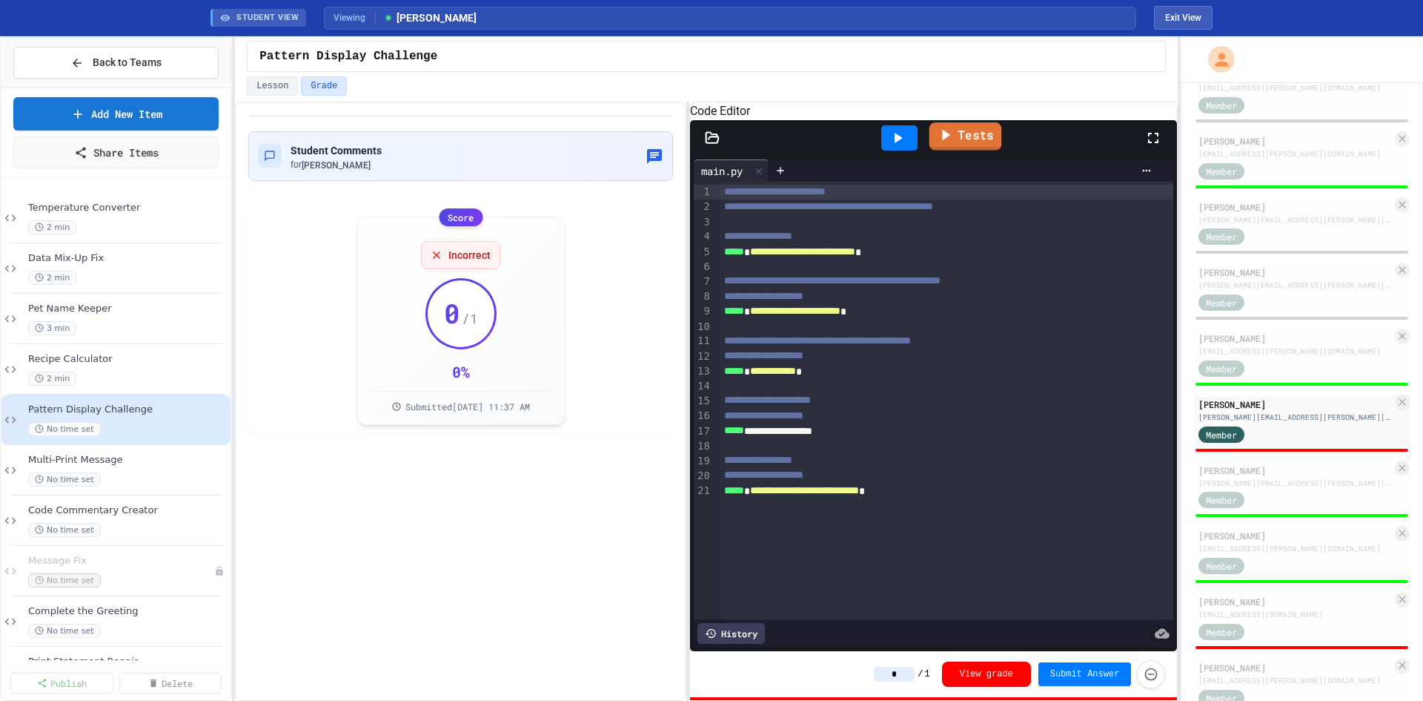
click at [962, 150] on link "Tests" at bounding box center [965, 136] width 73 height 28
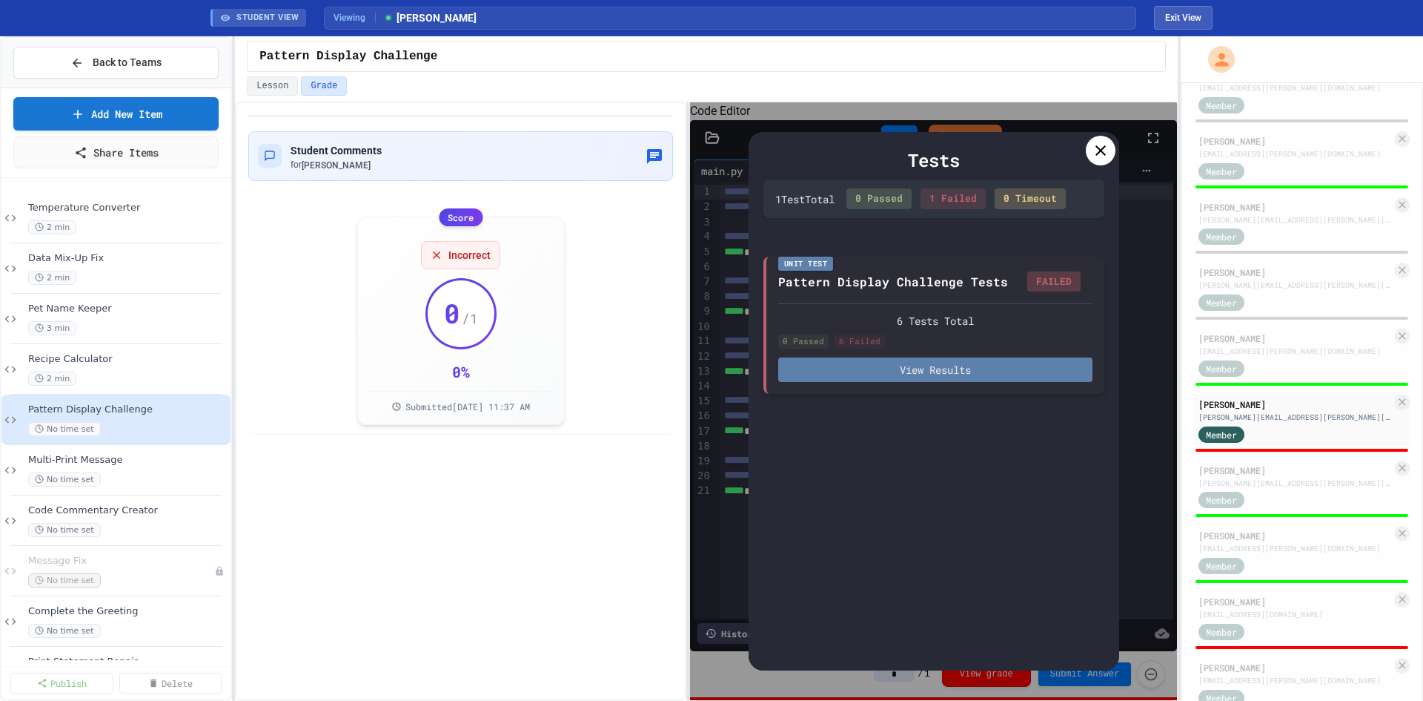
click at [950, 373] on button "View Results" at bounding box center [935, 369] width 314 height 24
click at [1096, 147] on icon at bounding box center [1101, 150] width 10 height 10
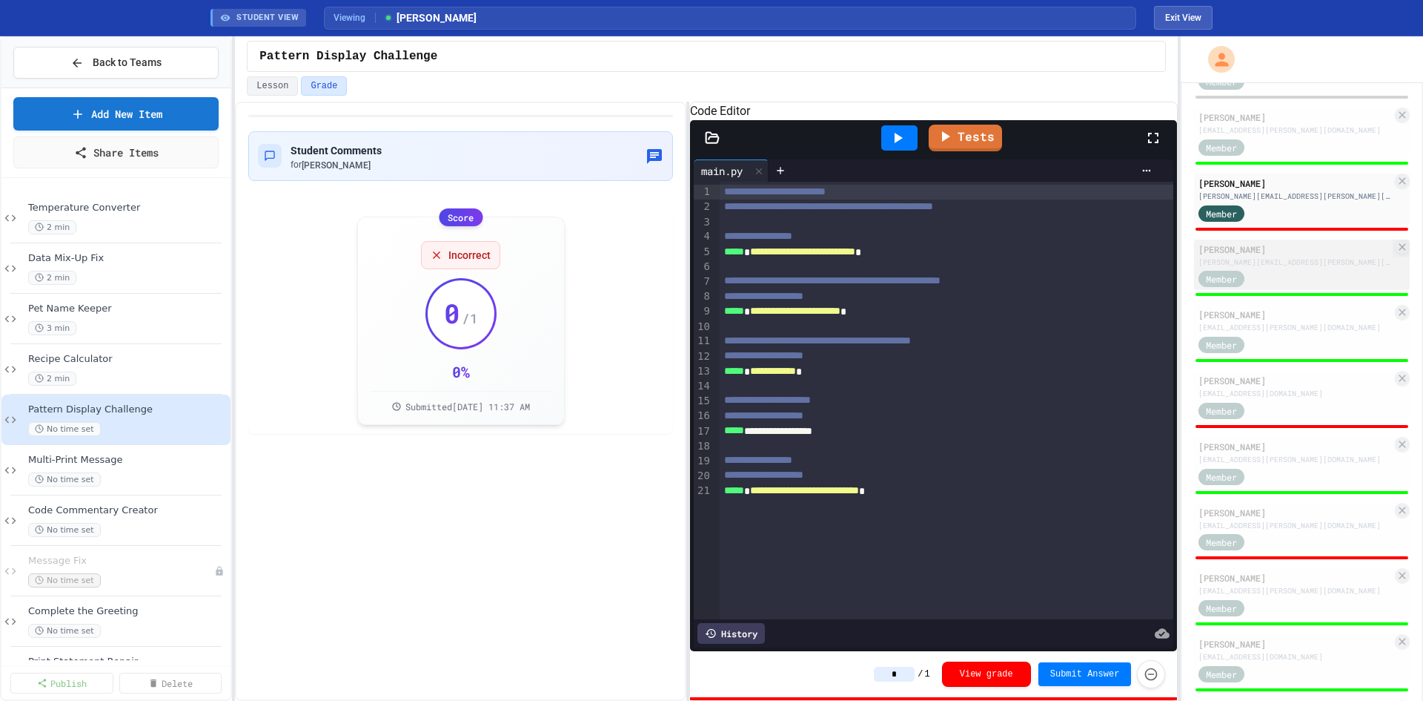
scroll to position [741, 0]
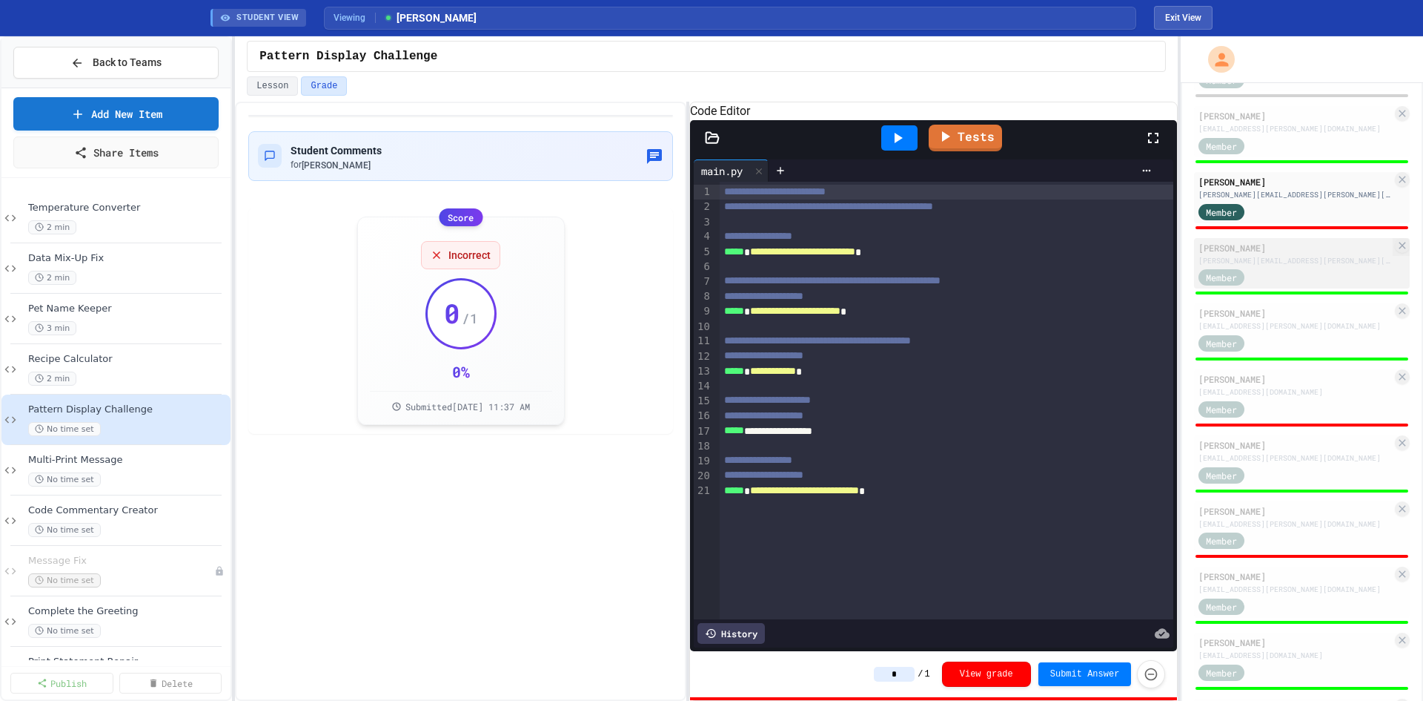
click at [1278, 266] on div "[PERSON_NAME][EMAIL_ADDRESS][PERSON_NAME][DOMAIN_NAME]" at bounding box center [1295, 260] width 193 height 11
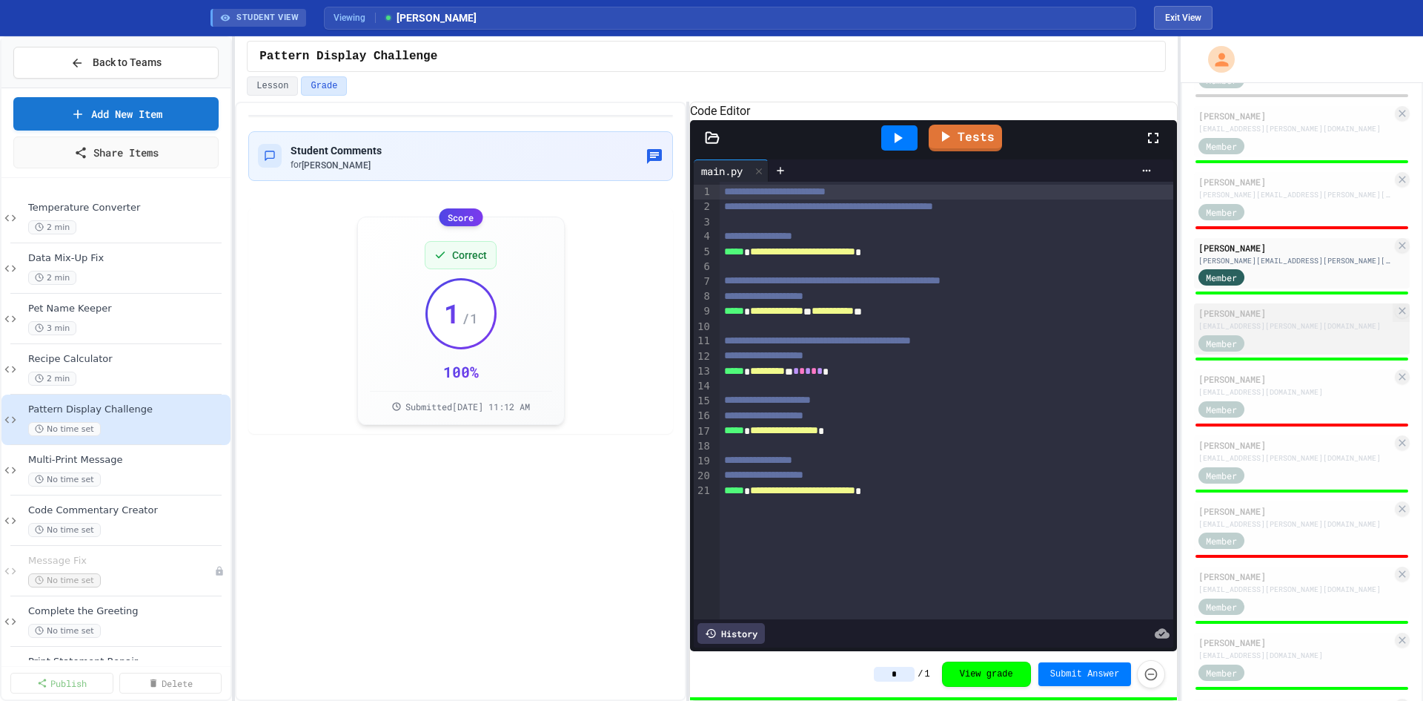
click at [1331, 331] on div "[EMAIL_ADDRESS][PERSON_NAME][DOMAIN_NAME]" at bounding box center [1295, 325] width 193 height 11
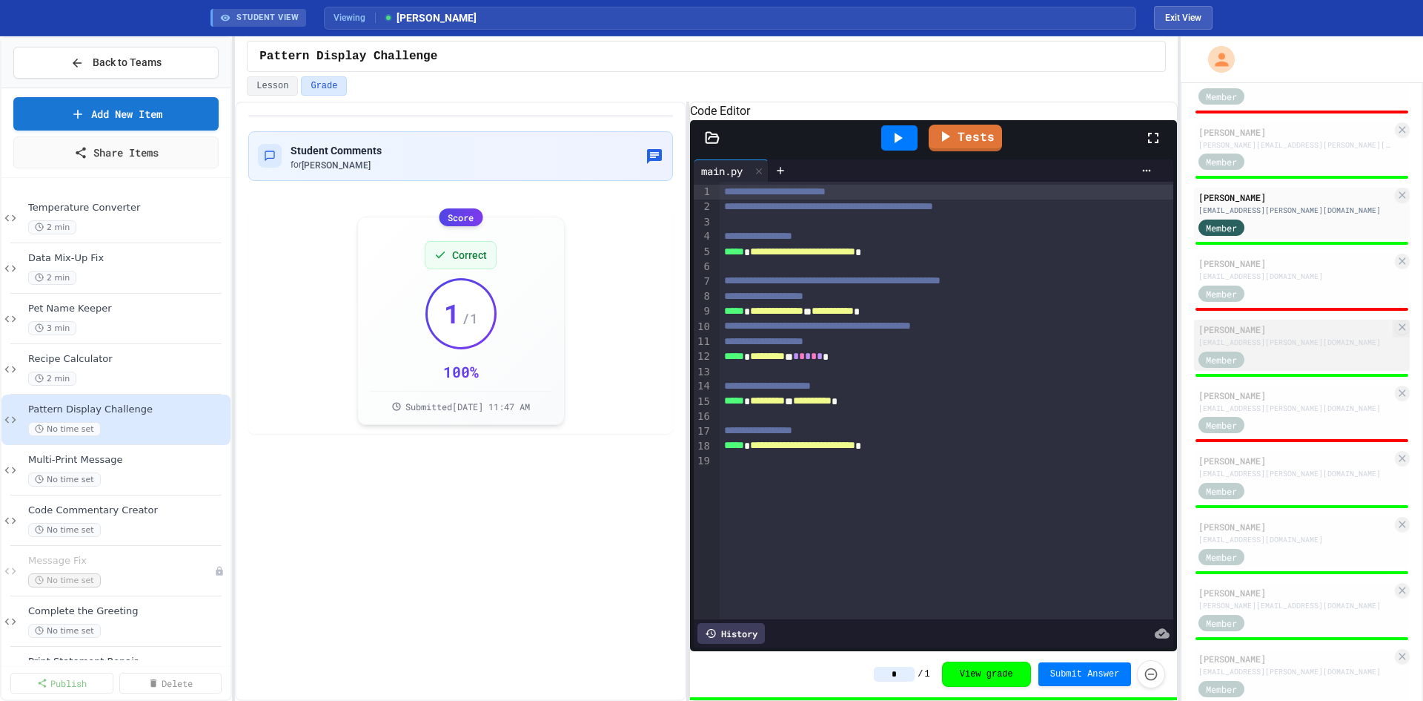
scroll to position [890, 0]
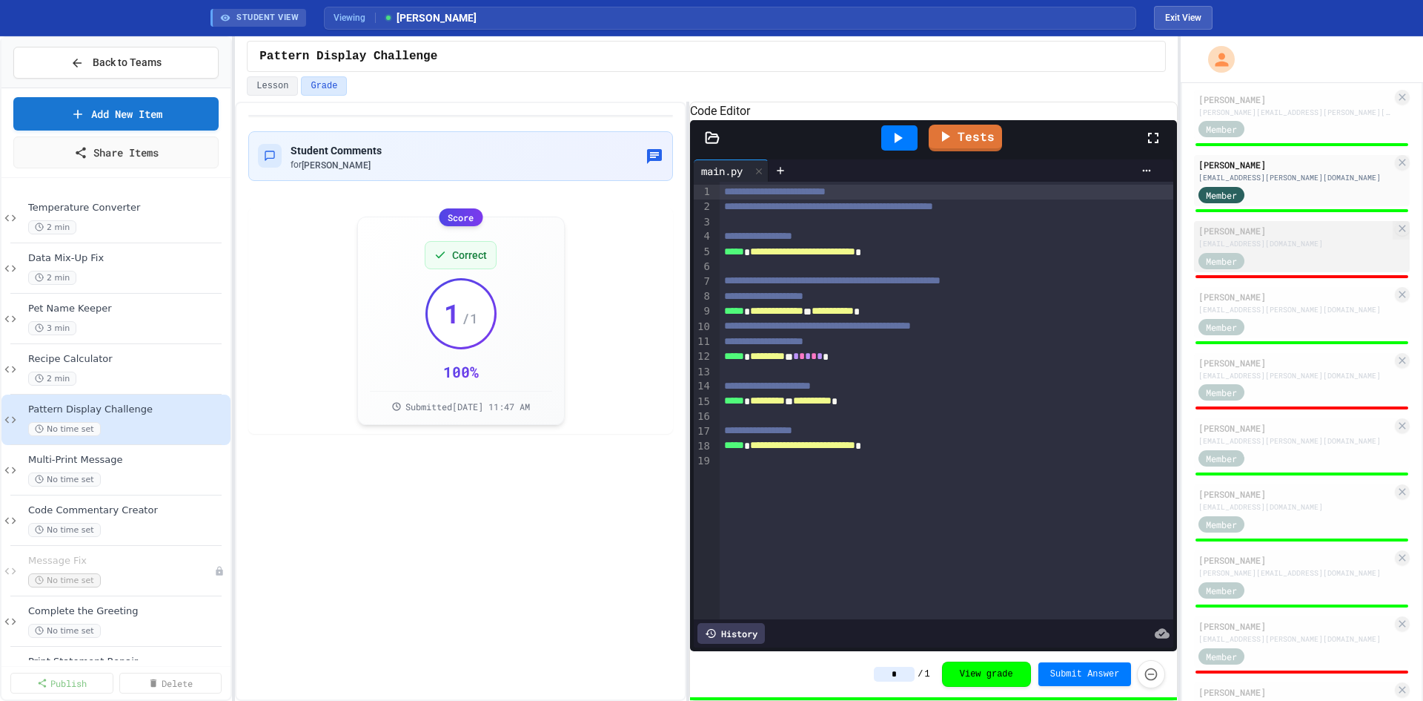
click at [1285, 237] on div "[PERSON_NAME]" at bounding box center [1295, 230] width 193 height 13
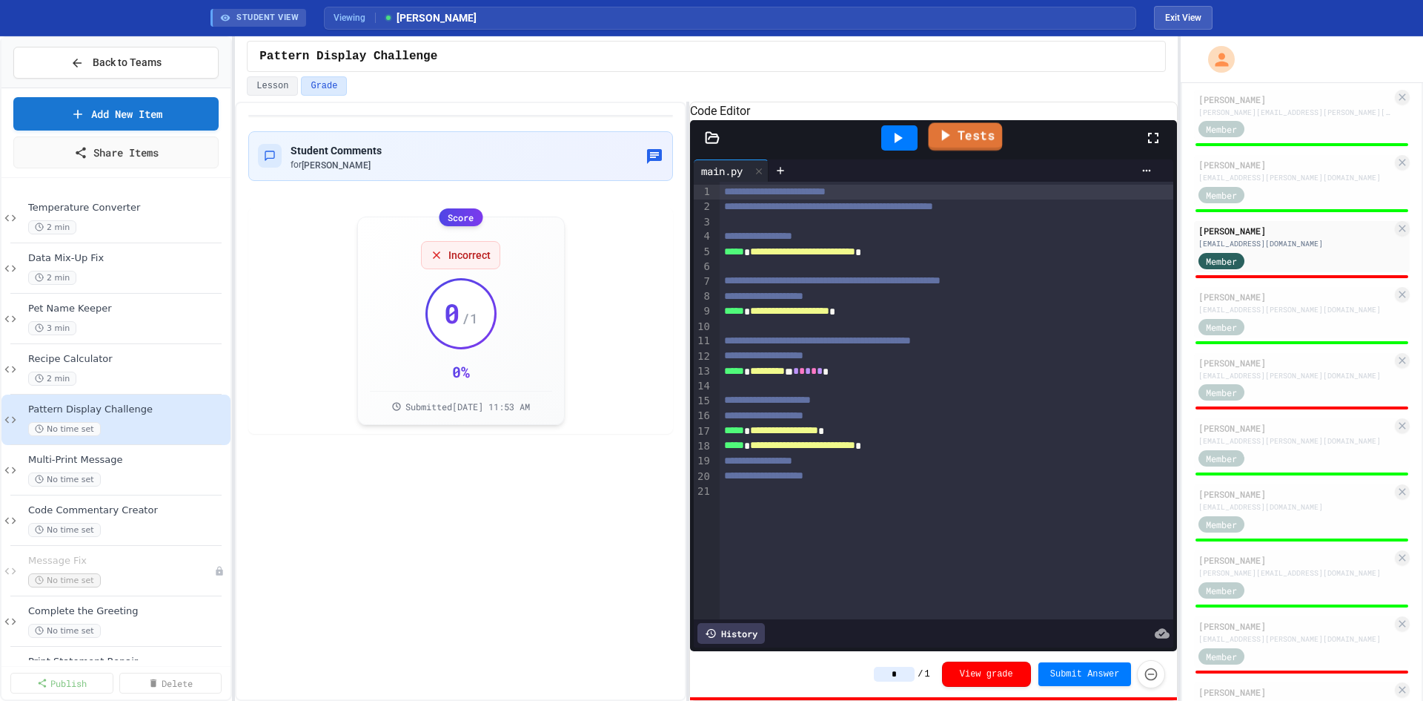
click at [964, 150] on link "Tests" at bounding box center [965, 136] width 74 height 28
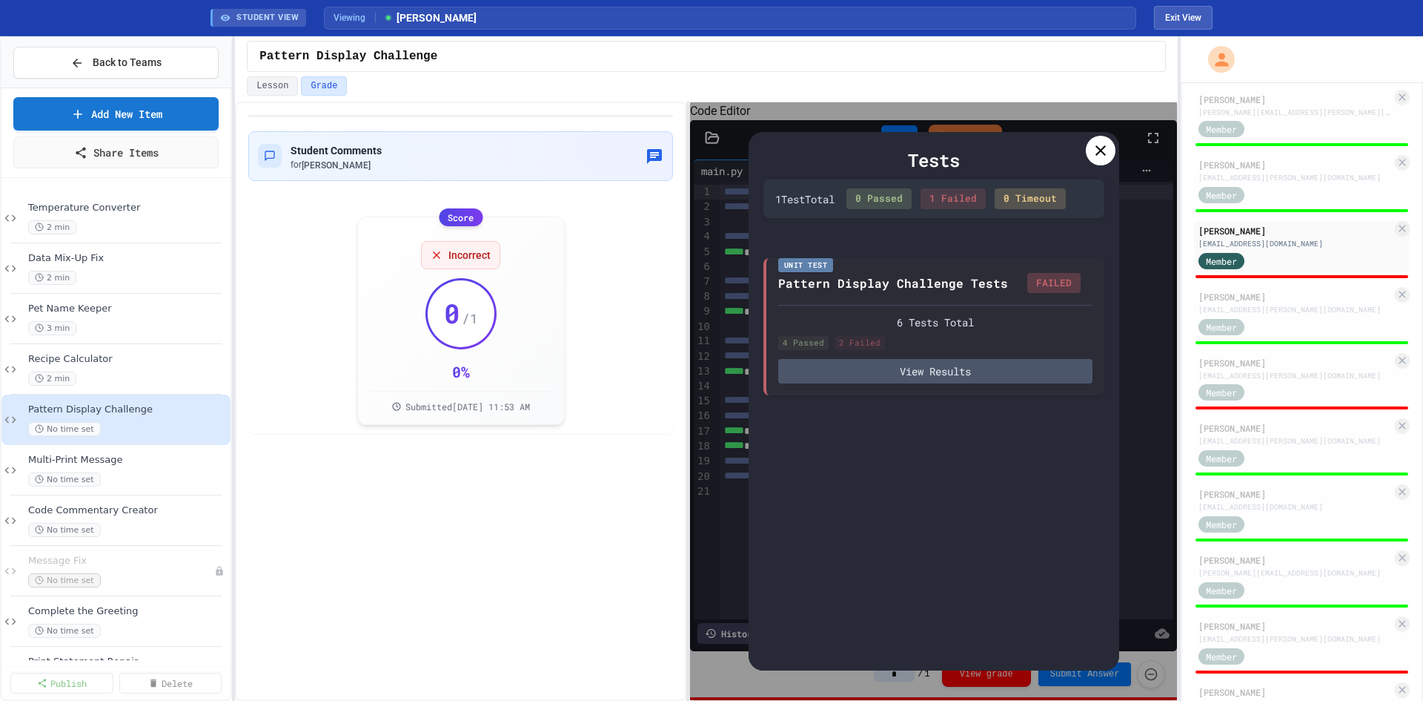
click at [1101, 143] on icon at bounding box center [1101, 151] width 18 height 18
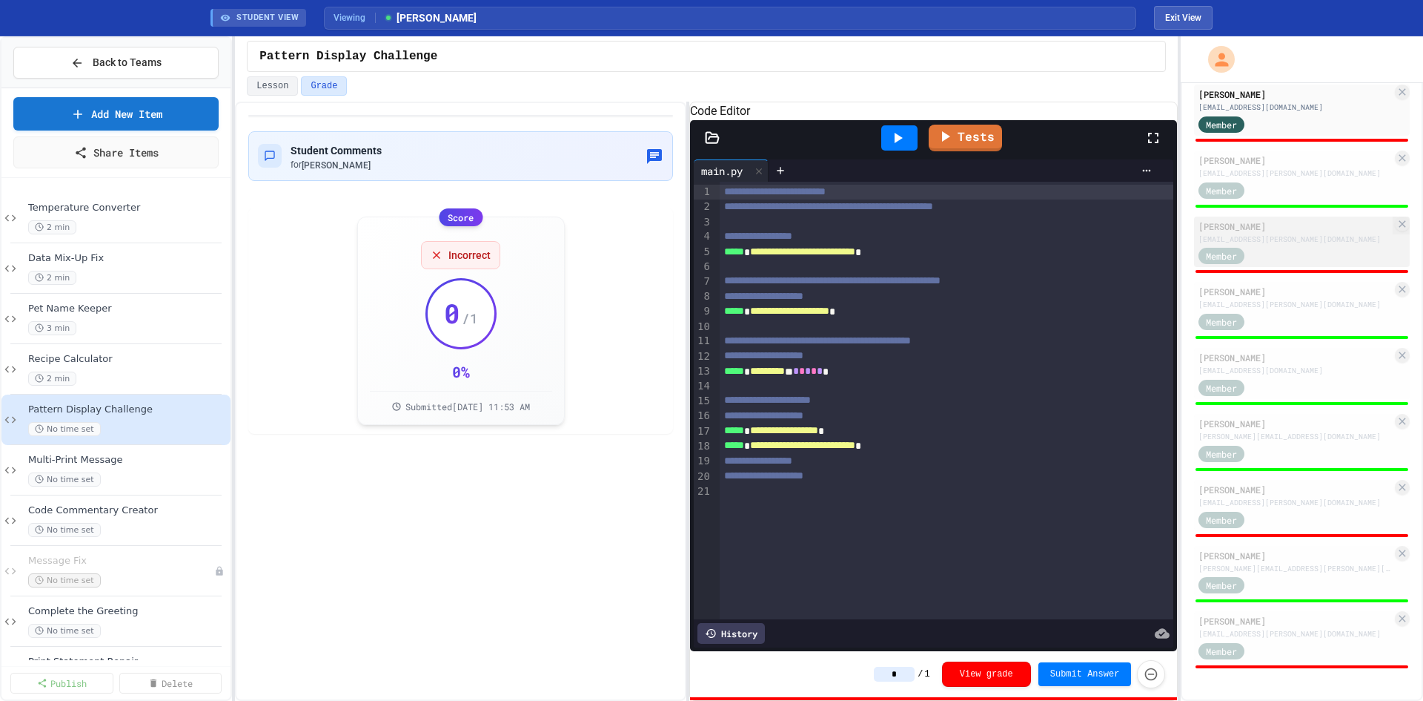
scroll to position [1047, 0]
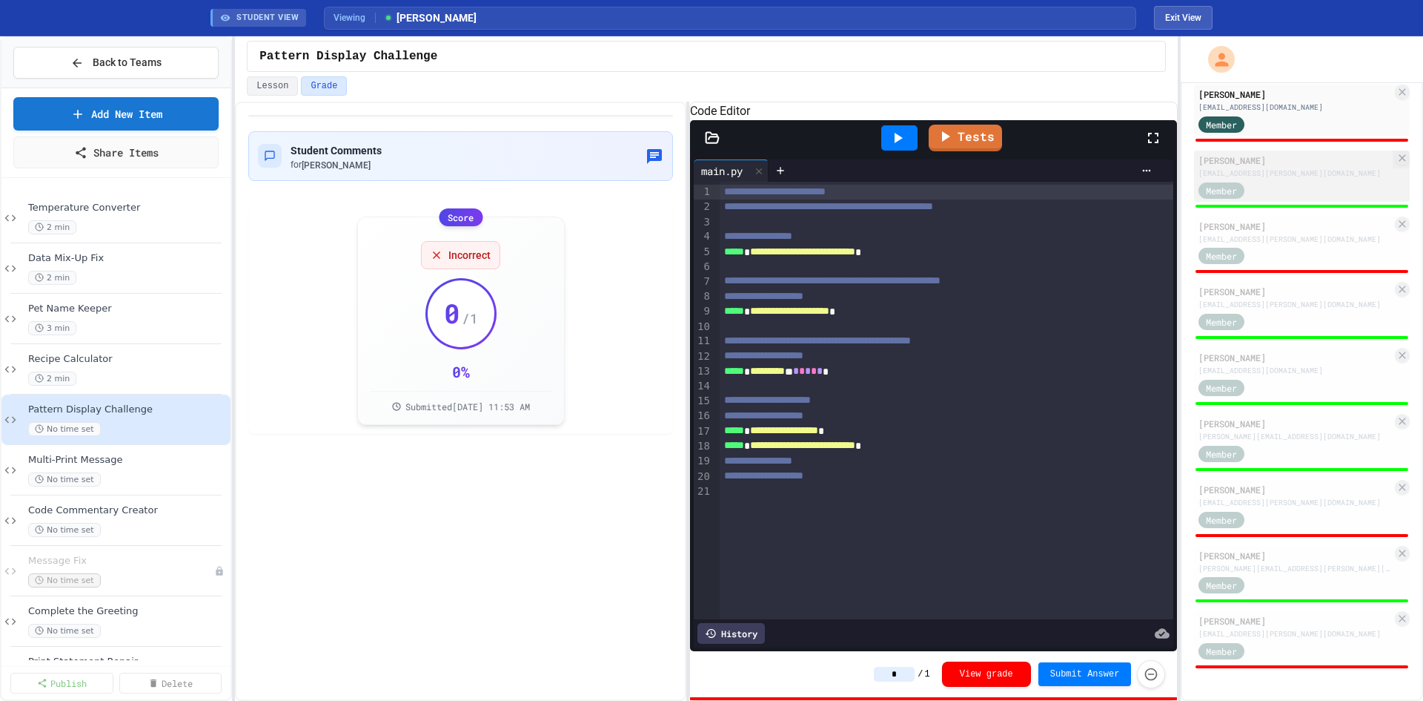
click at [1285, 160] on div "[PERSON_NAME]" at bounding box center [1295, 159] width 193 height 13
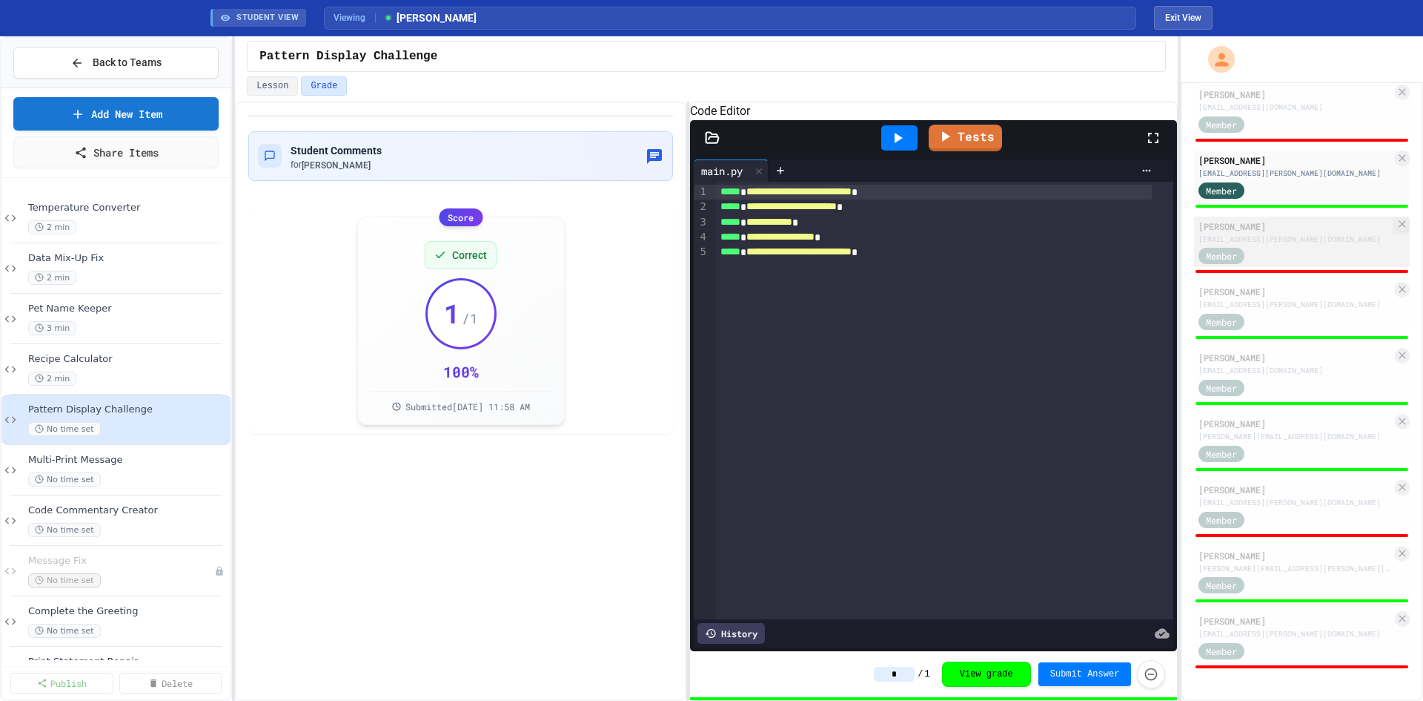
click at [1300, 234] on div "[EMAIL_ADDRESS][PERSON_NAME][DOMAIN_NAME]" at bounding box center [1295, 239] width 193 height 11
type input "*"
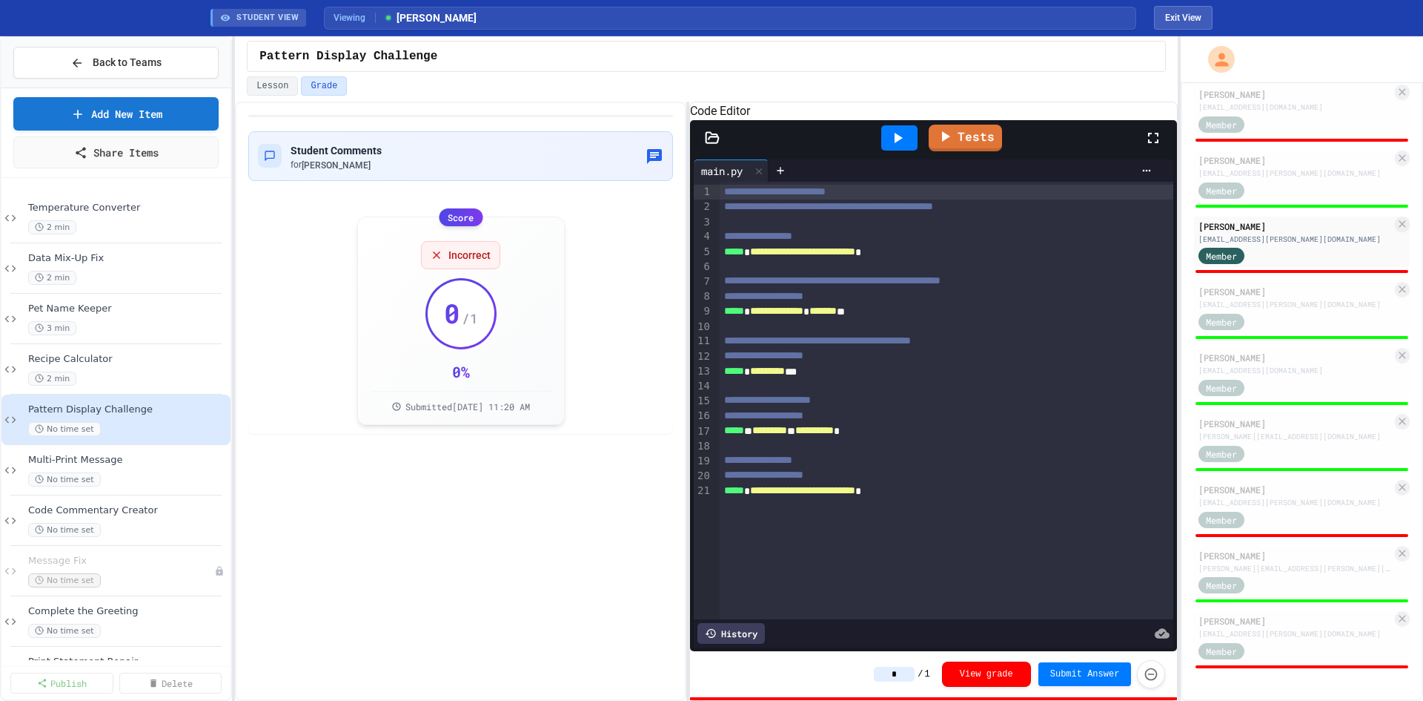
click at [905, 675] on input "*" at bounding box center [894, 673] width 41 height 15
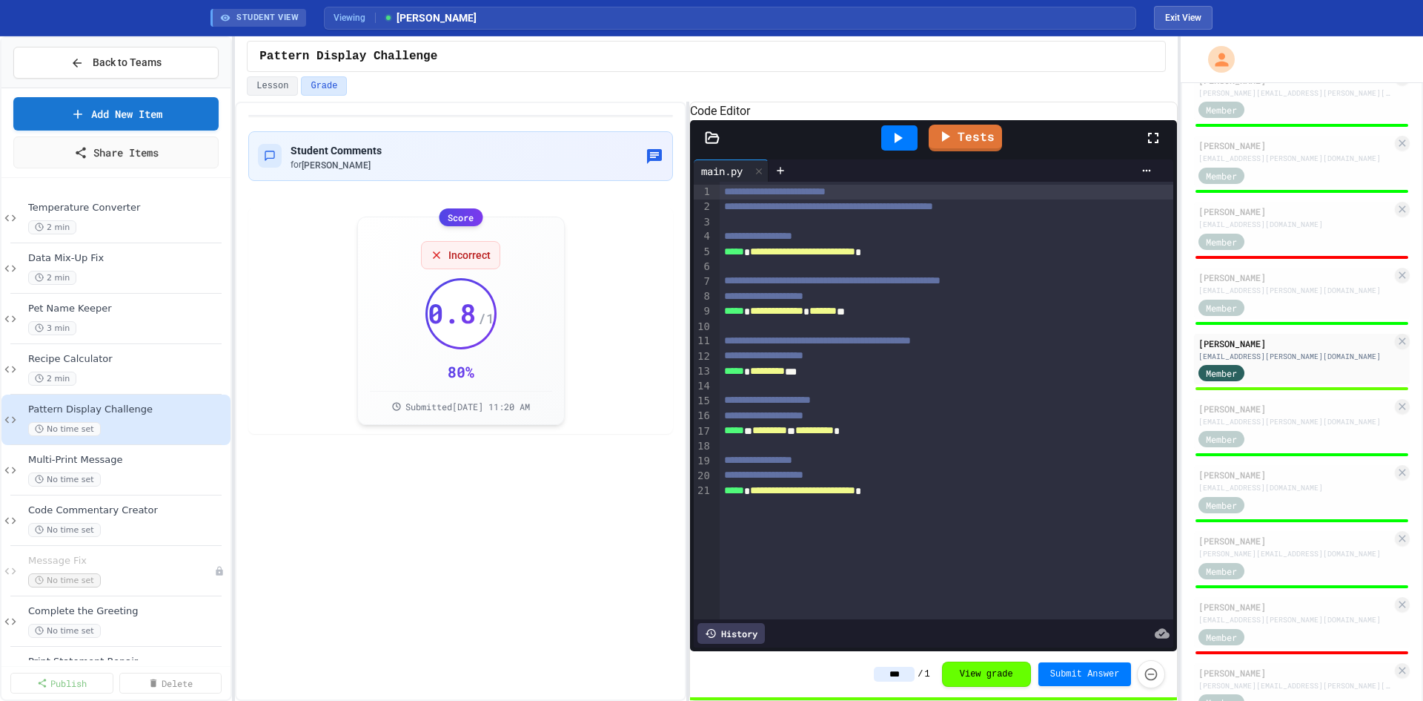
scroll to position [898, 0]
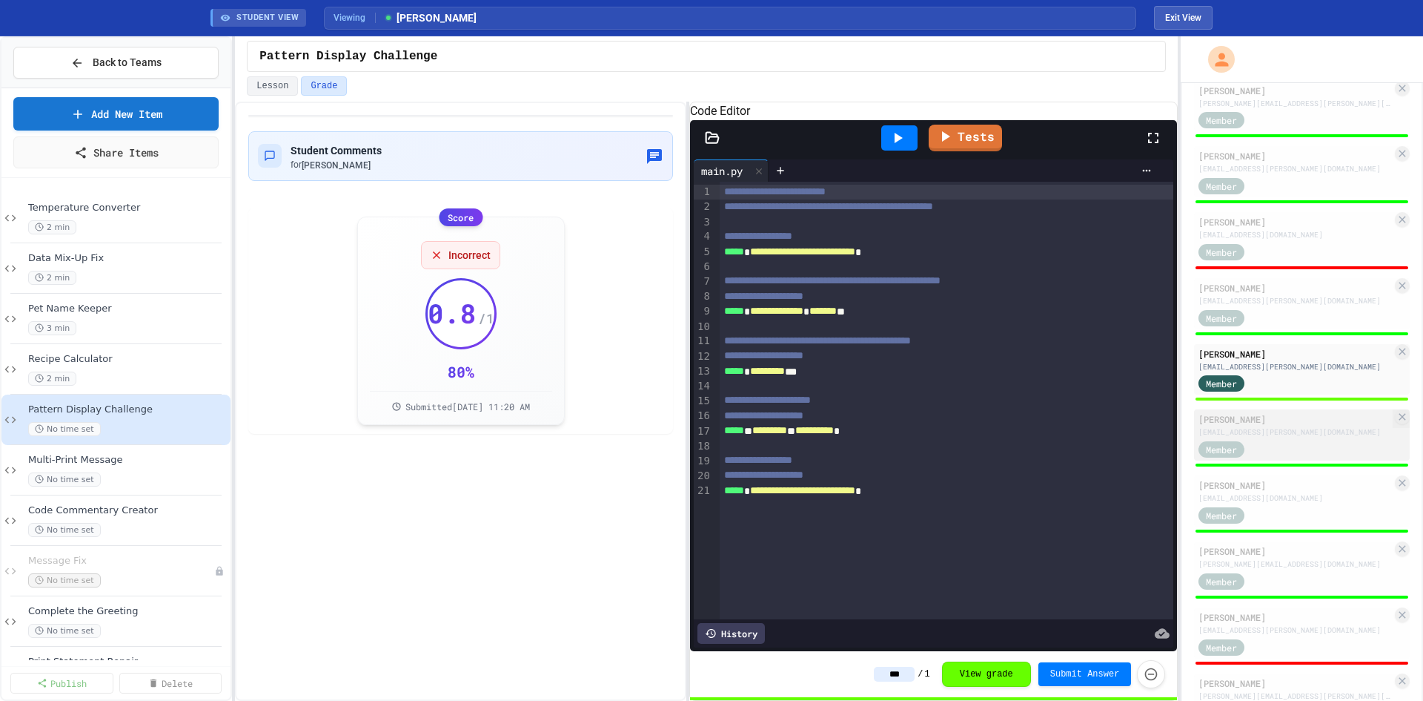
click at [1291, 457] on div "Member" at bounding box center [1295, 448] width 193 height 19
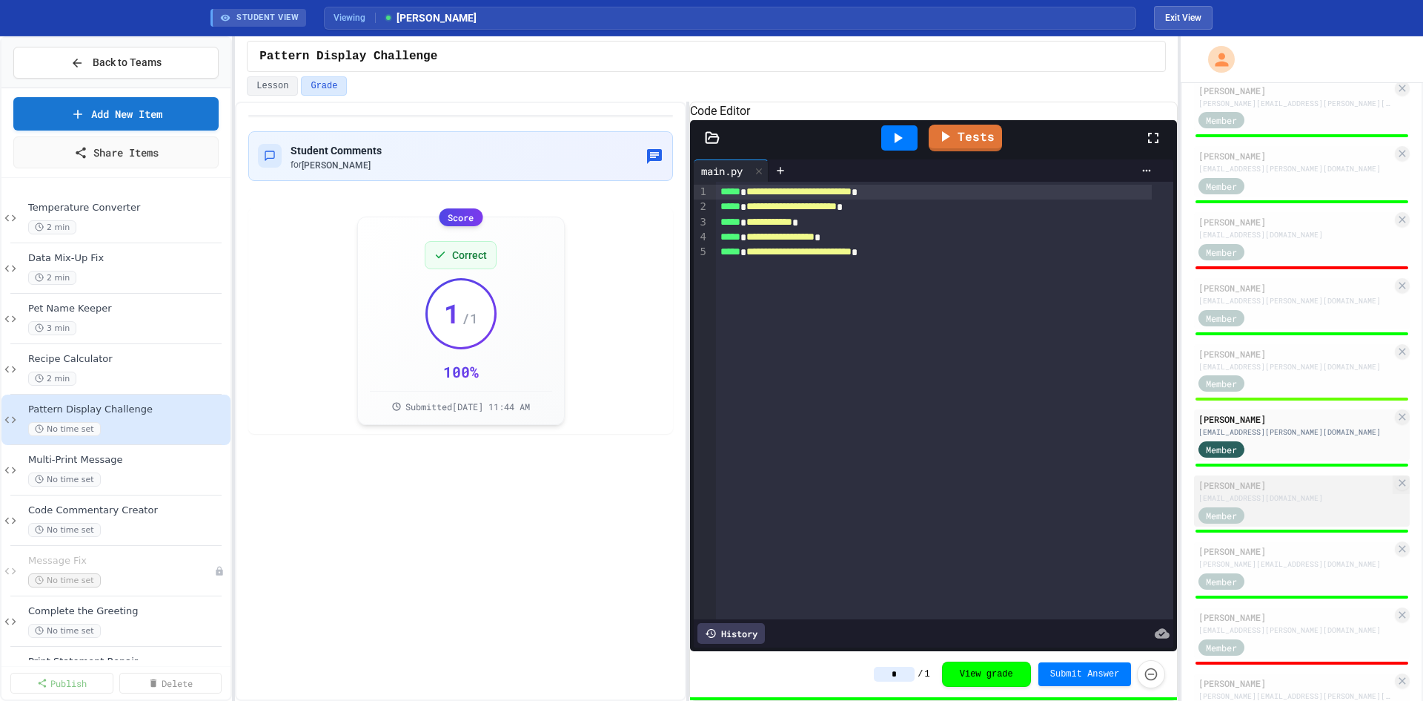
click at [1272, 523] on div "Member" at bounding box center [1236, 514] width 74 height 19
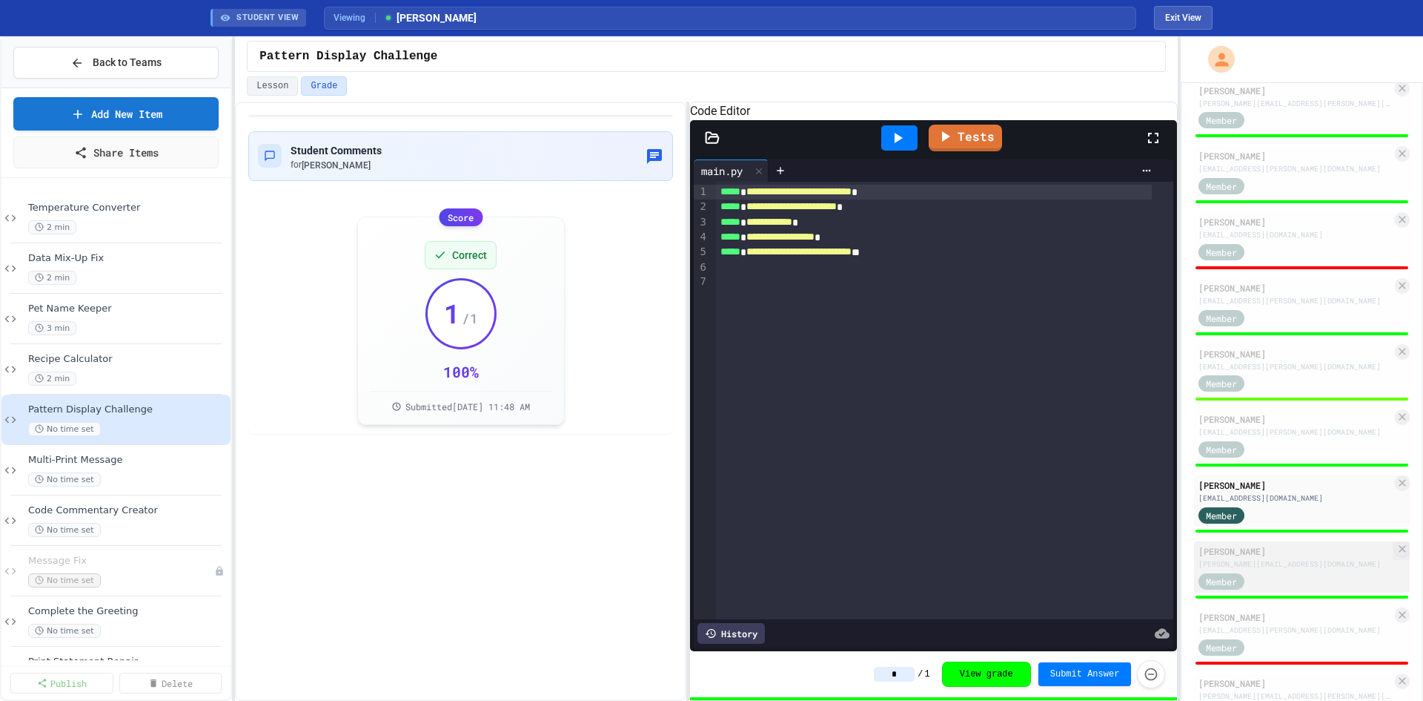
click at [1285, 557] on div "[PERSON_NAME]" at bounding box center [1295, 550] width 193 height 13
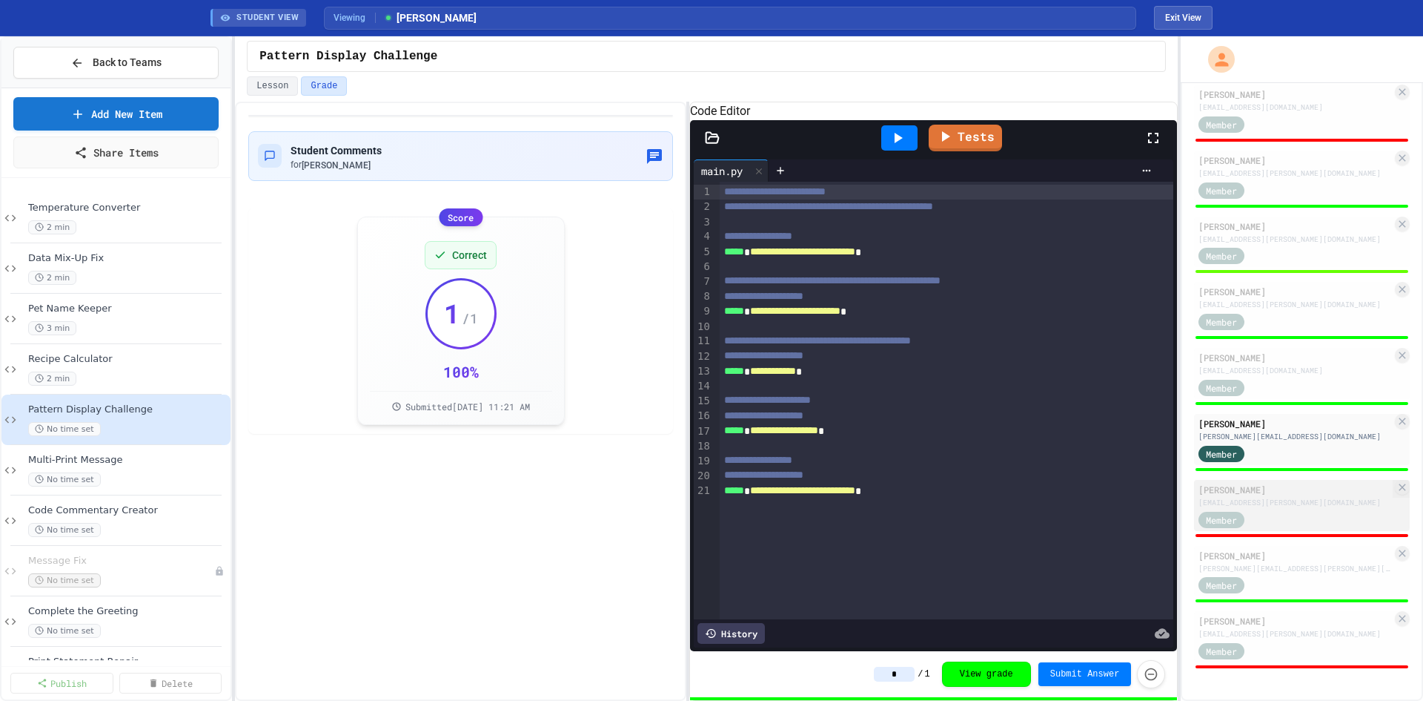
scroll to position [1047, 0]
click at [1313, 491] on div "[PERSON_NAME]" at bounding box center [1295, 489] width 193 height 13
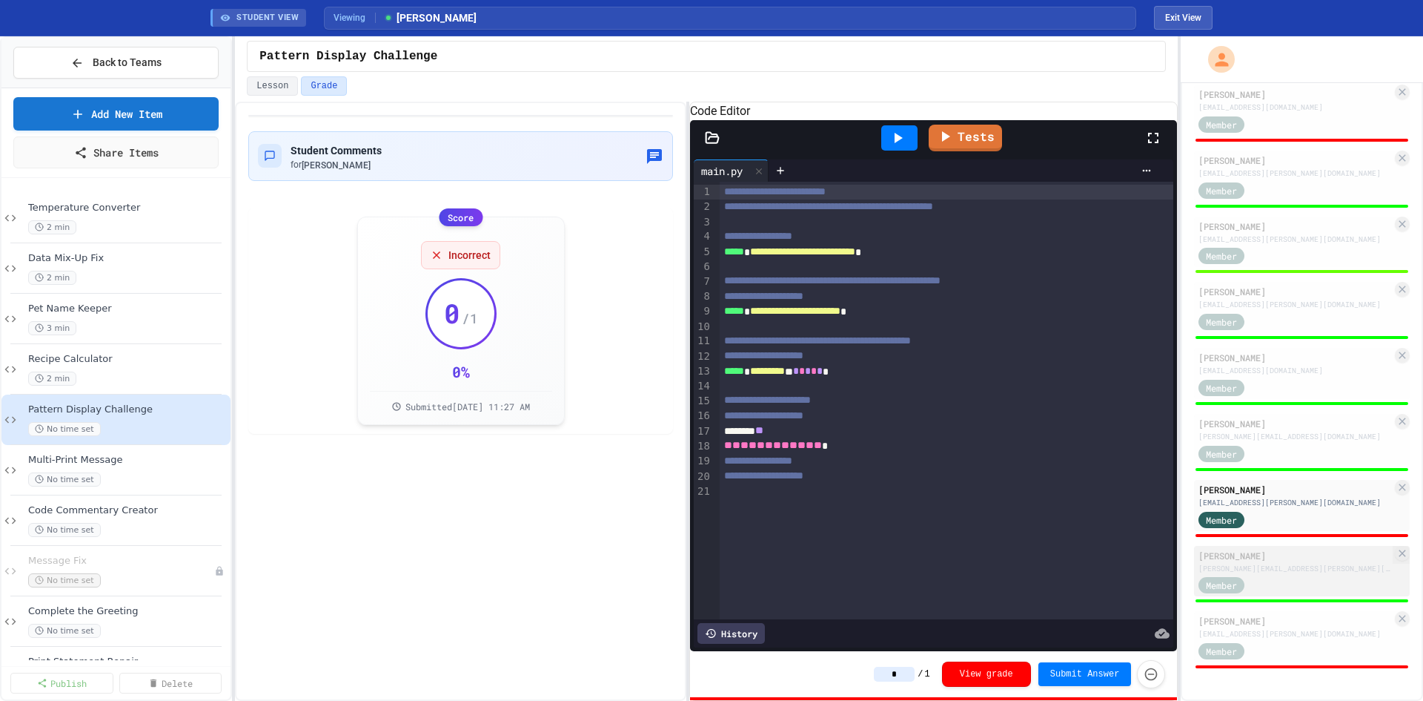
click at [1271, 574] on div "[PERSON_NAME] [PERSON_NAME][EMAIL_ADDRESS][PERSON_NAME][DOMAIN_NAME] Member" at bounding box center [1302, 571] width 216 height 51
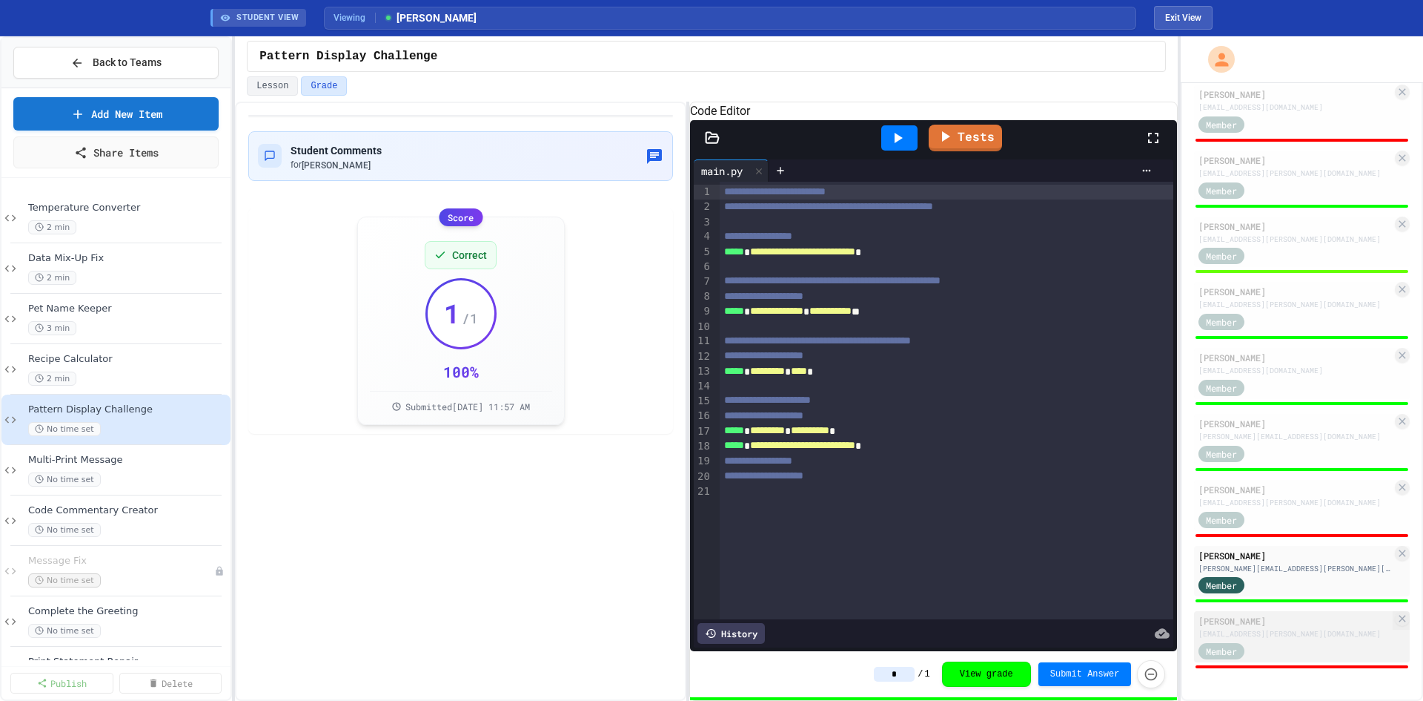
click at [1311, 633] on div "[EMAIL_ADDRESS][PERSON_NAME][DOMAIN_NAME]" at bounding box center [1295, 633] width 193 height 11
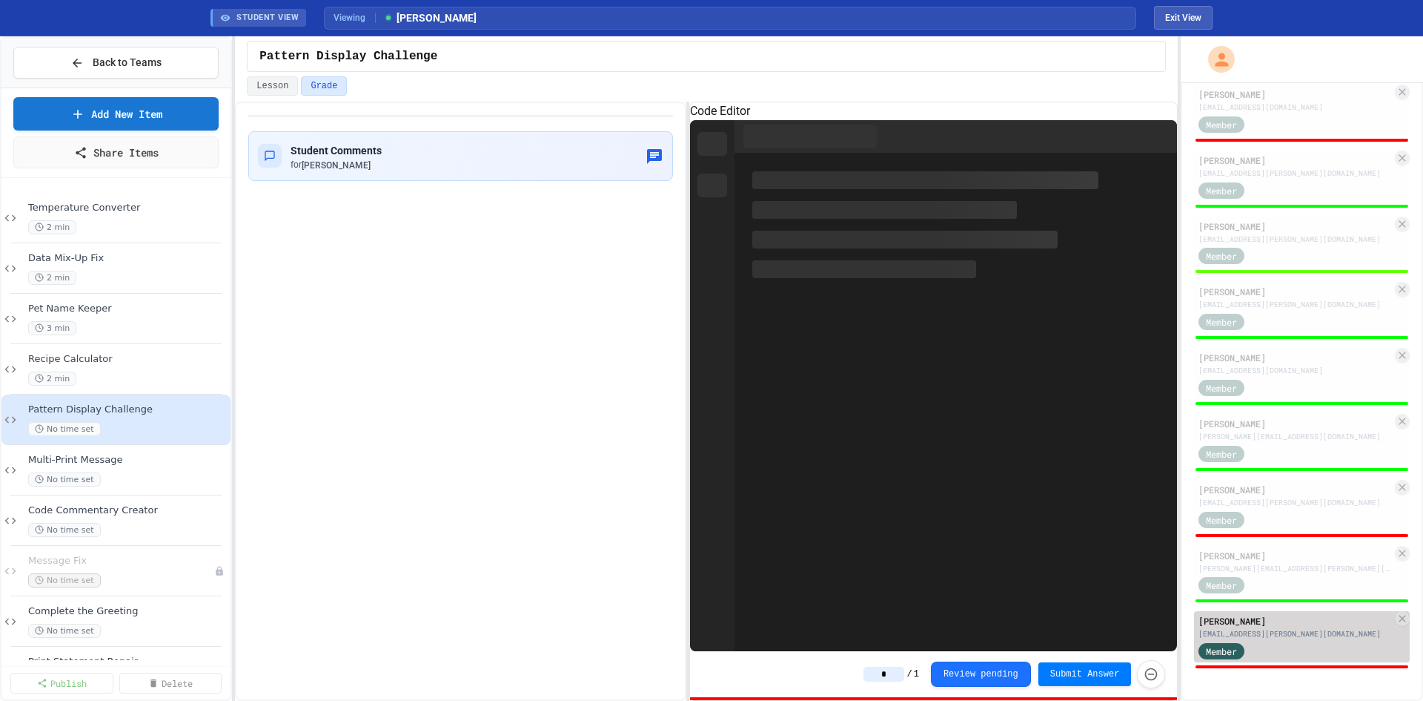
type input "*"
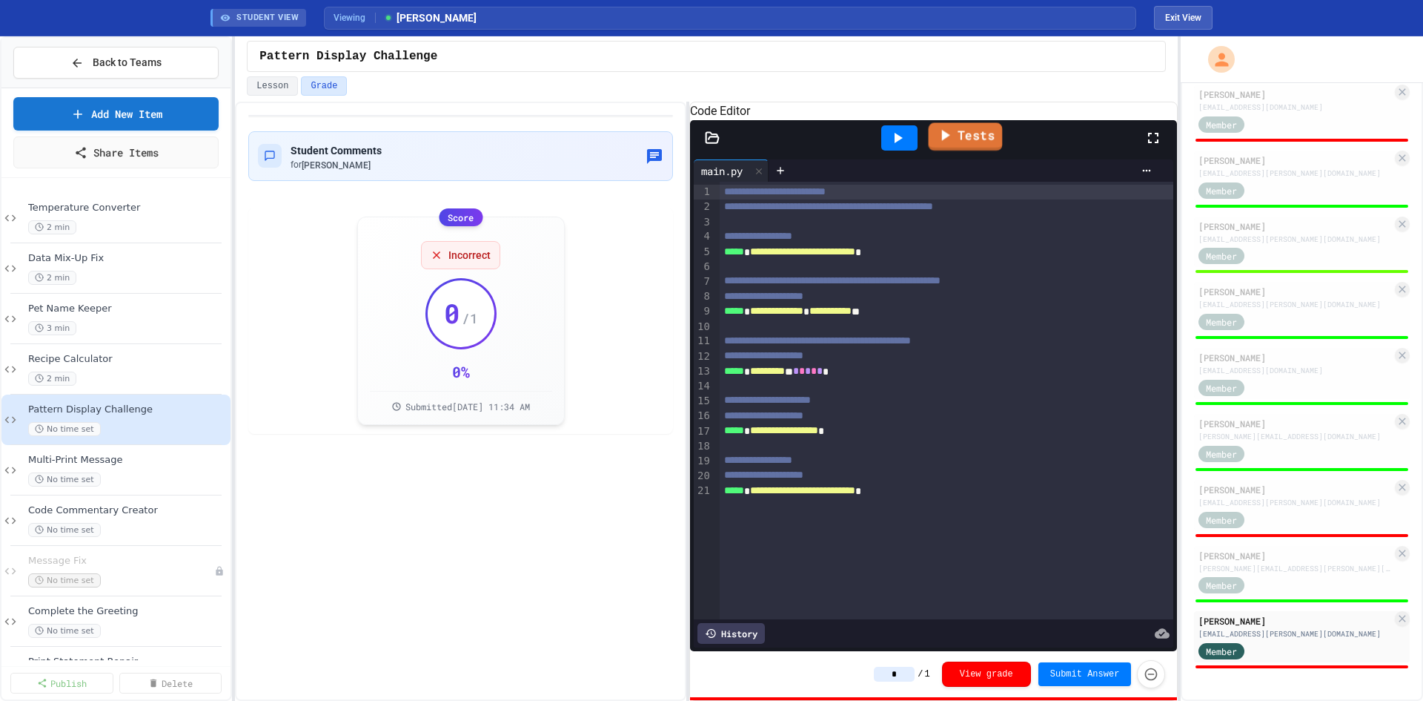
click at [959, 150] on link "Tests" at bounding box center [965, 136] width 74 height 28
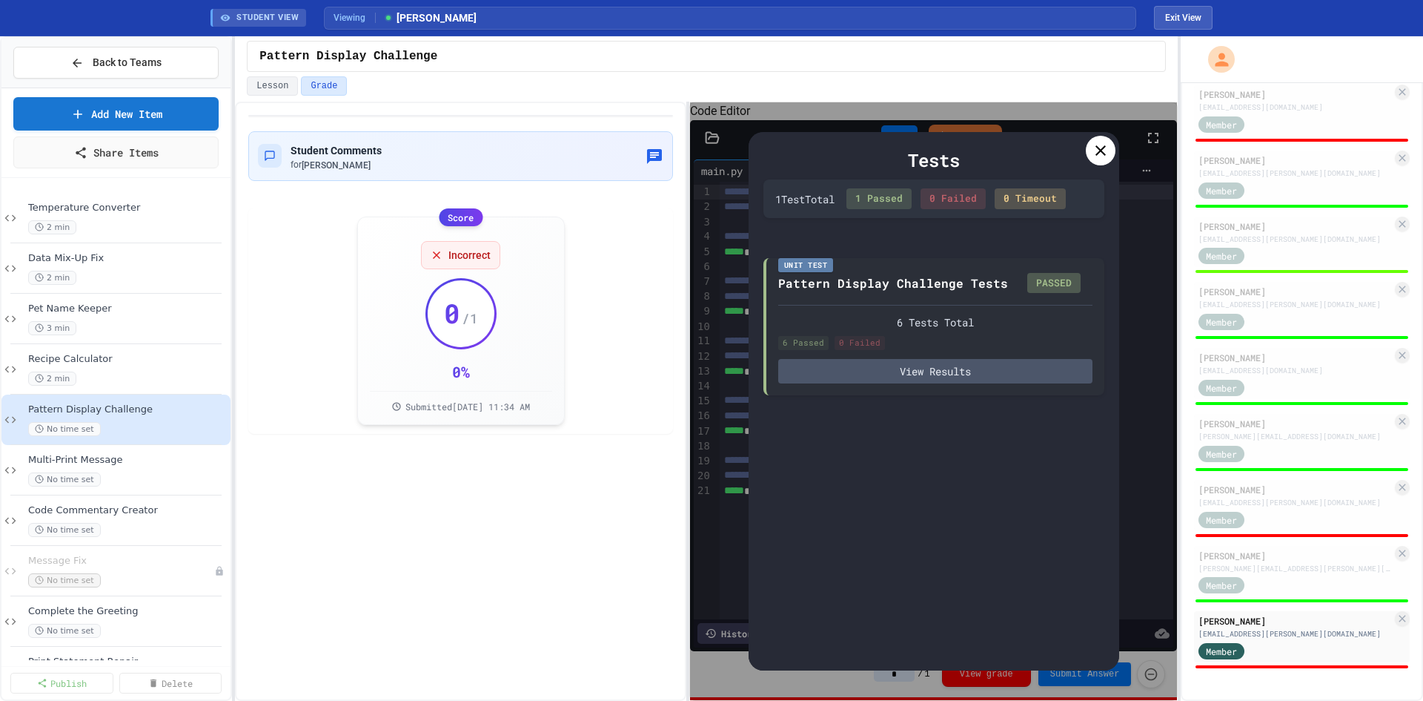
click at [1098, 144] on icon at bounding box center [1101, 151] width 18 height 18
